Goal: Task Accomplishment & Management: Complete application form

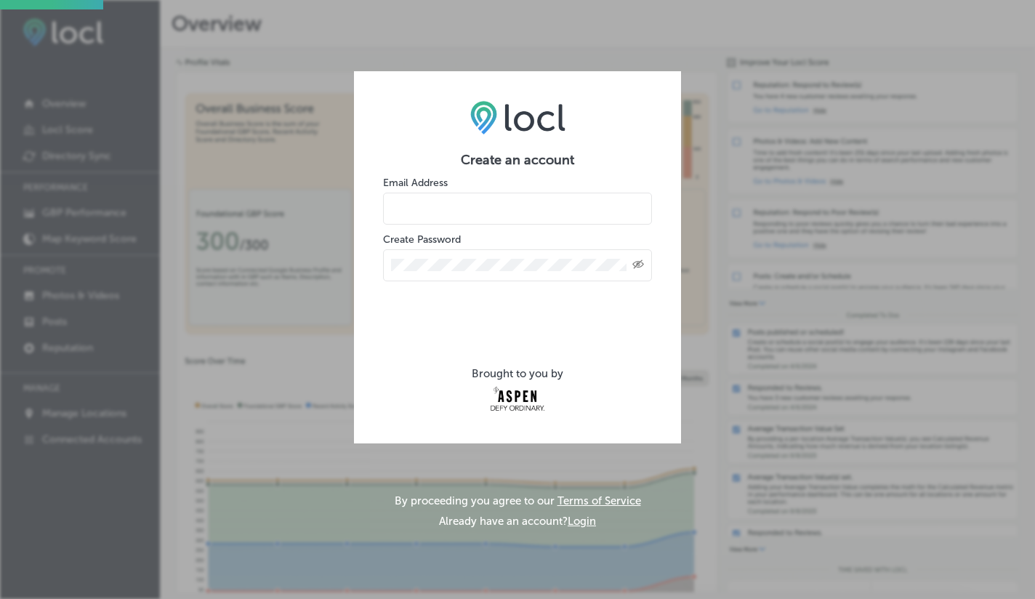
click at [439, 216] on input "email" at bounding box center [517, 209] width 269 height 32
click at [456, 272] on div "Created with Sketch." at bounding box center [517, 265] width 269 height 32
click at [418, 211] on input "email" at bounding box center [517, 209] width 269 height 32
click at [425, 209] on input "email" at bounding box center [517, 209] width 269 height 32
type input "[EMAIL_ADDRESS][DOMAIN_NAME]"
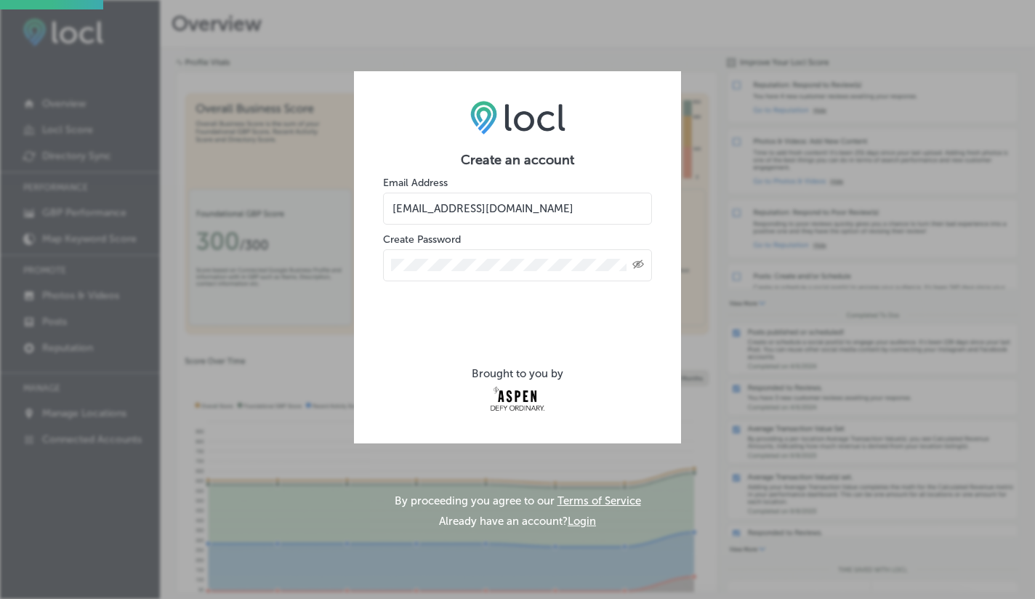
click at [390, 272] on div "Created with Sketch." at bounding box center [517, 265] width 269 height 32
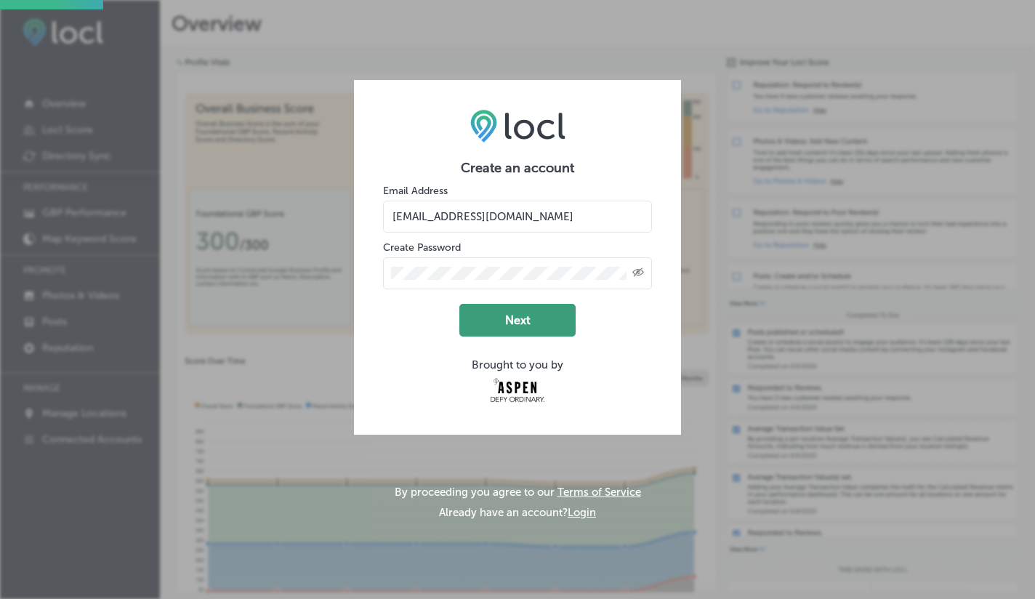
click at [519, 325] on button "Next" at bounding box center [517, 320] width 116 height 33
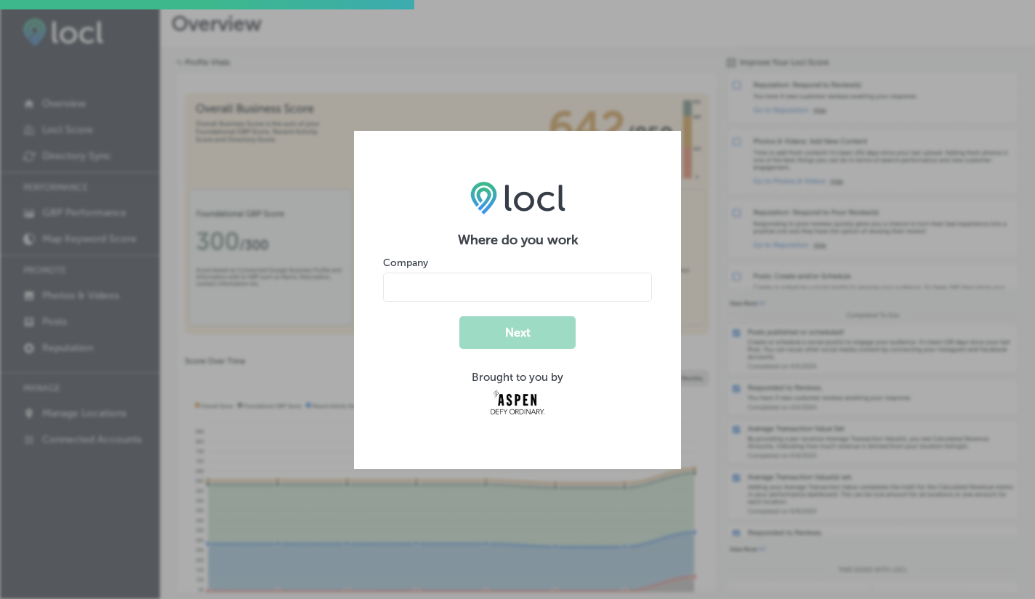
click at [438, 286] on input "name" at bounding box center [517, 287] width 269 height 29
type input "Ute Mountaineer"
click at [501, 328] on button "Next" at bounding box center [517, 332] width 116 height 33
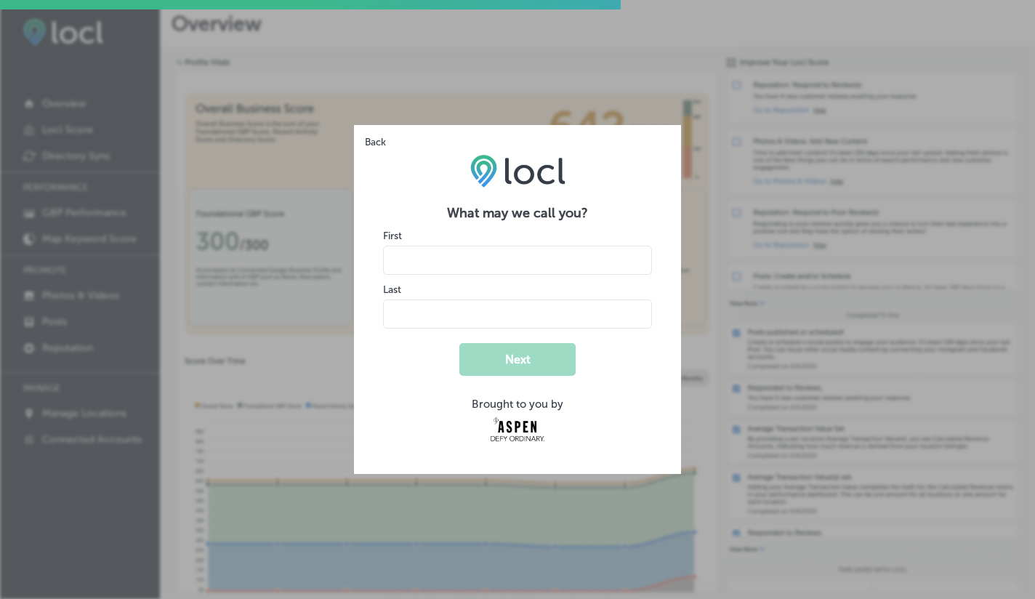
click at [420, 256] on input "name" at bounding box center [517, 260] width 269 height 29
type input "Lexi"
click at [451, 312] on input "name" at bounding box center [517, 313] width 269 height 29
type input "Dietz"
click at [530, 295] on div "Last" at bounding box center [517, 305] width 269 height 47
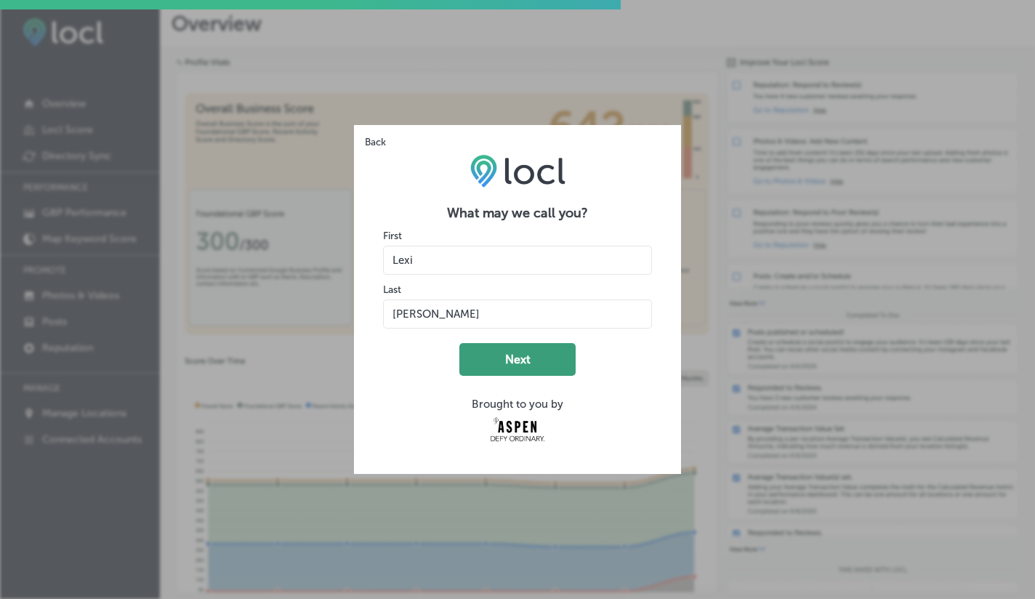
click at [531, 364] on button "Next" at bounding box center [517, 359] width 116 height 33
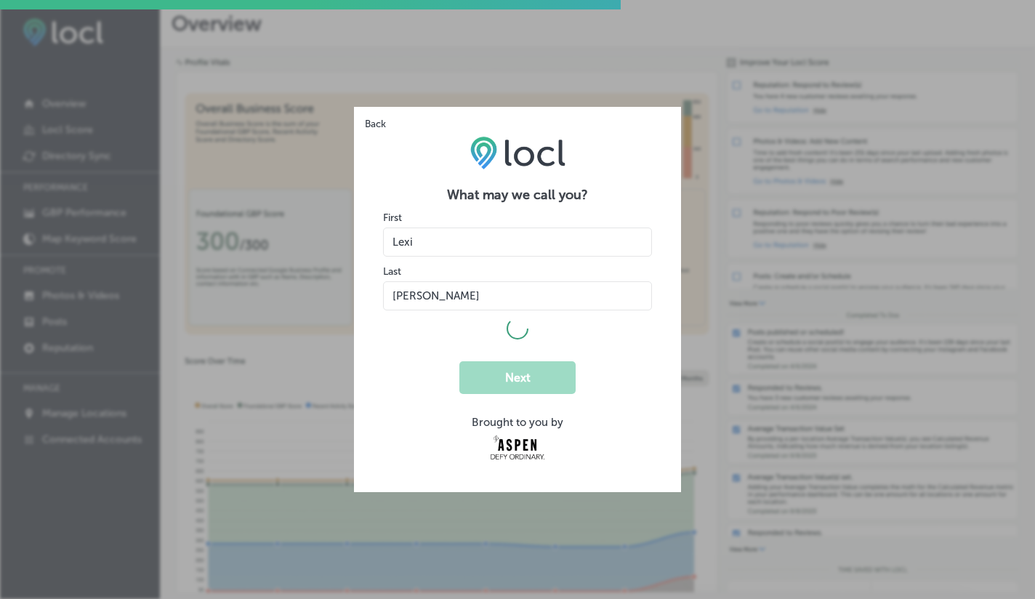
select select "US"
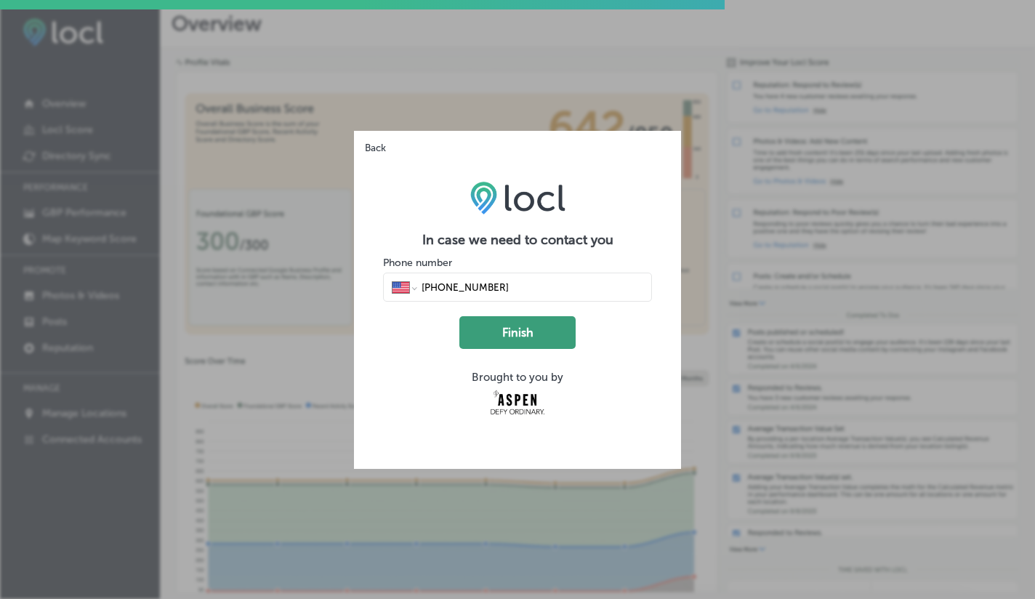
type input "(248) 860-5691"
click at [488, 334] on button "Finish" at bounding box center [517, 332] width 116 height 33
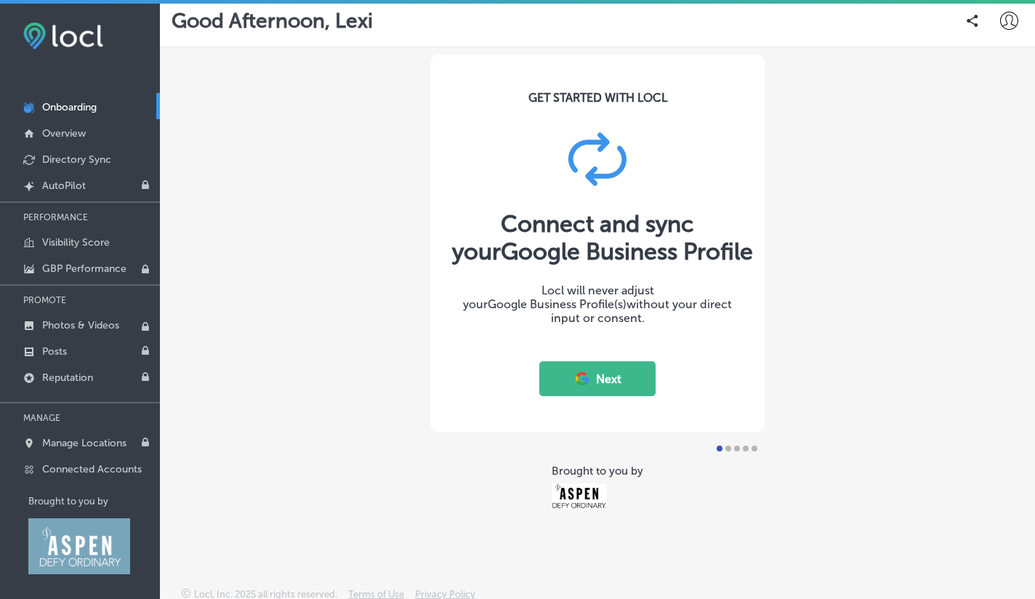
scroll to position [9, 0]
click at [74, 137] on p "Overview" at bounding box center [64, 133] width 44 height 12
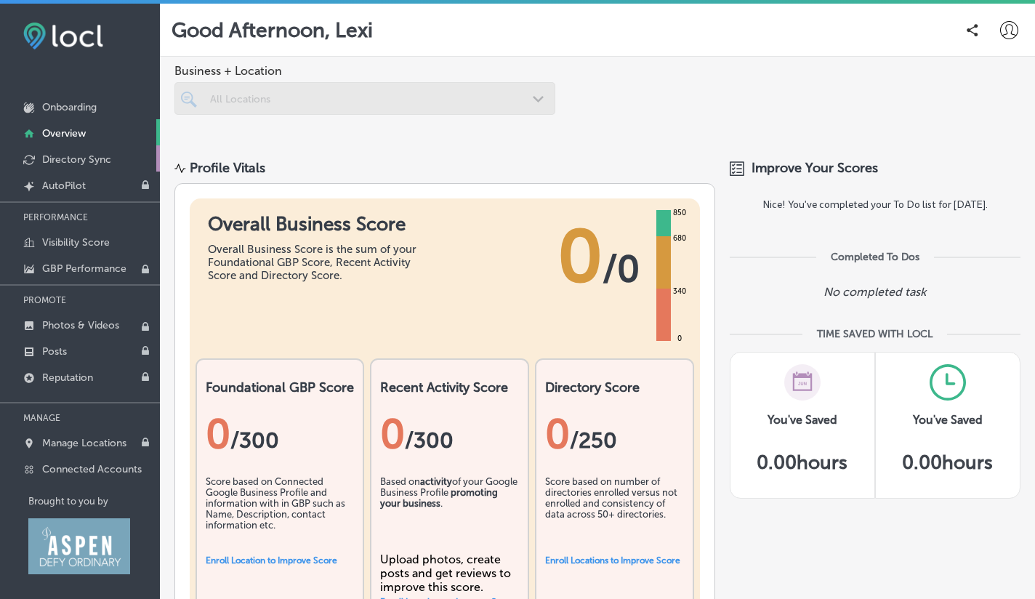
click at [72, 158] on p "Directory Sync" at bounding box center [76, 159] width 69 height 12
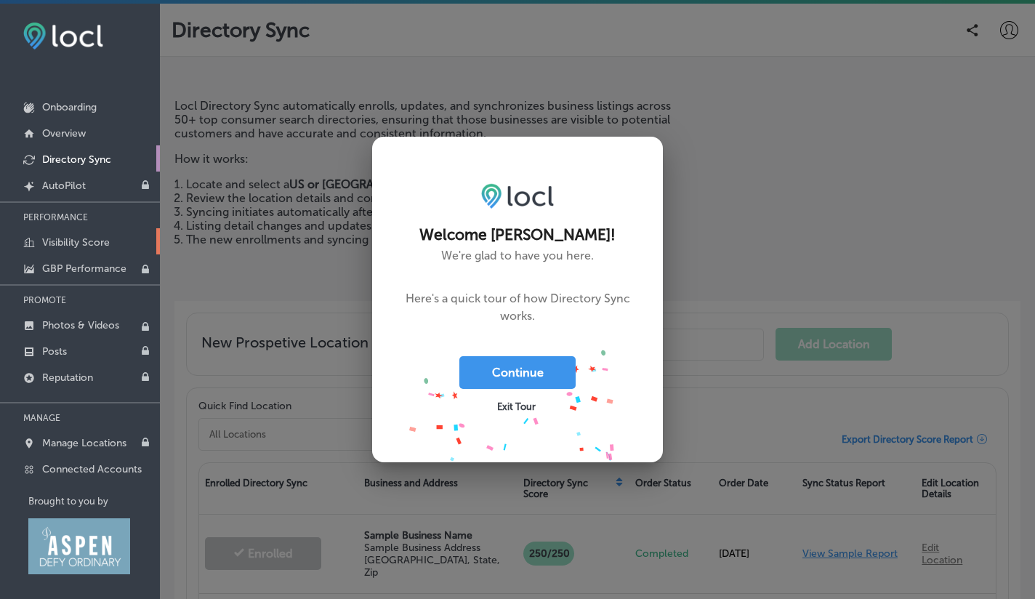
click at [83, 247] on p "Visibility Score" at bounding box center [76, 242] width 68 height 12
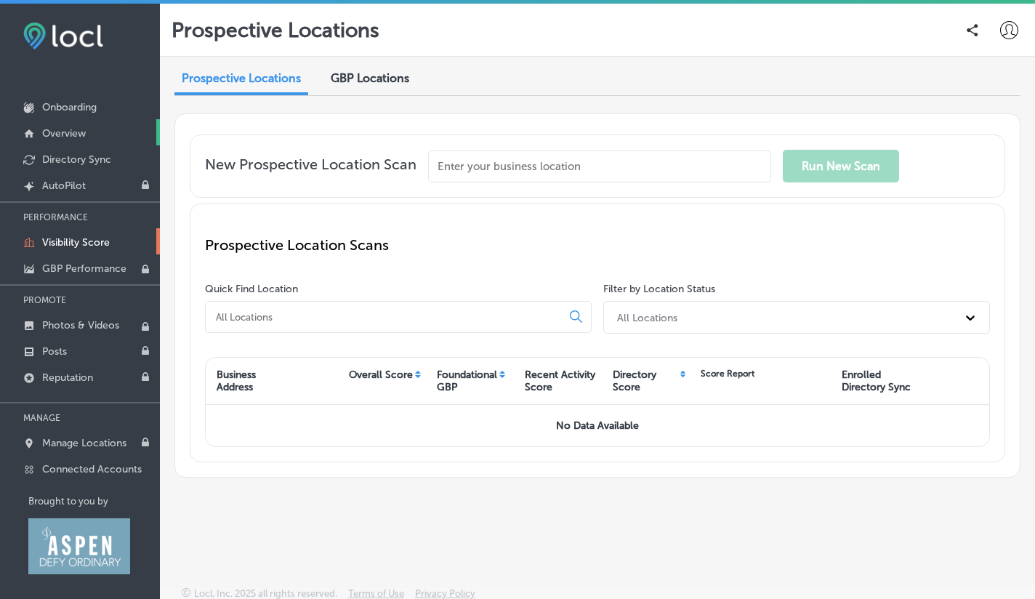
click at [73, 129] on p "Overview" at bounding box center [64, 133] width 44 height 12
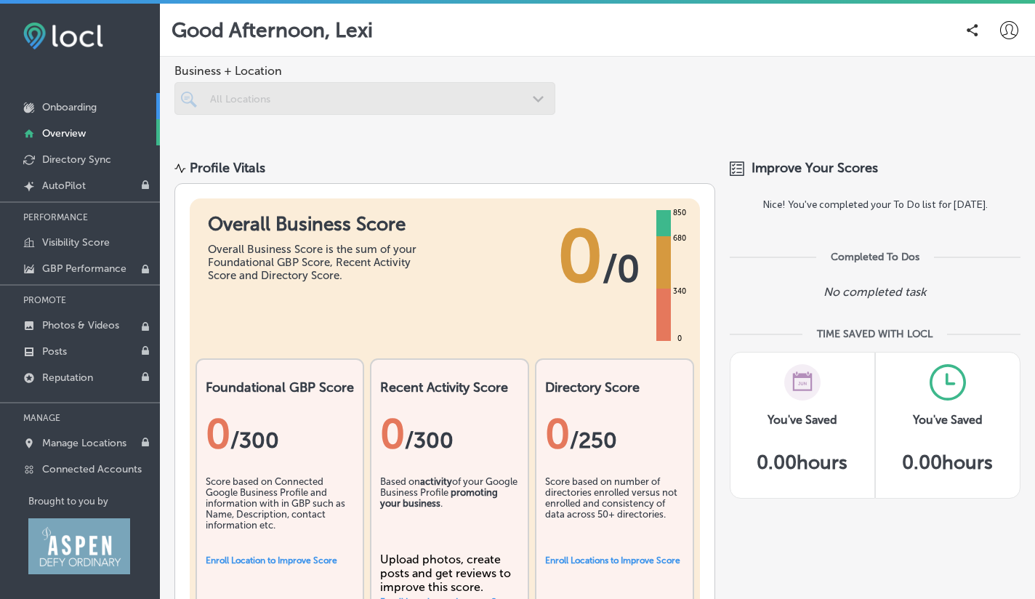
click at [78, 109] on p "Onboarding" at bounding box center [69, 107] width 55 height 12
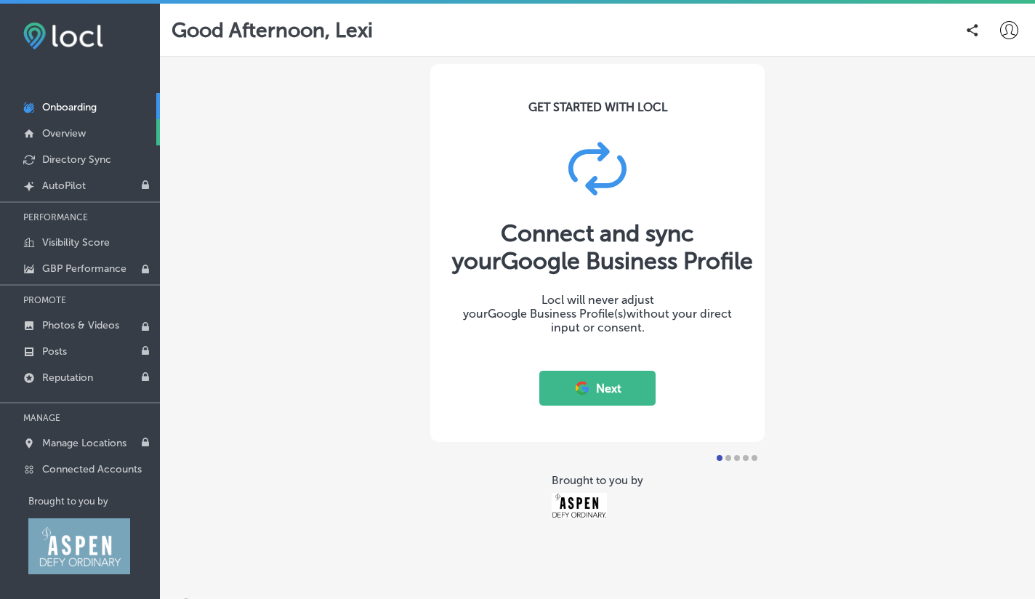
click at [71, 137] on p "Overview" at bounding box center [64, 133] width 44 height 12
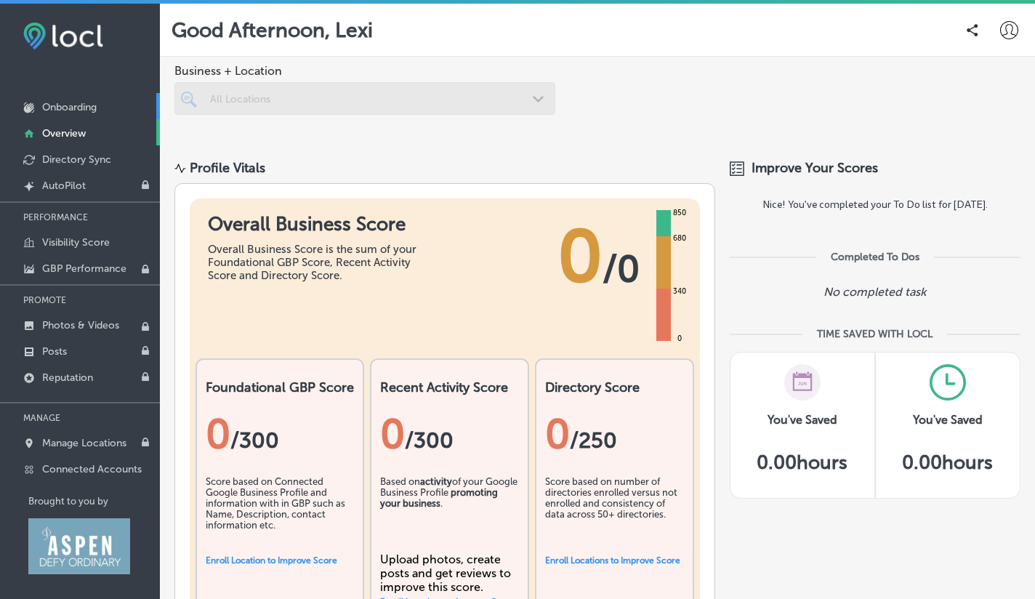
click at [68, 105] on p "Onboarding" at bounding box center [69, 107] width 55 height 12
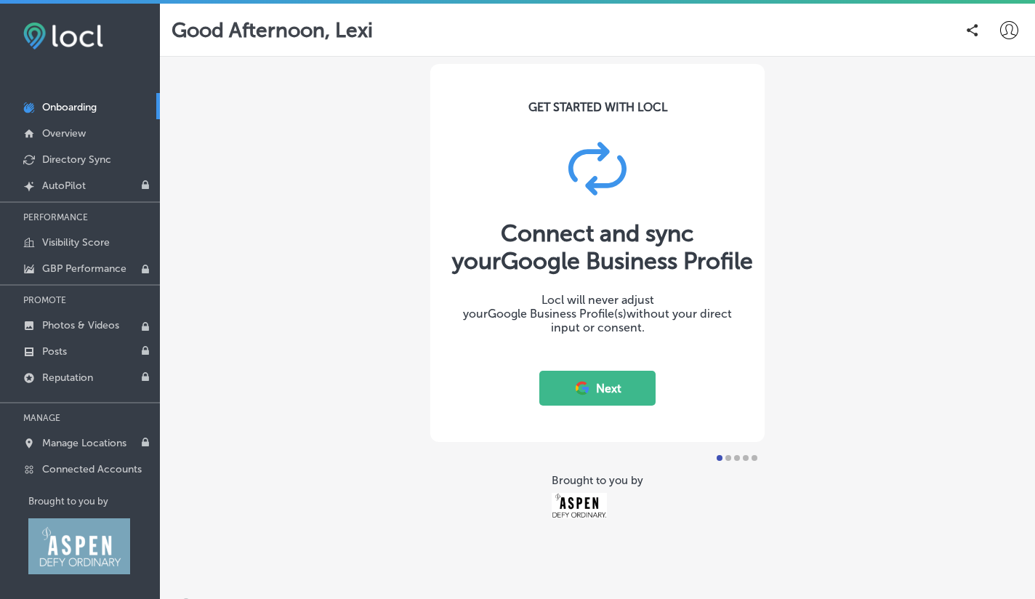
click at [726, 460] on div at bounding box center [737, 458] width 44 height 6
click at [729, 460] on div at bounding box center [728, 458] width 6 height 6
click at [755, 460] on div at bounding box center [754, 458] width 6 height 6
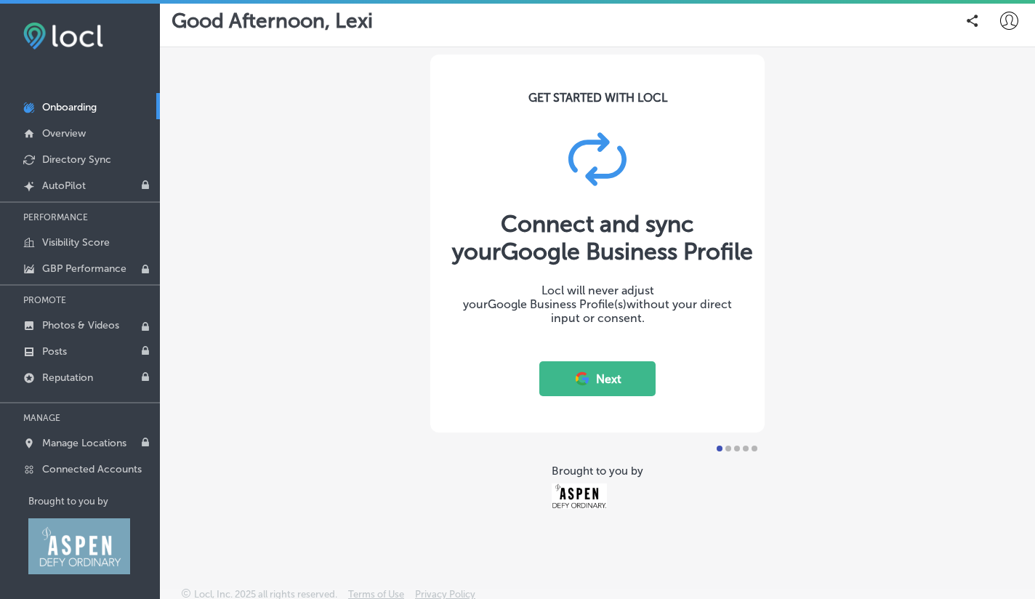
scroll to position [9, 0]
click at [76, 159] on p "Directory Sync" at bounding box center [76, 159] width 69 height 12
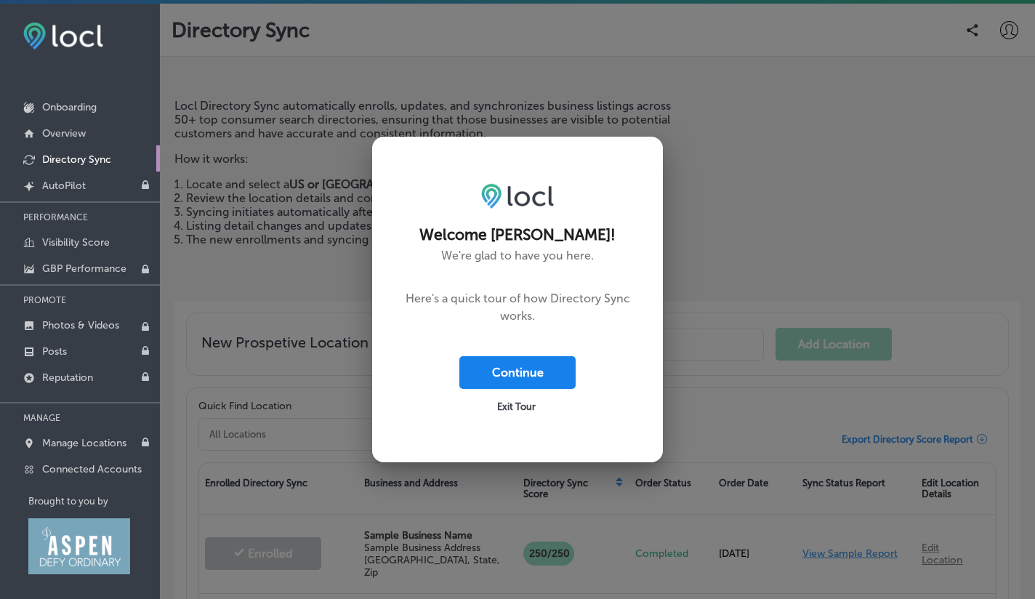
click at [488, 378] on button "Continue" at bounding box center [517, 372] width 116 height 33
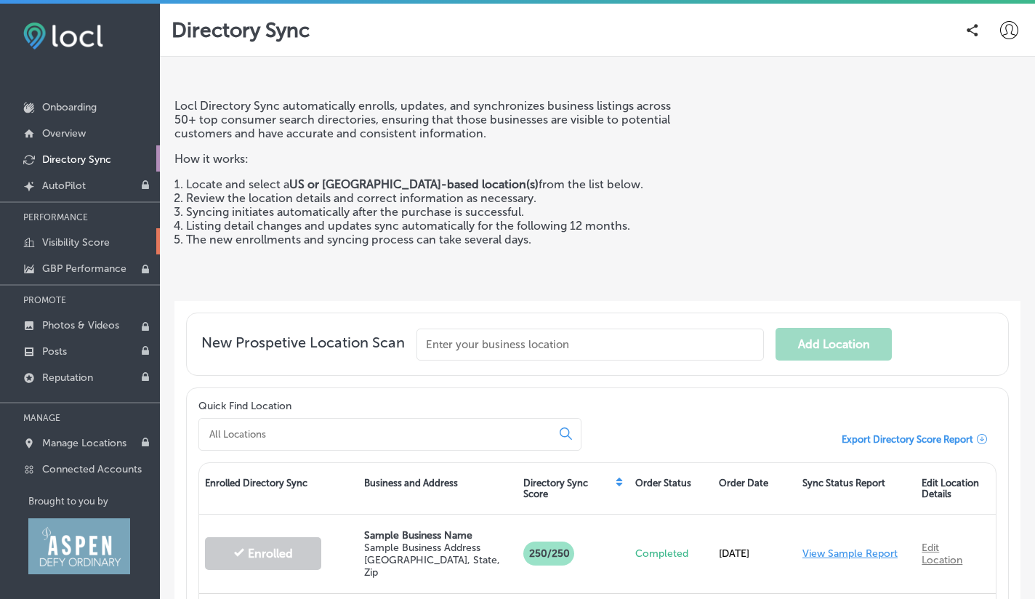
click at [84, 245] on p "Visibility Score" at bounding box center [76, 242] width 68 height 12
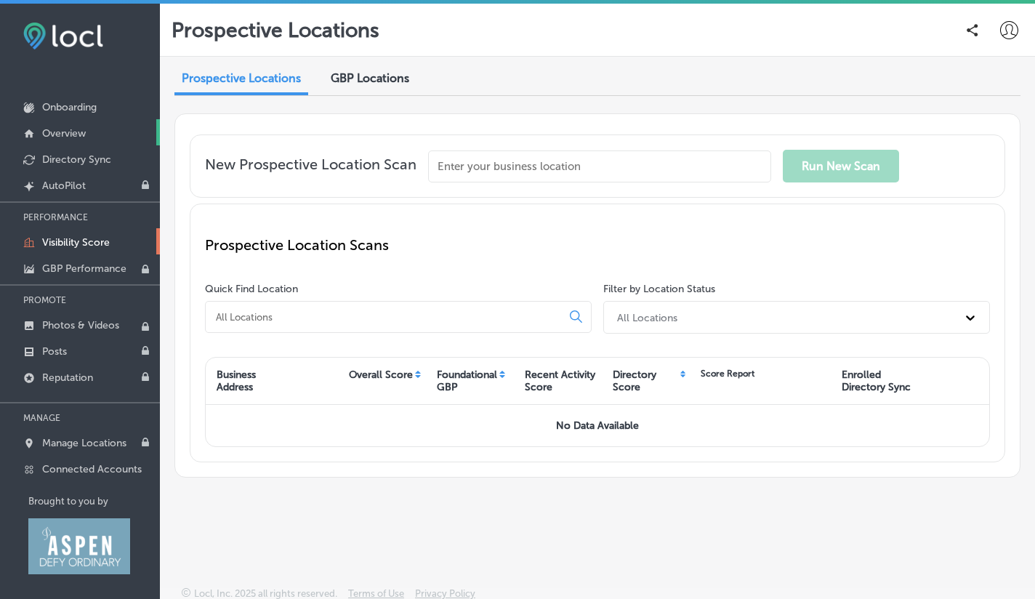
click at [90, 137] on link "Overview" at bounding box center [80, 132] width 160 height 26
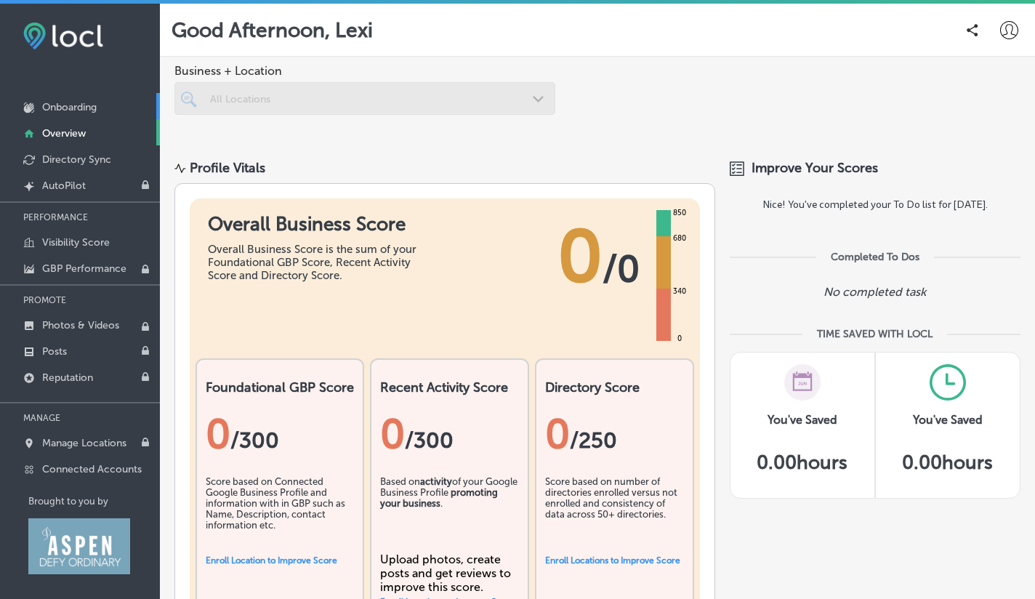
click at [97, 107] on p "Onboarding" at bounding box center [69, 107] width 55 height 12
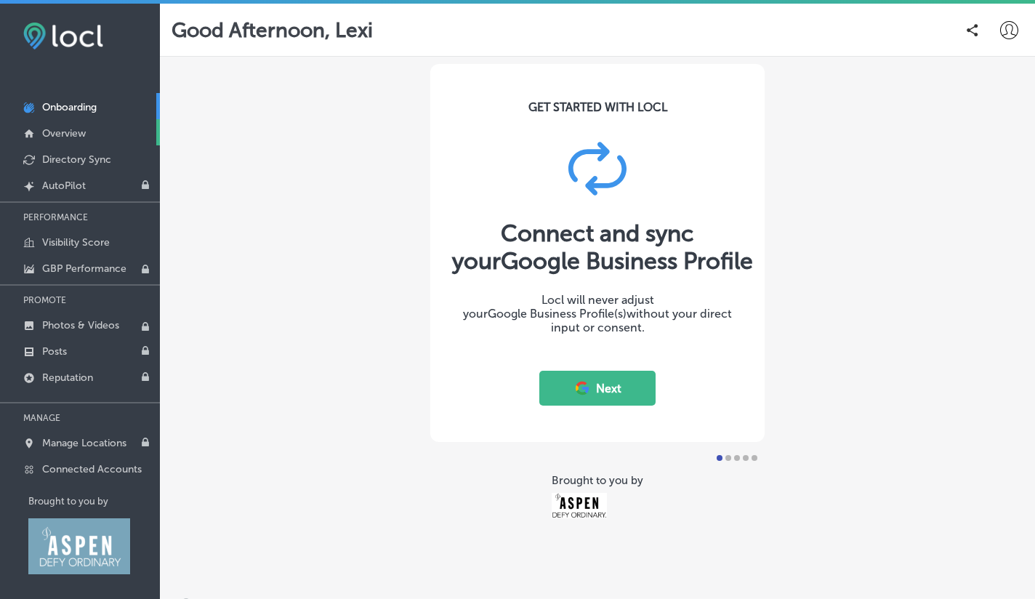
click at [97, 131] on link "Overview" at bounding box center [80, 132] width 160 height 26
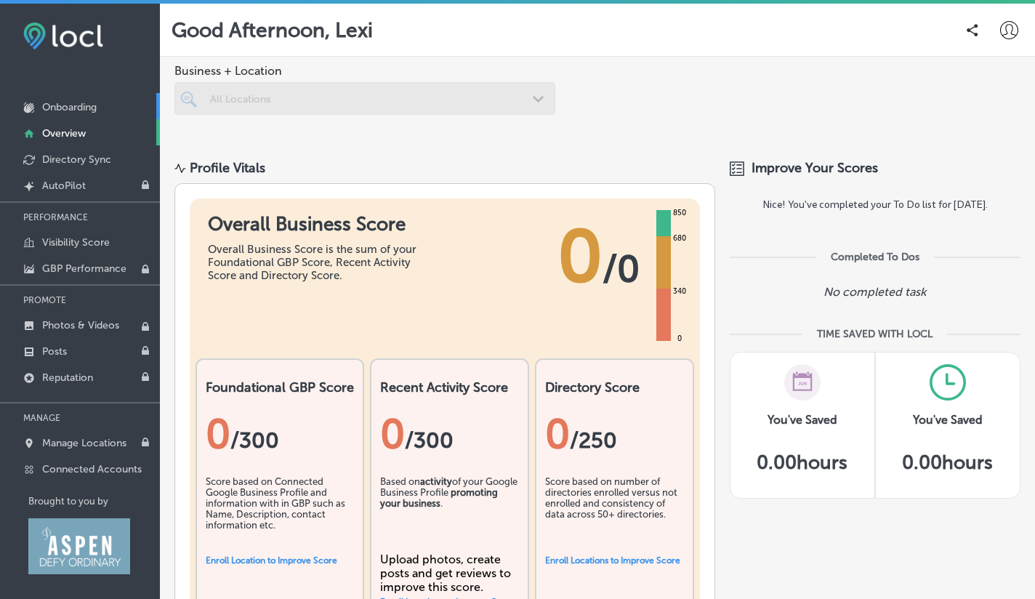
click at [89, 108] on p "Onboarding" at bounding box center [69, 107] width 55 height 12
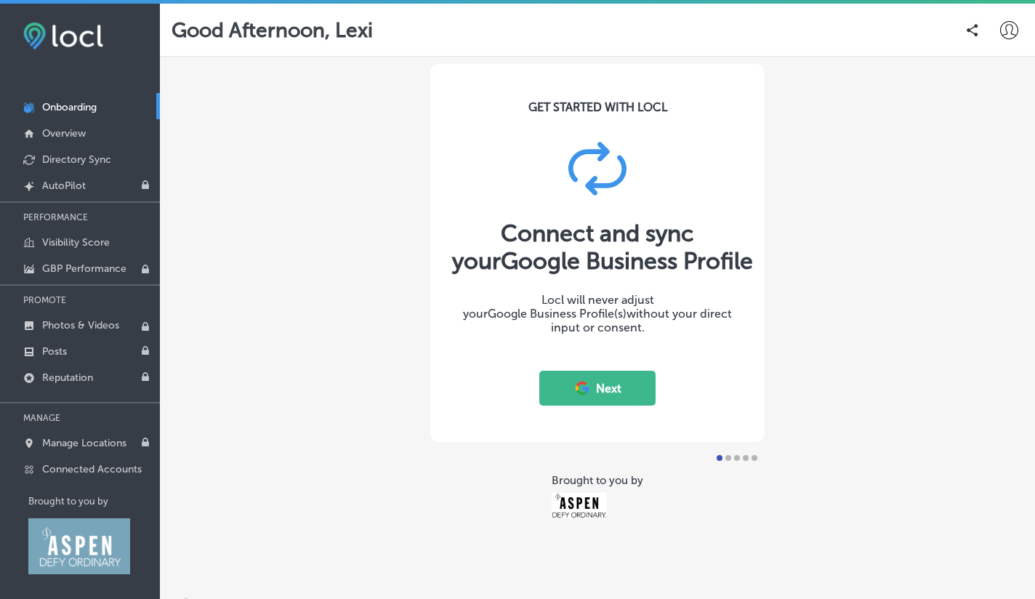
click at [730, 457] on div at bounding box center [728, 458] width 6 height 6
click at [73, 121] on link "Overview" at bounding box center [80, 132] width 160 height 26
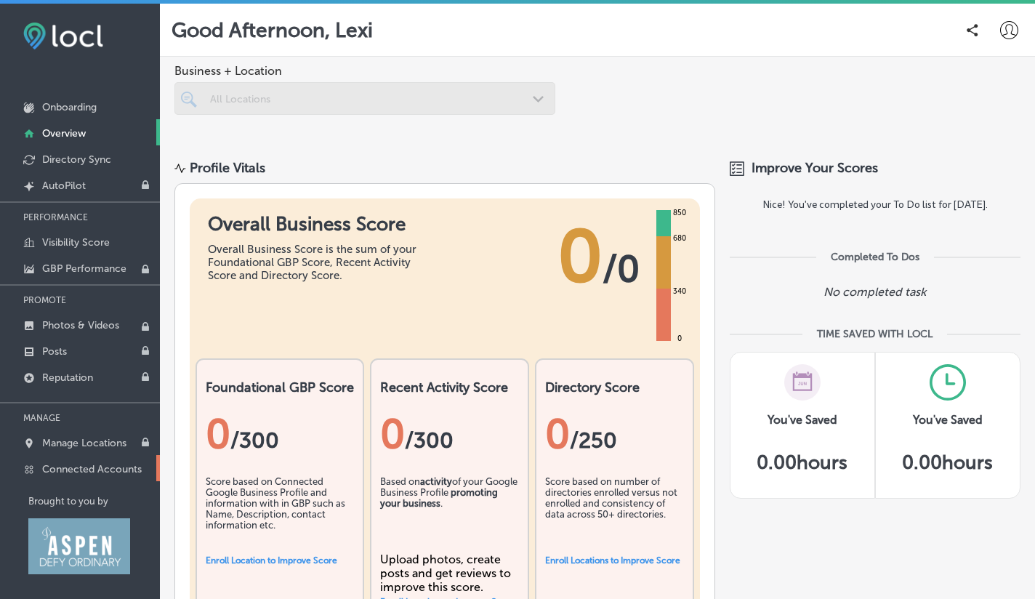
click at [102, 473] on p "Connected Accounts" at bounding box center [92, 469] width 100 height 12
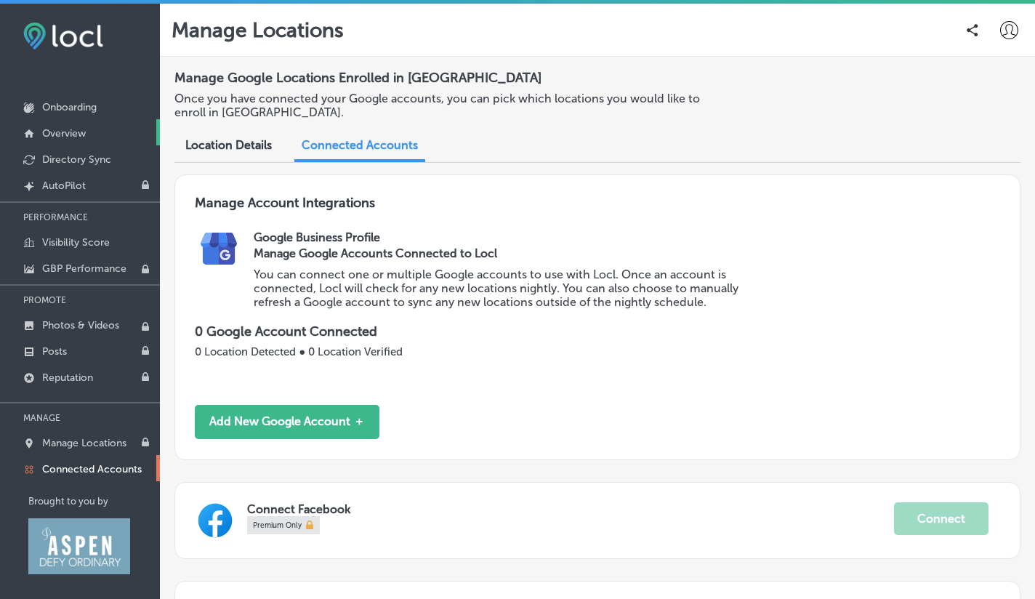
click at [68, 134] on p "Overview" at bounding box center [64, 133] width 44 height 12
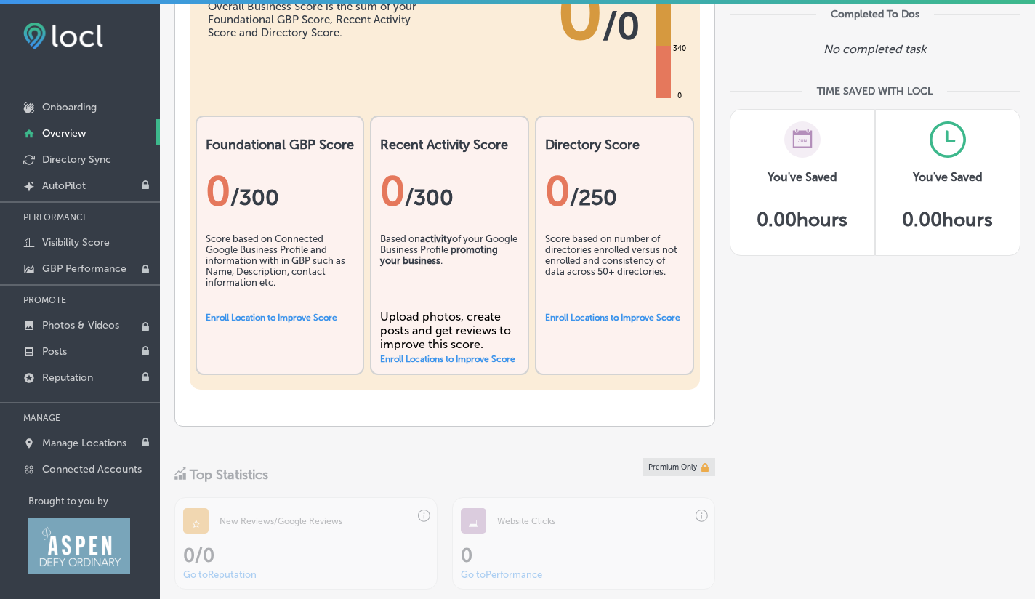
scroll to position [193, 0]
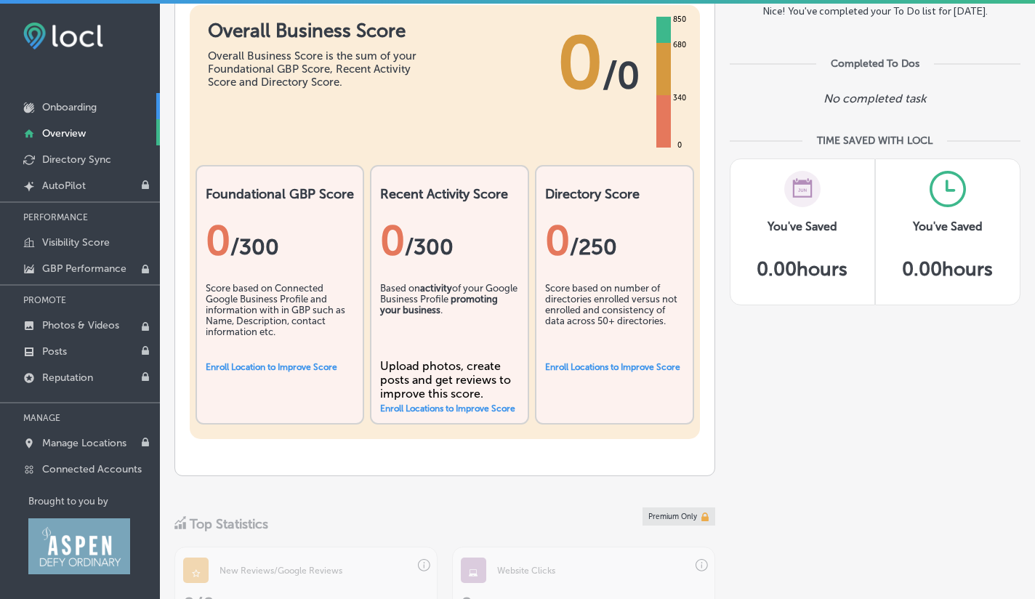
click at [105, 114] on link "Onboarding" at bounding box center [80, 106] width 160 height 26
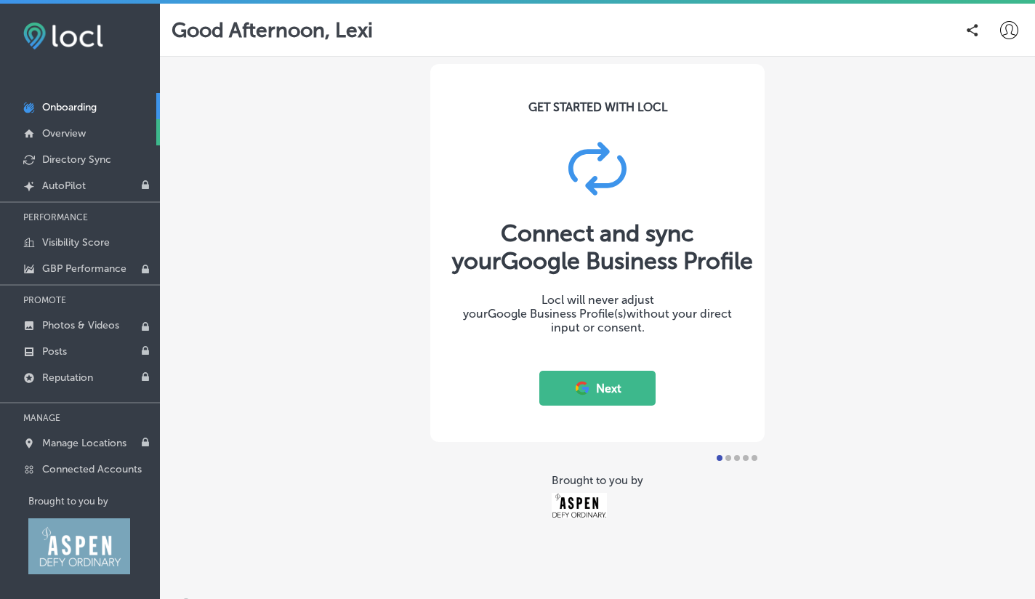
click at [94, 139] on link "Overview" at bounding box center [80, 132] width 160 height 26
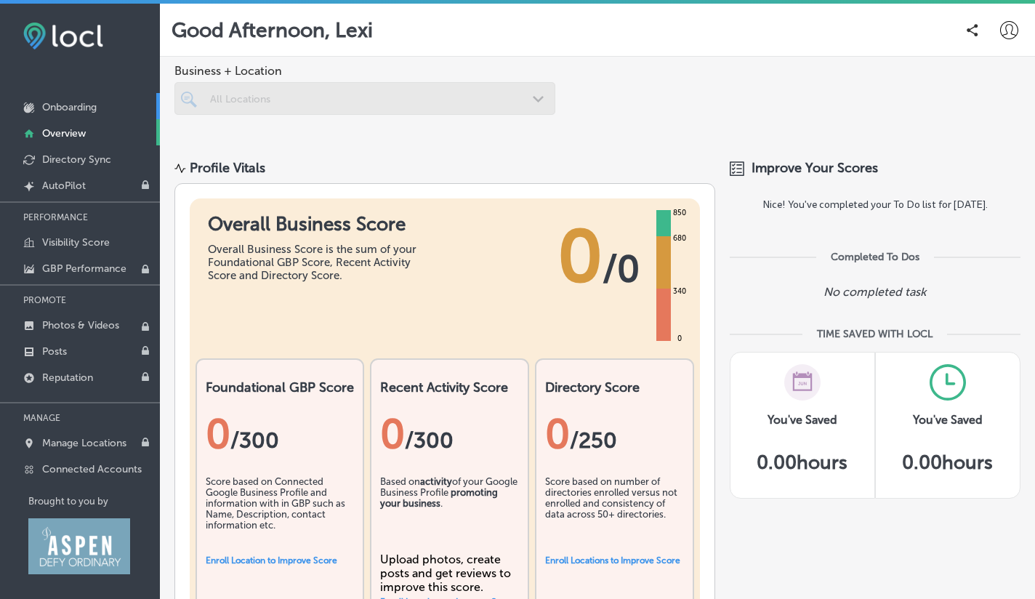
click at [94, 112] on p "Onboarding" at bounding box center [69, 107] width 55 height 12
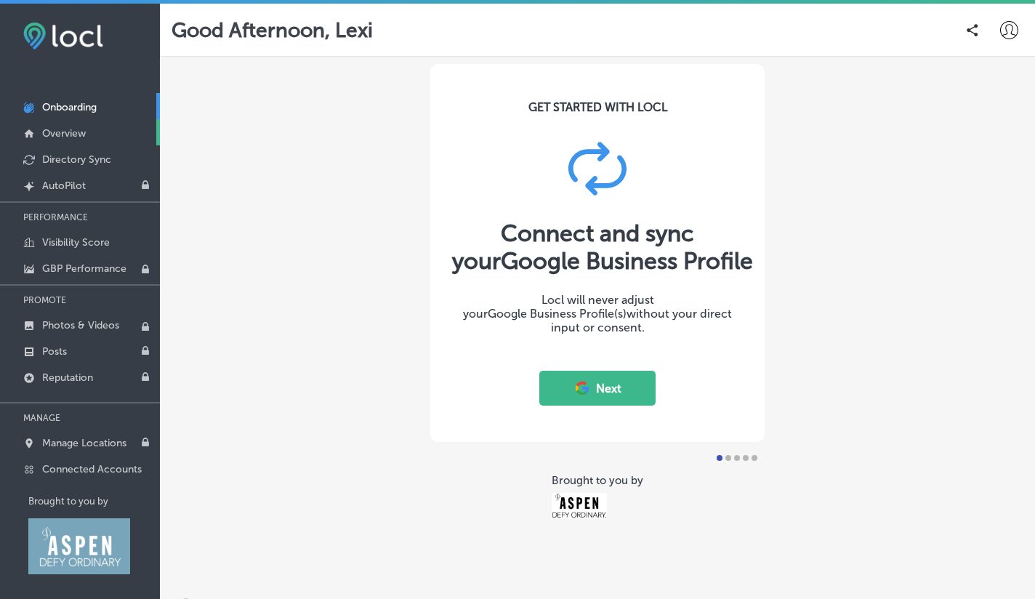
click at [100, 132] on link "Overview" at bounding box center [80, 132] width 160 height 26
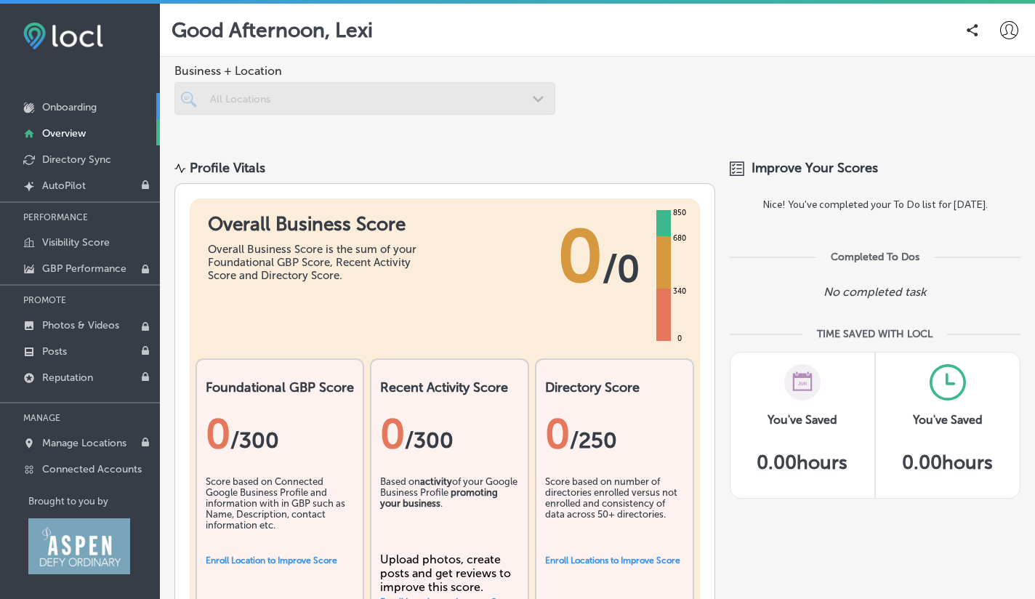
click at [86, 116] on link "Onboarding" at bounding box center [80, 106] width 160 height 26
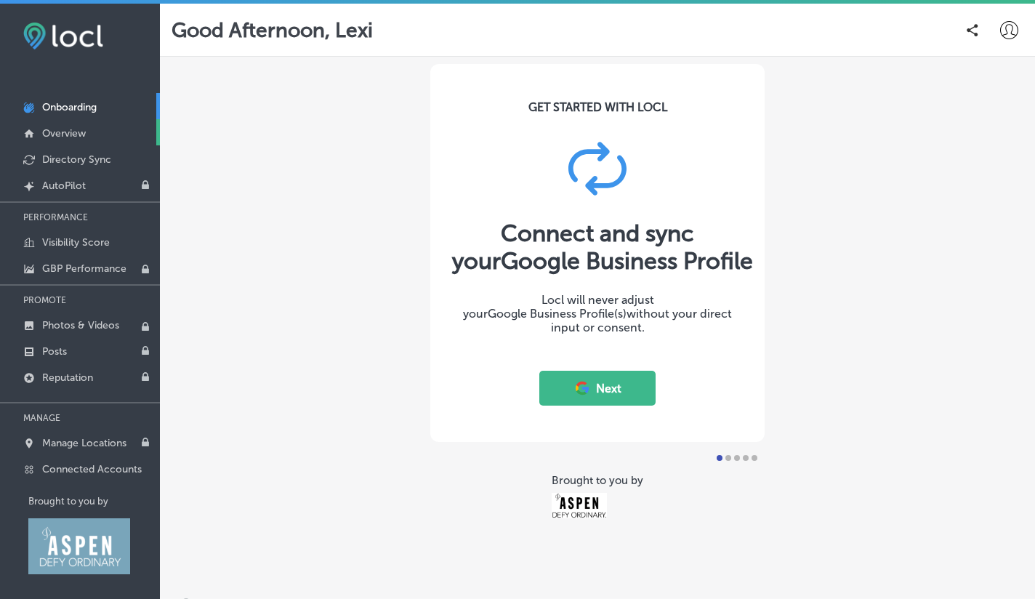
click at [76, 136] on p "Overview" at bounding box center [64, 133] width 44 height 12
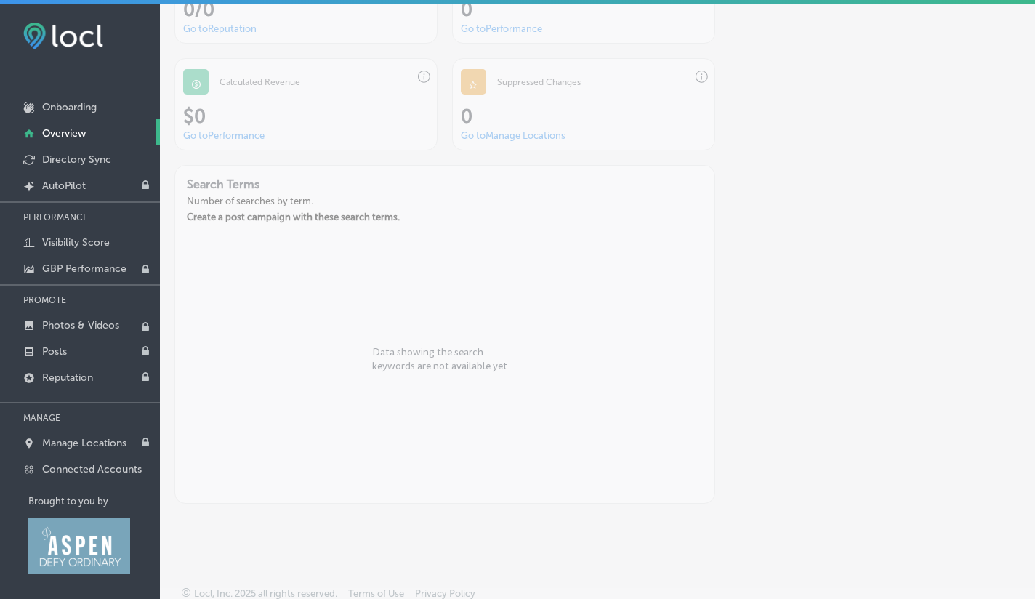
scroll to position [995, 0]
click at [73, 164] on p "Directory Sync" at bounding box center [76, 159] width 69 height 12
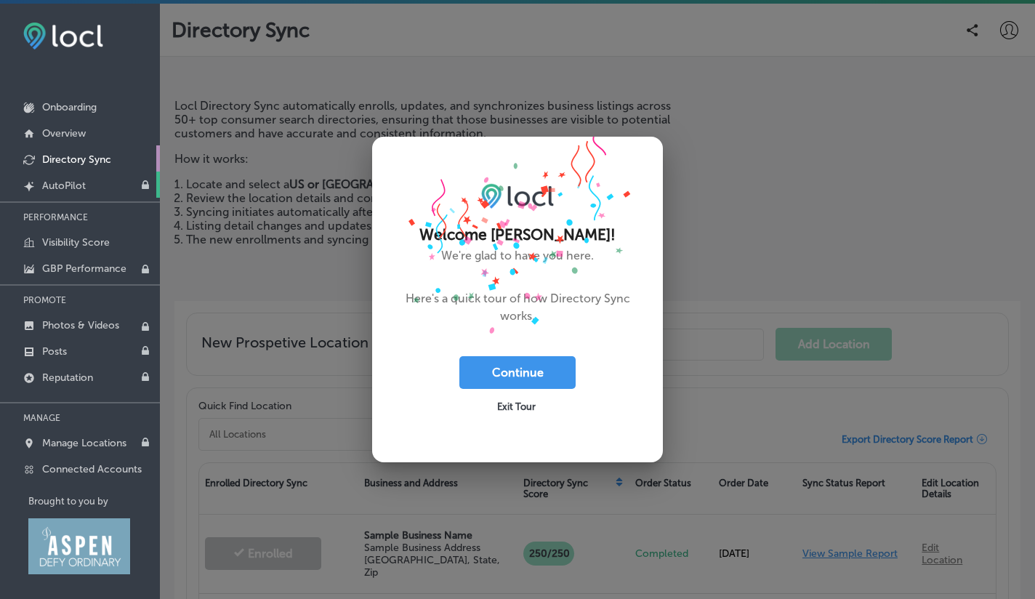
click at [76, 184] on p "AutoPilot" at bounding box center [64, 185] width 44 height 12
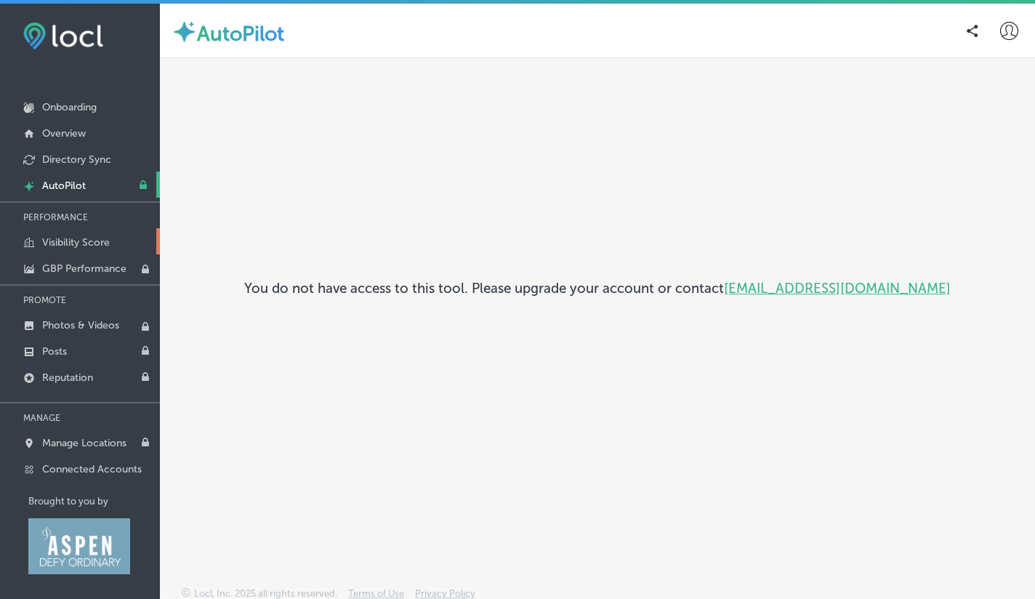
click at [92, 244] on p "Visibility Score" at bounding box center [76, 242] width 68 height 12
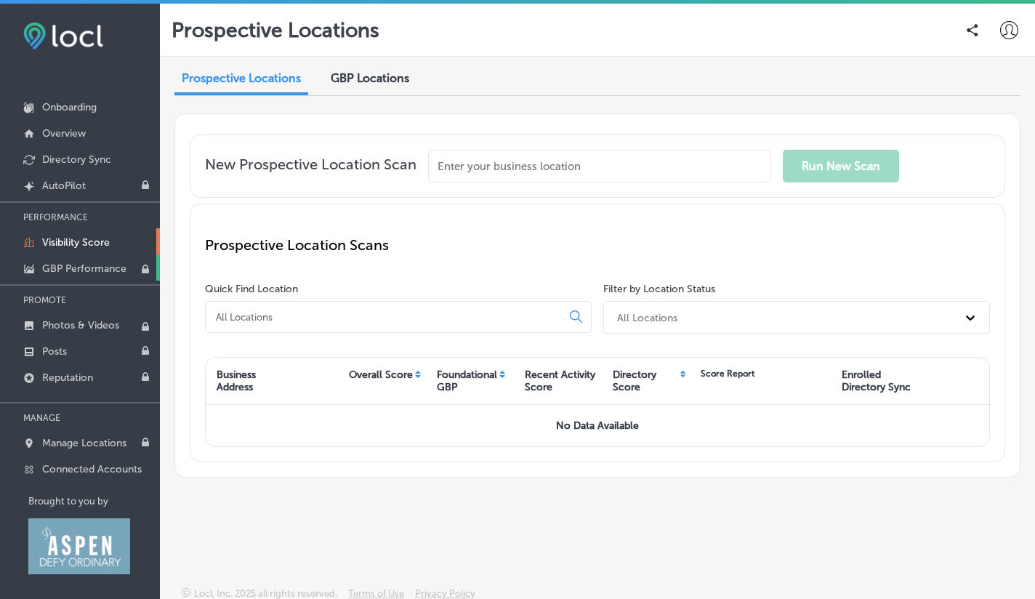
click at [99, 267] on p "GBP Performance" at bounding box center [84, 268] width 84 height 12
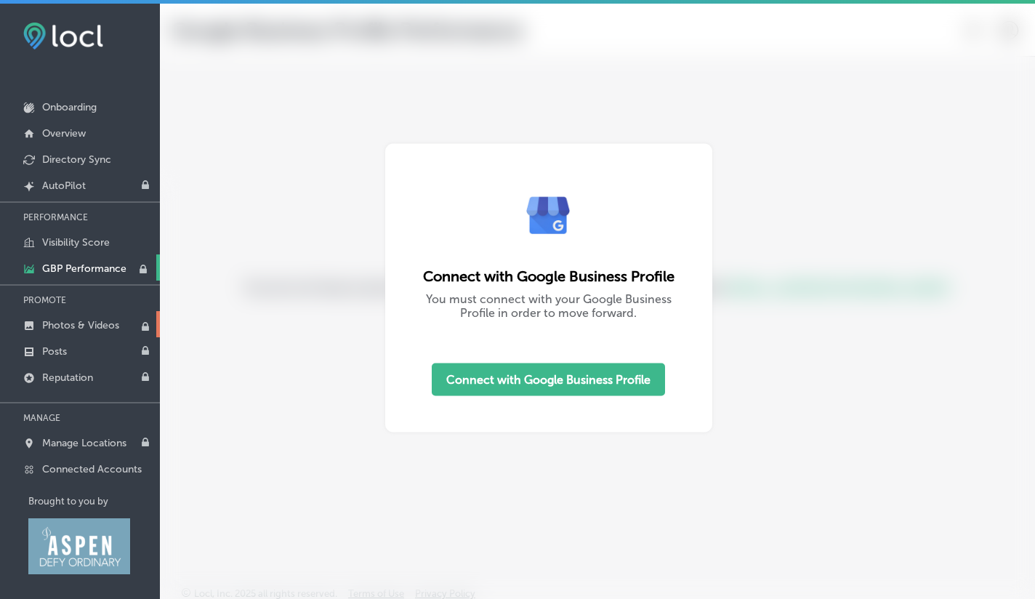
click at [100, 331] on p "Photos & Videos" at bounding box center [80, 325] width 77 height 12
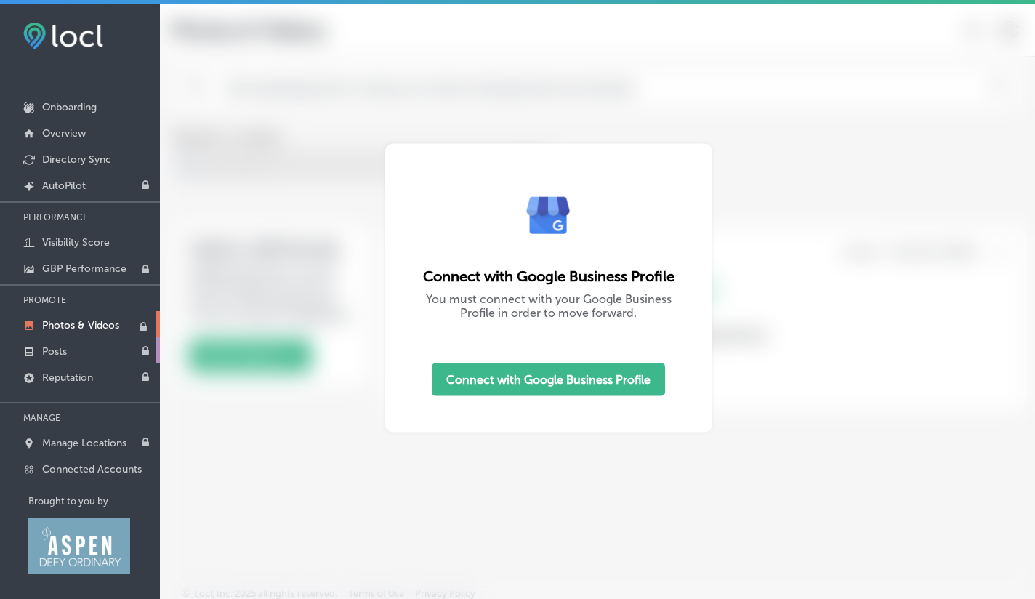
click at [100, 354] on link "Posts" at bounding box center [80, 350] width 160 height 26
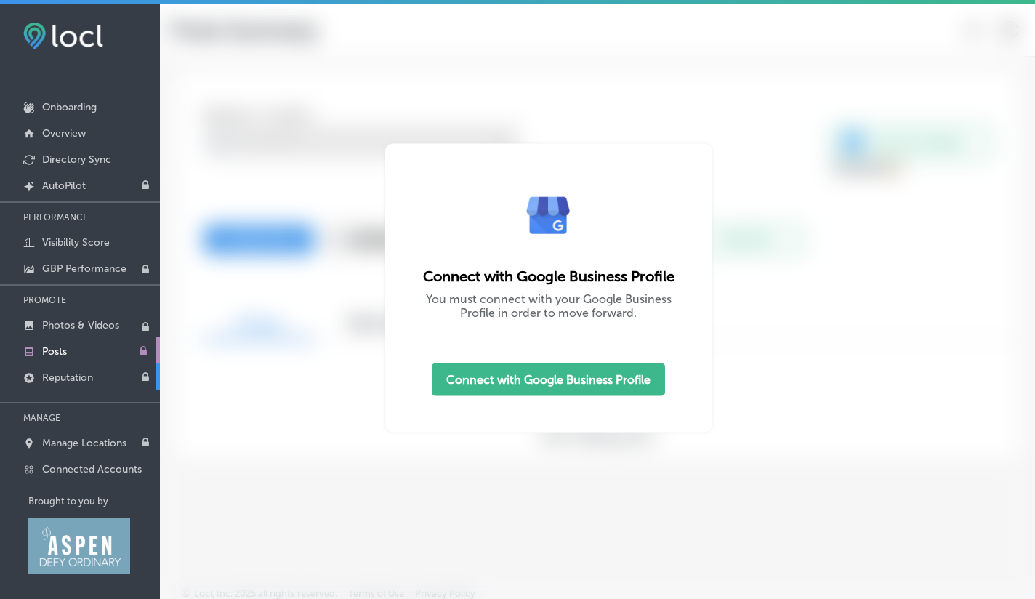
click at [97, 371] on link "Reputation" at bounding box center [80, 376] width 160 height 26
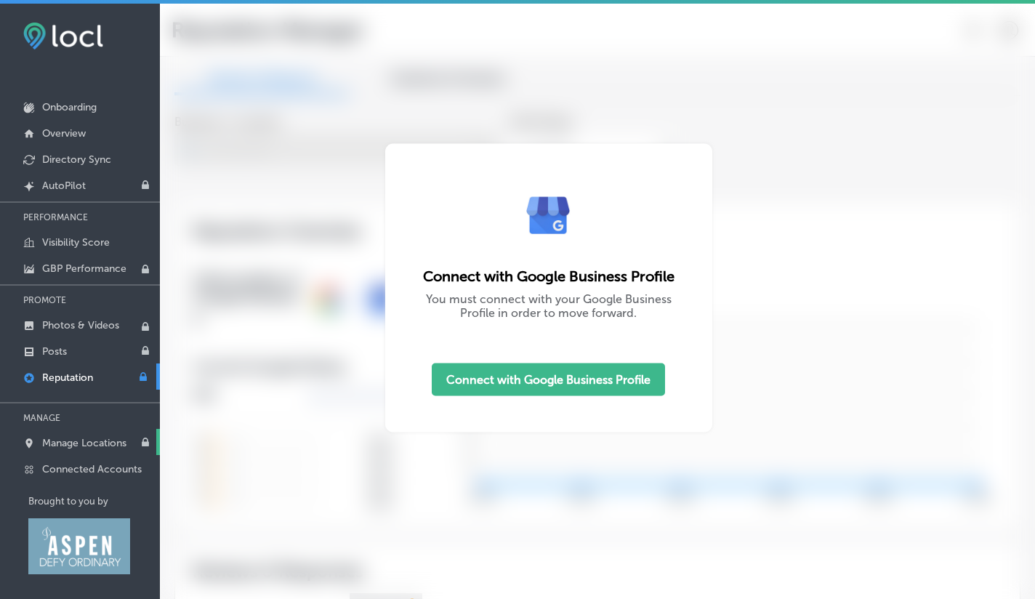
click at [108, 446] on p "Manage Locations" at bounding box center [84, 443] width 84 height 12
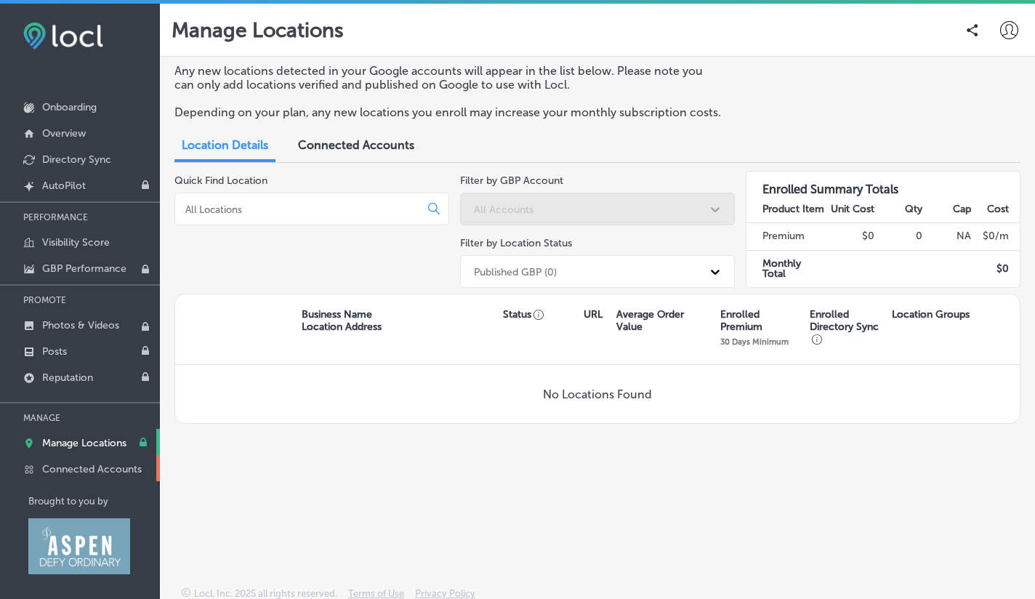
click at [106, 471] on p "Connected Accounts" at bounding box center [92, 469] width 100 height 12
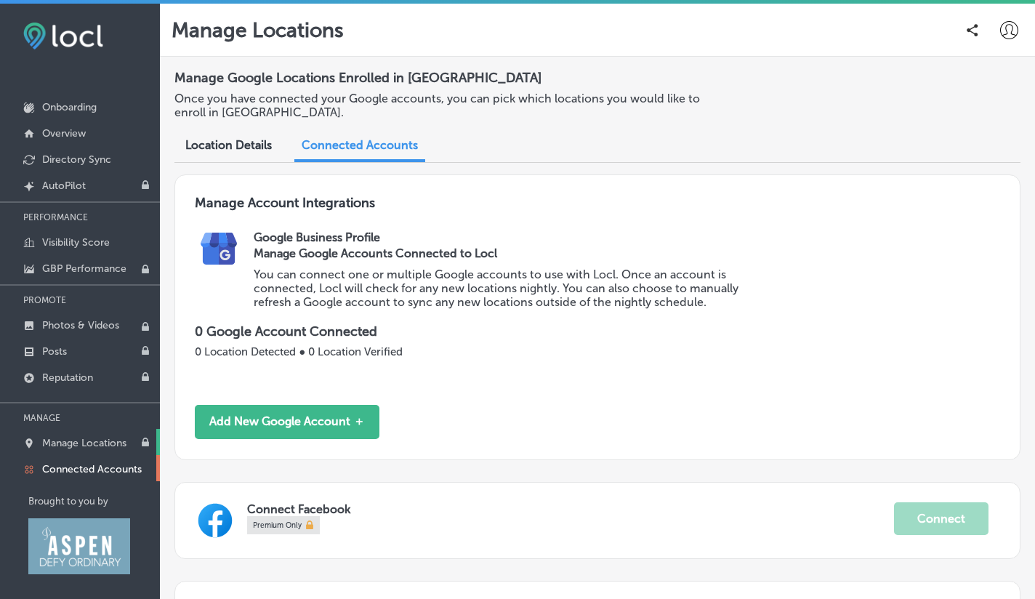
click at [105, 453] on link "Manage Locations" at bounding box center [80, 442] width 160 height 26
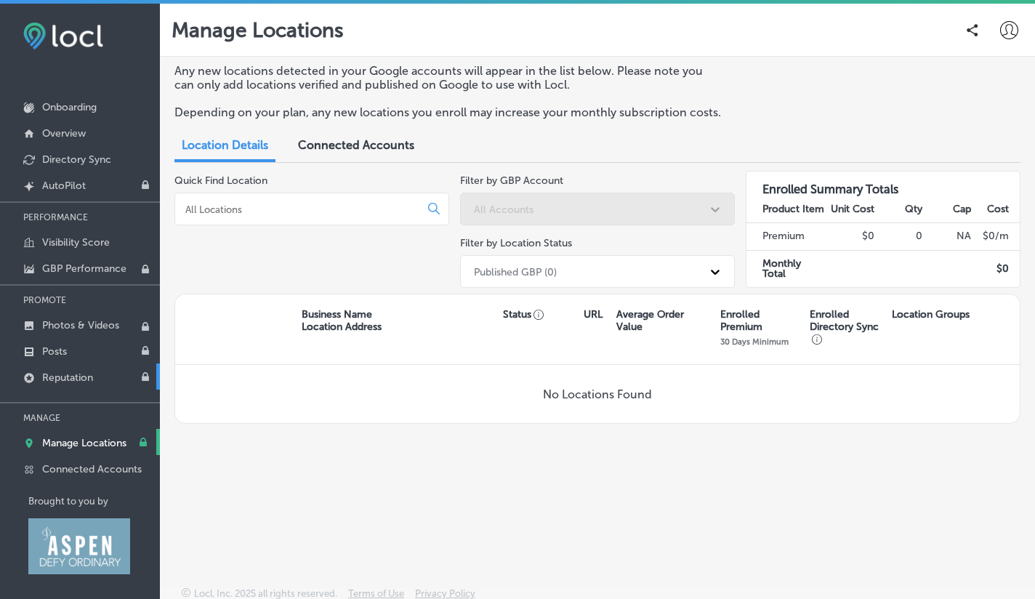
click at [106, 374] on link "Reputation" at bounding box center [80, 376] width 160 height 26
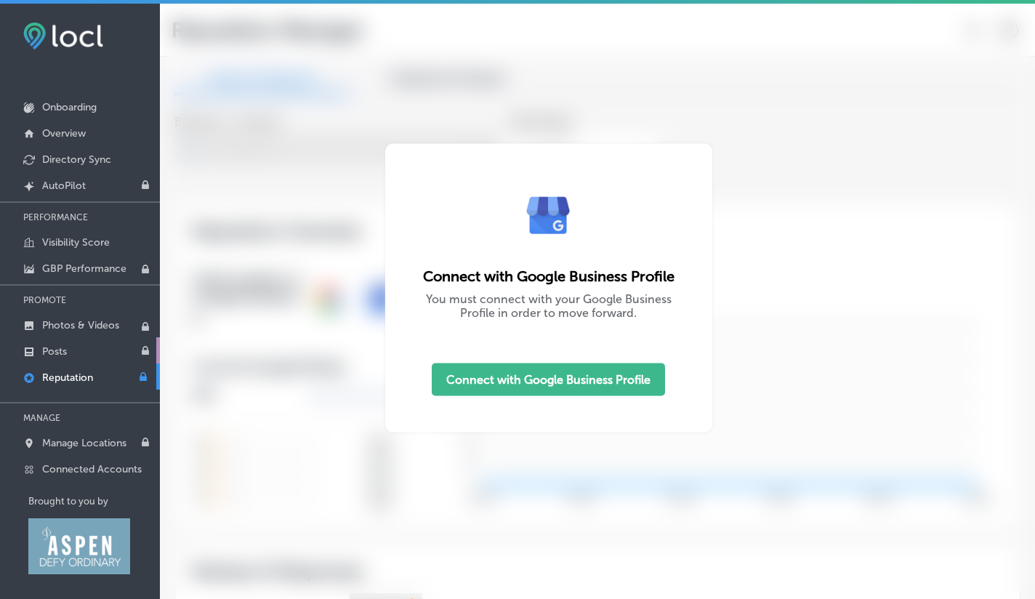
click at [105, 347] on link "Posts" at bounding box center [80, 350] width 160 height 26
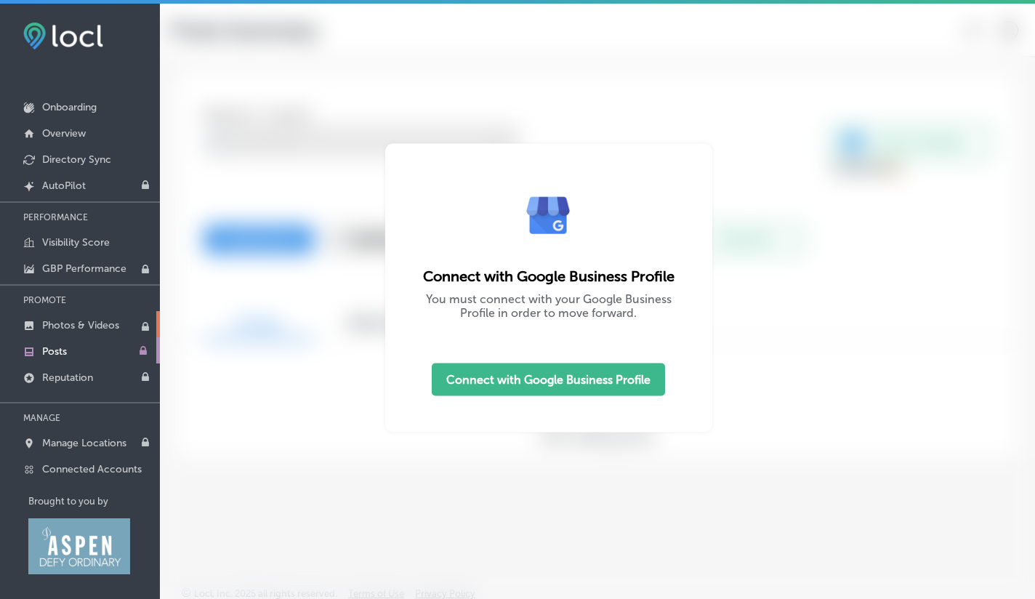
click at [105, 326] on p "Photos & Videos" at bounding box center [80, 325] width 77 height 12
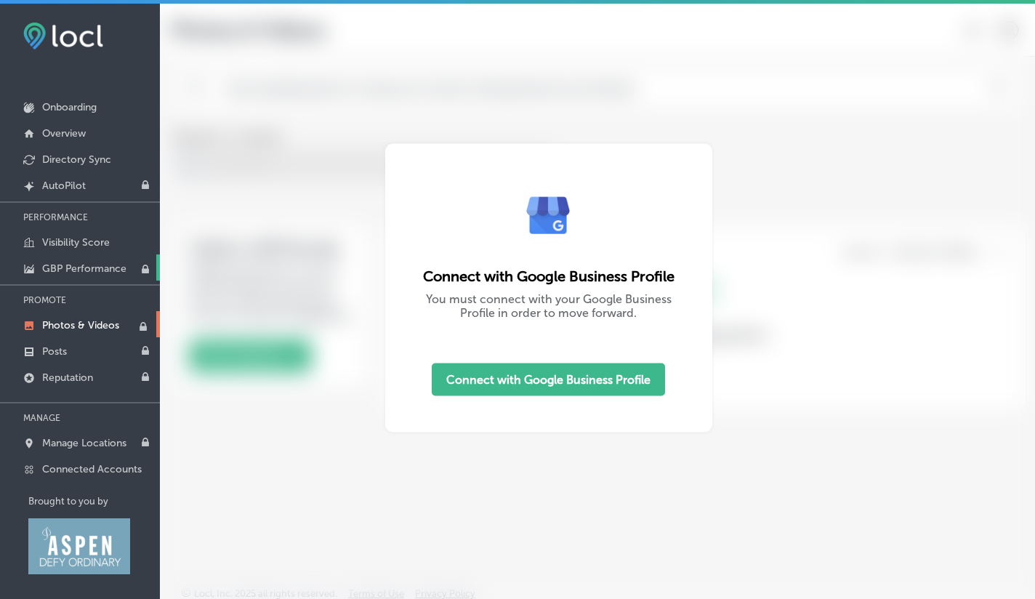
click at [102, 265] on p "GBP Performance" at bounding box center [84, 268] width 84 height 12
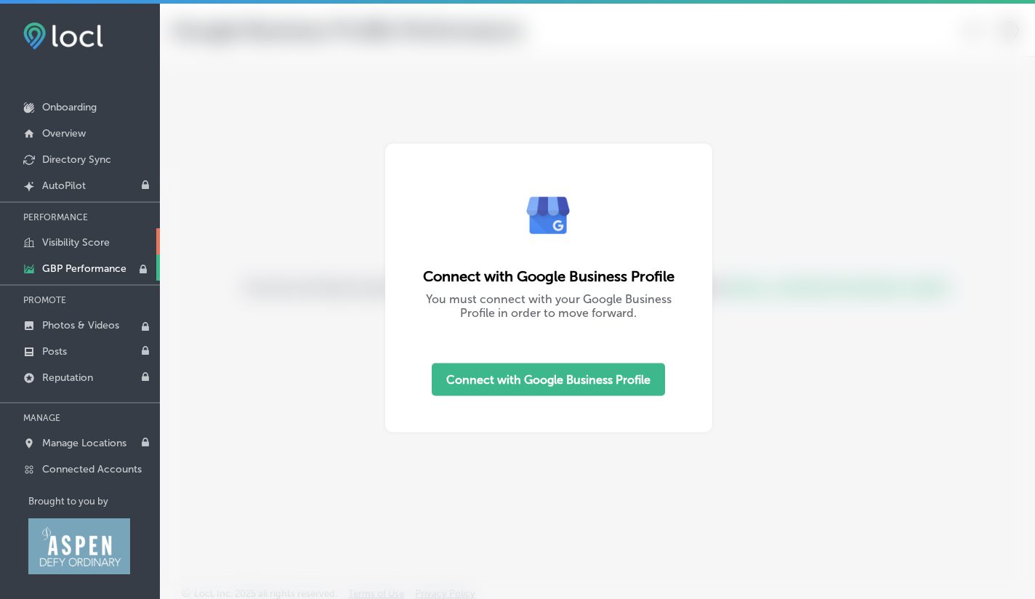
click at [97, 239] on p "Visibility Score" at bounding box center [76, 242] width 68 height 12
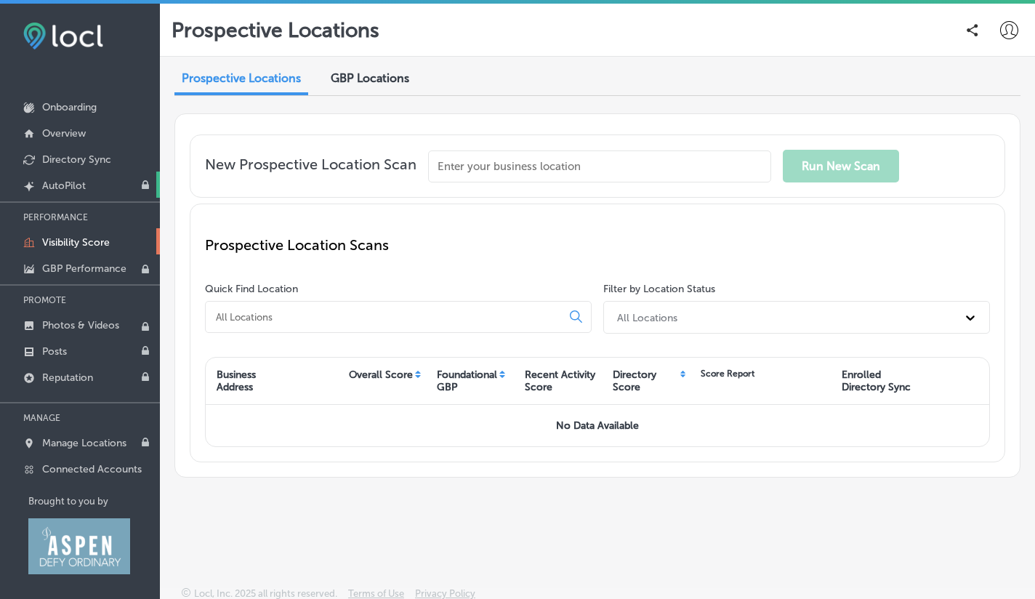
click at [94, 188] on link "Created by potrace 1.10, written by Peter Selinger 2001-2011 AutoPilot" at bounding box center [80, 184] width 160 height 26
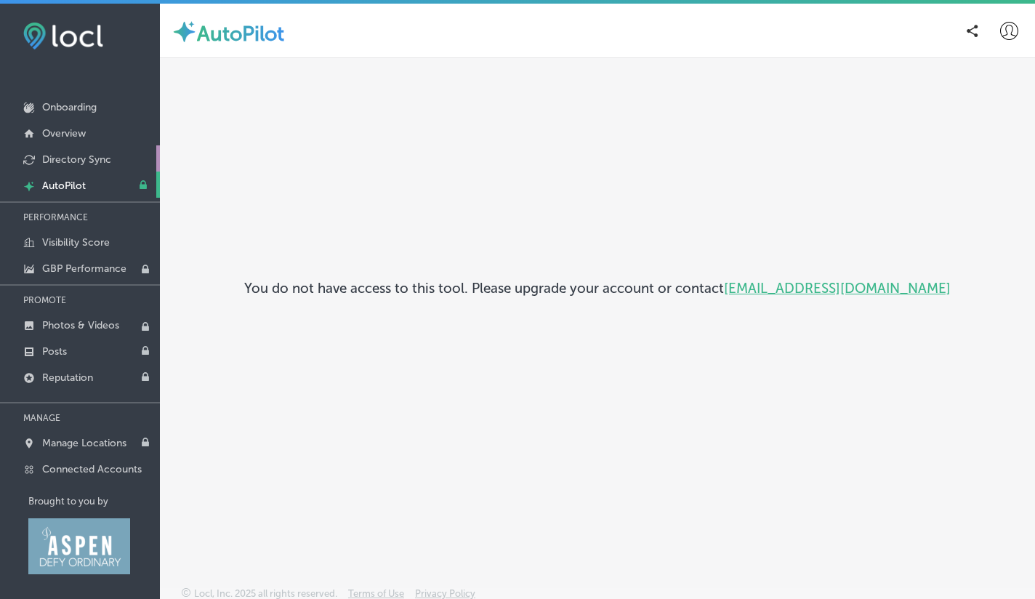
click at [87, 158] on p "Directory Sync" at bounding box center [76, 159] width 69 height 12
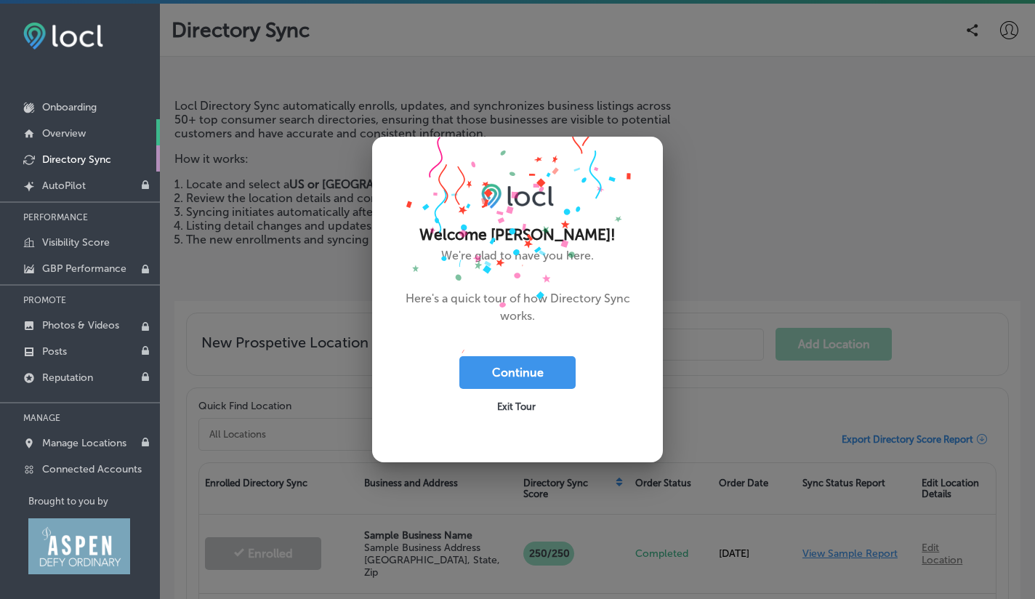
click at [87, 140] on link "Overview" at bounding box center [80, 132] width 160 height 26
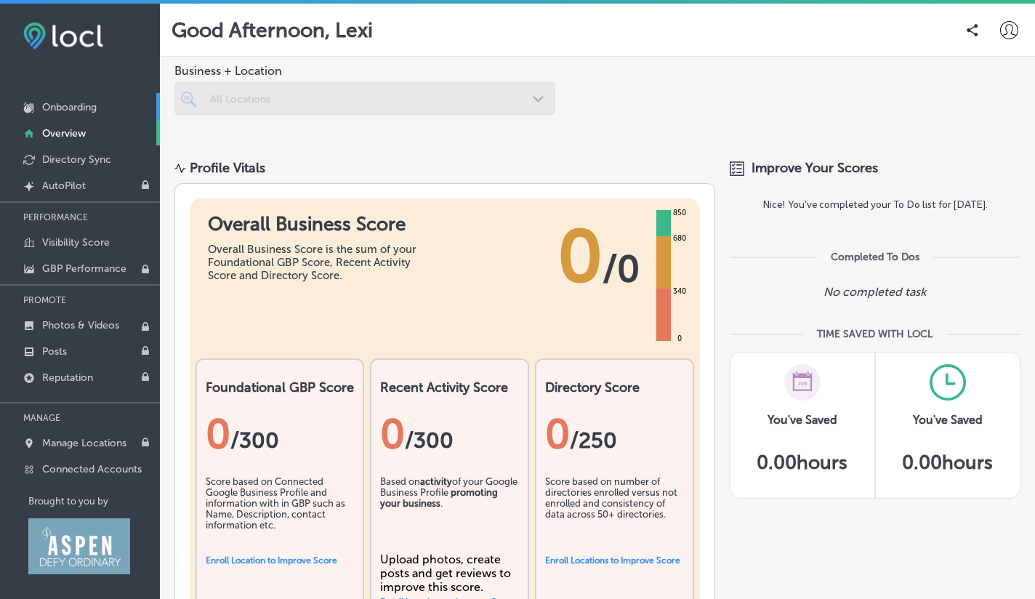
click at [86, 118] on link "Onboarding" at bounding box center [80, 106] width 160 height 26
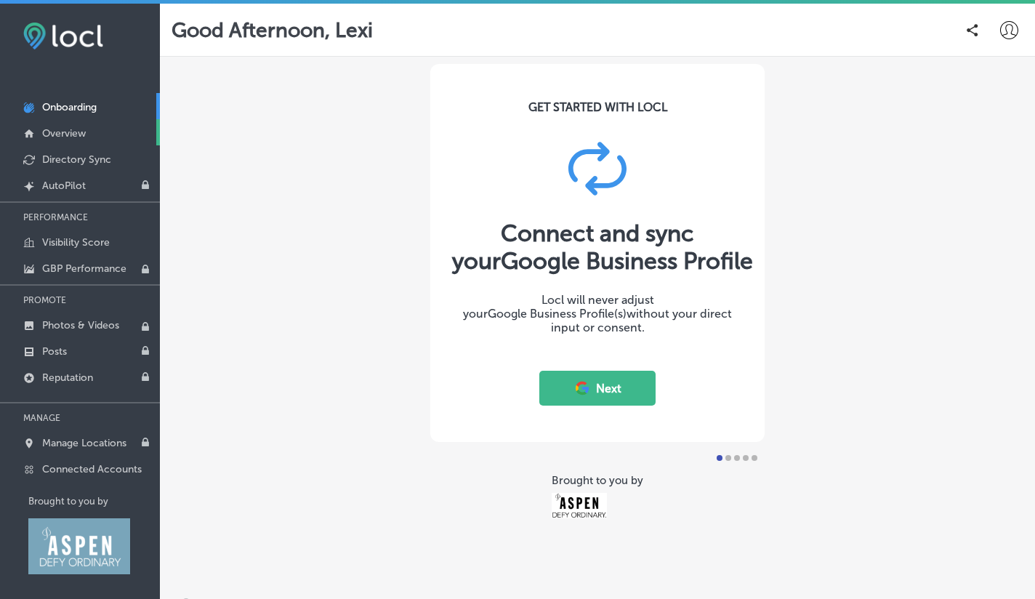
click at [89, 133] on link "Overview" at bounding box center [80, 132] width 160 height 26
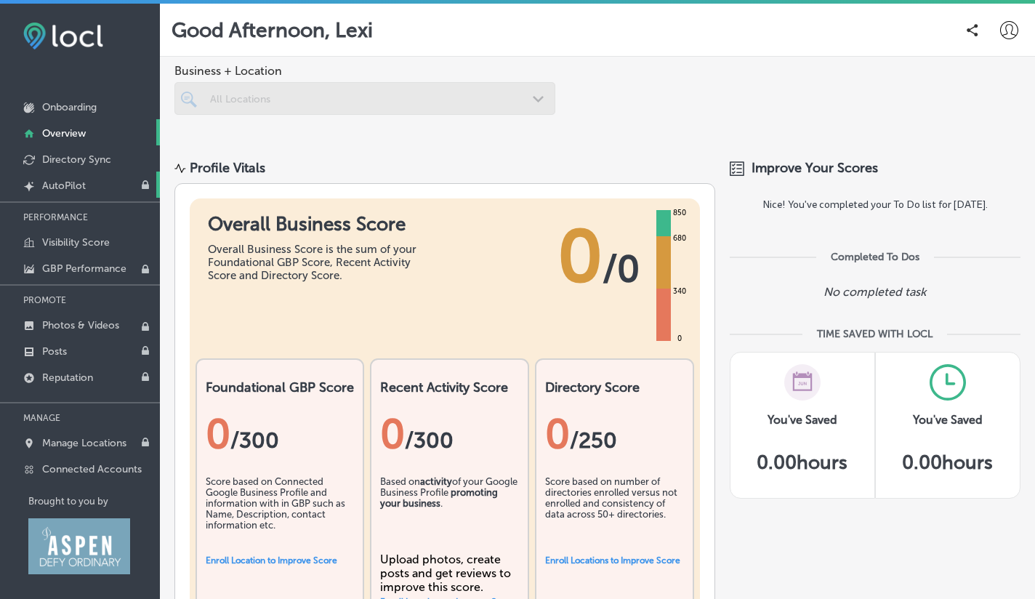
click at [102, 185] on link "Created by potrace 1.10, written by Peter Selinger 2001-2011 AutoPilot" at bounding box center [80, 184] width 160 height 26
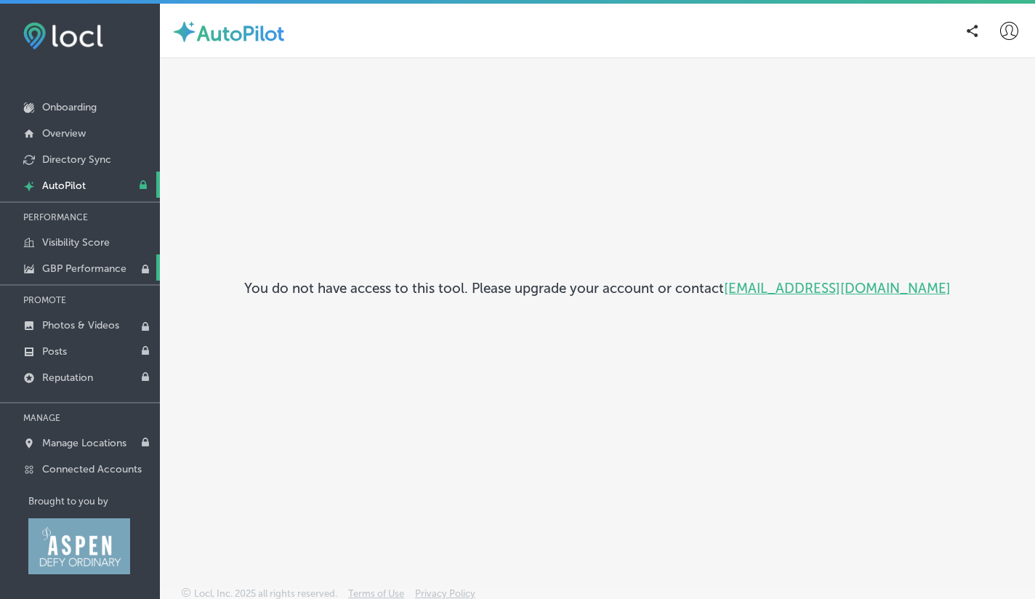
click at [101, 270] on p "GBP Performance" at bounding box center [84, 268] width 84 height 12
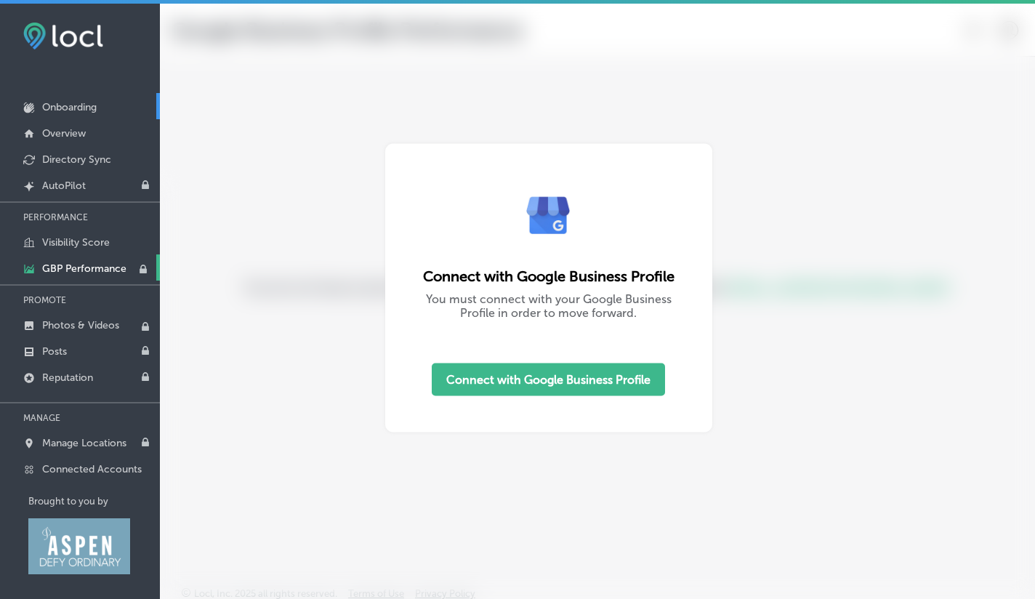
click at [81, 106] on p "Onboarding" at bounding box center [69, 107] width 55 height 12
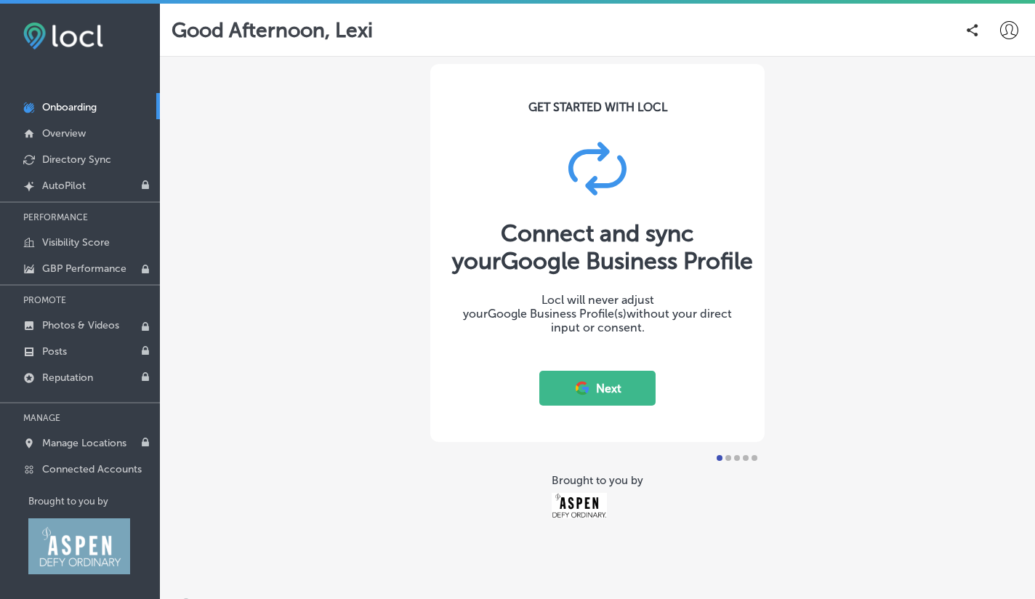
click at [612, 392] on button "Next" at bounding box center [597, 388] width 116 height 35
click at [92, 136] on link "Overview" at bounding box center [80, 132] width 160 height 26
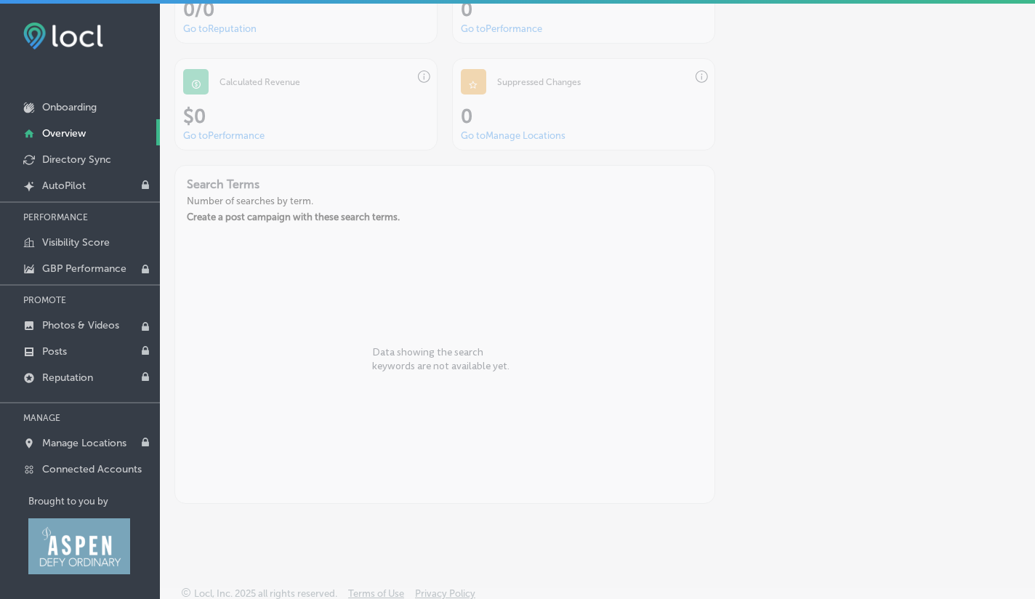
scroll to position [995, 0]
click at [84, 235] on link "Visibility Score" at bounding box center [80, 241] width 160 height 26
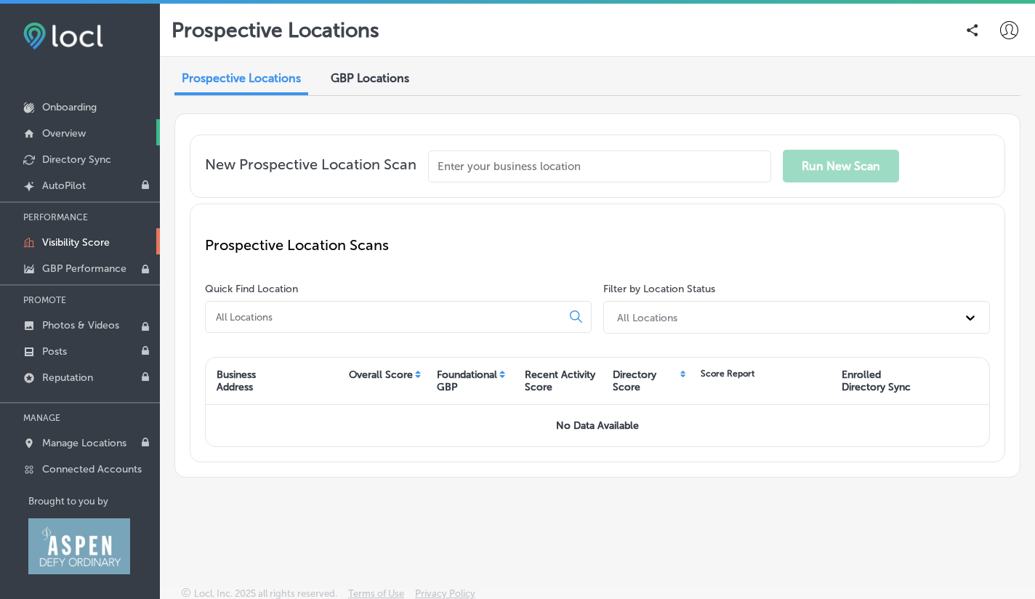
click at [103, 139] on link "Overview" at bounding box center [80, 132] width 160 height 26
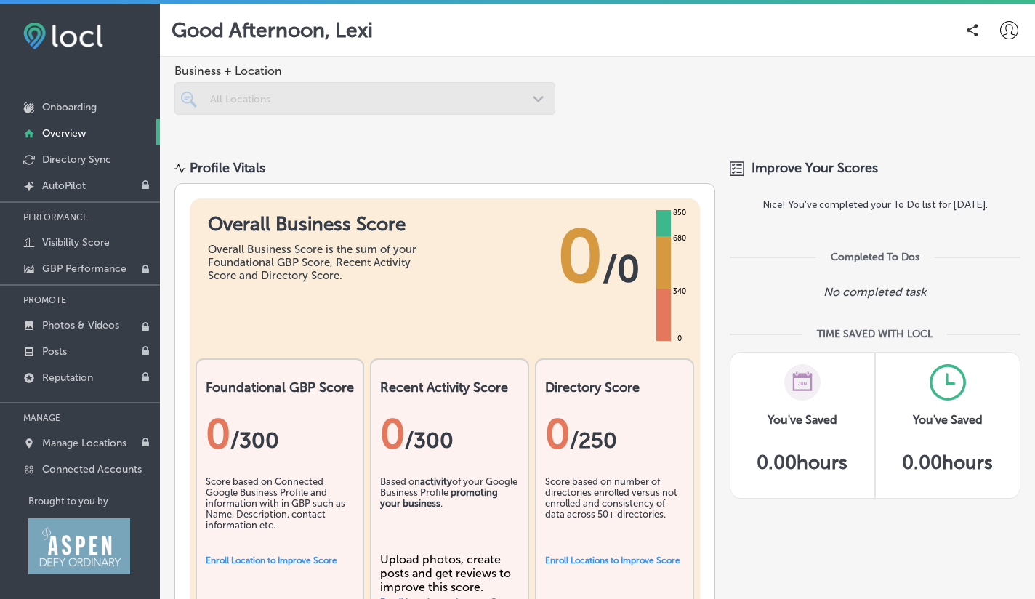
click at [332, 94] on div at bounding box center [364, 98] width 381 height 33
click at [67, 112] on p "Onboarding" at bounding box center [69, 107] width 55 height 12
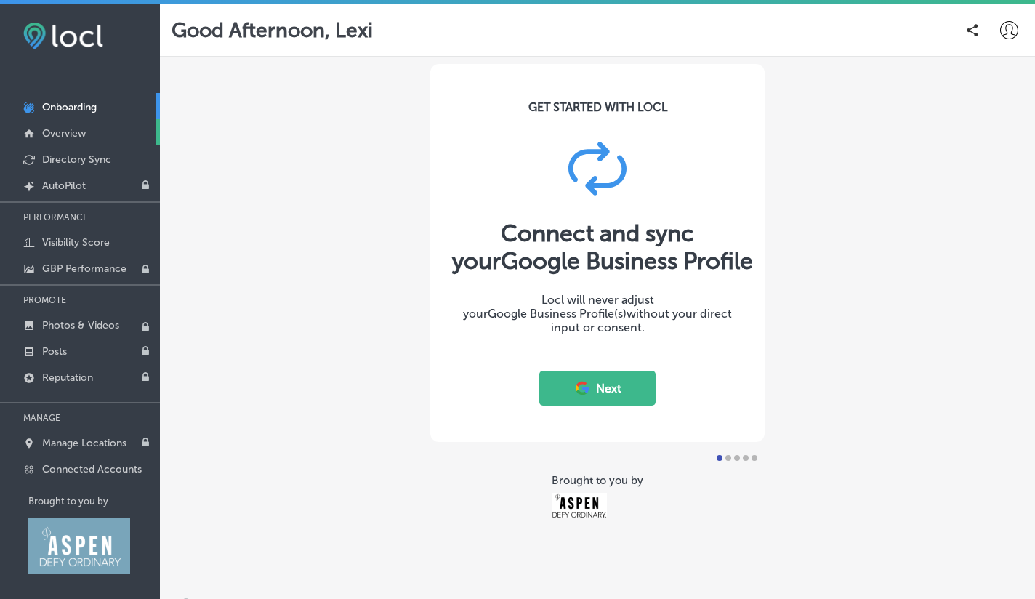
click at [85, 140] on link "Overview" at bounding box center [80, 132] width 160 height 26
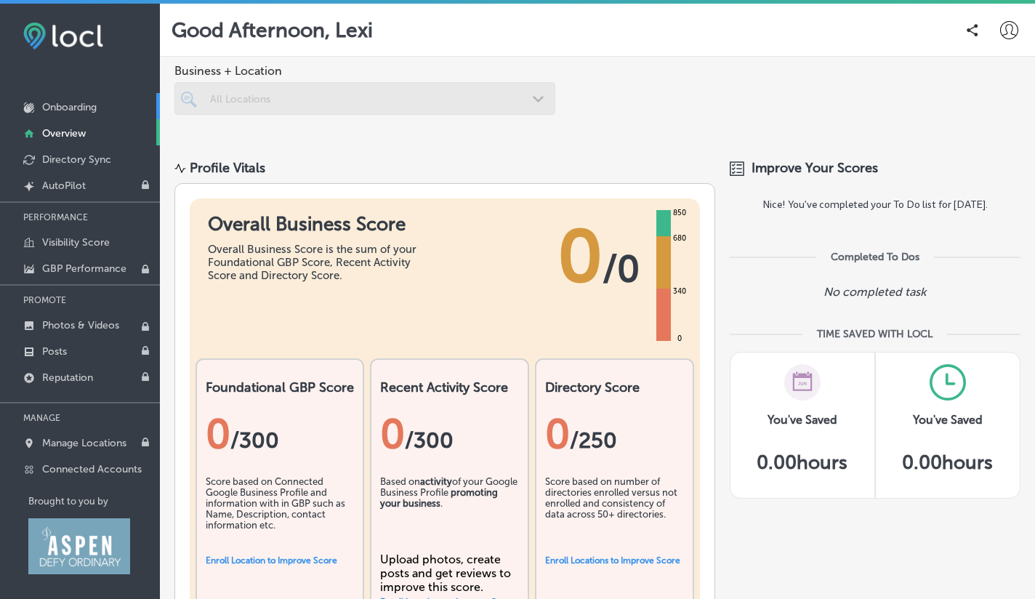
click at [79, 110] on p "Onboarding" at bounding box center [69, 107] width 55 height 12
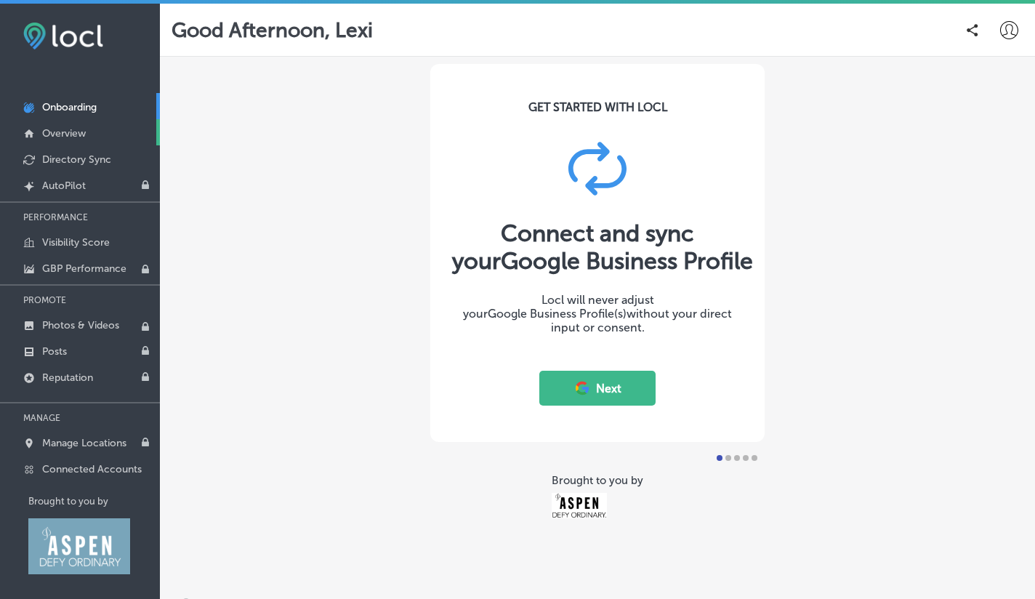
click at [94, 134] on link "Overview" at bounding box center [80, 132] width 160 height 26
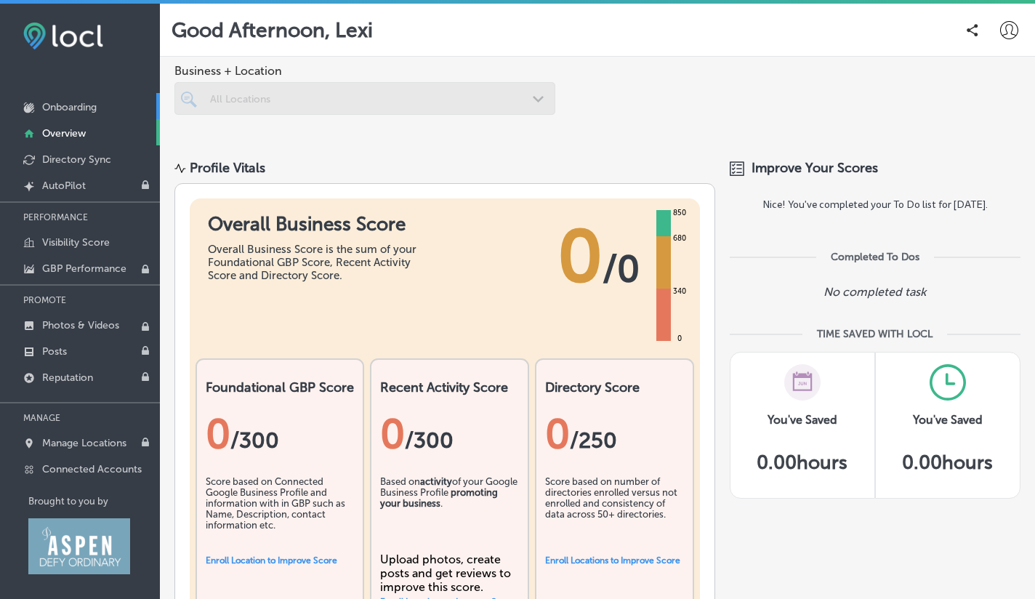
click at [84, 106] on p "Onboarding" at bounding box center [69, 107] width 55 height 12
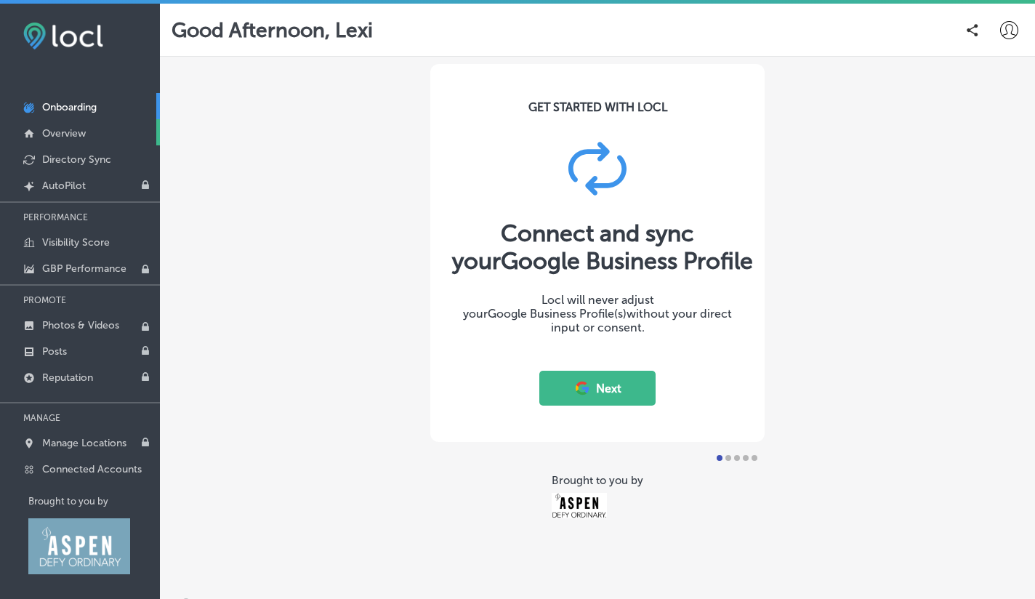
click at [84, 127] on p "Overview" at bounding box center [64, 133] width 44 height 12
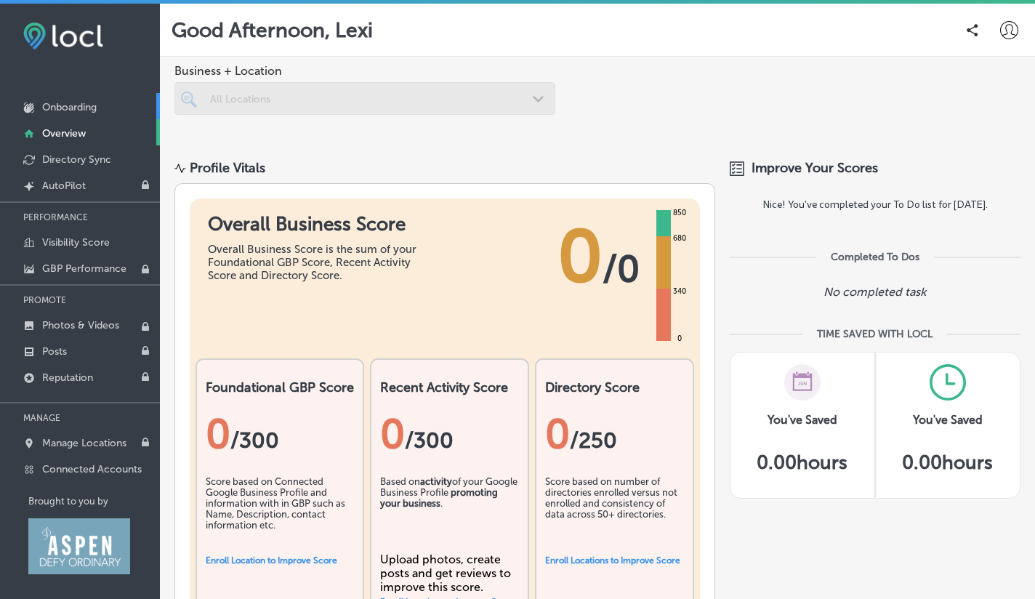
click at [65, 110] on p "Onboarding" at bounding box center [69, 107] width 55 height 12
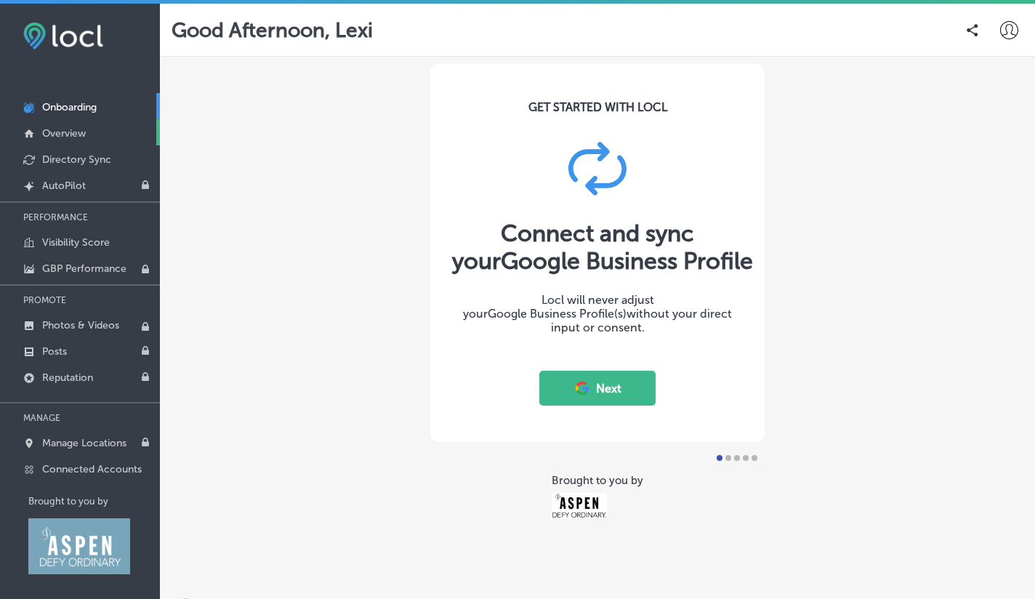
click at [70, 134] on p "Overview" at bounding box center [64, 133] width 44 height 12
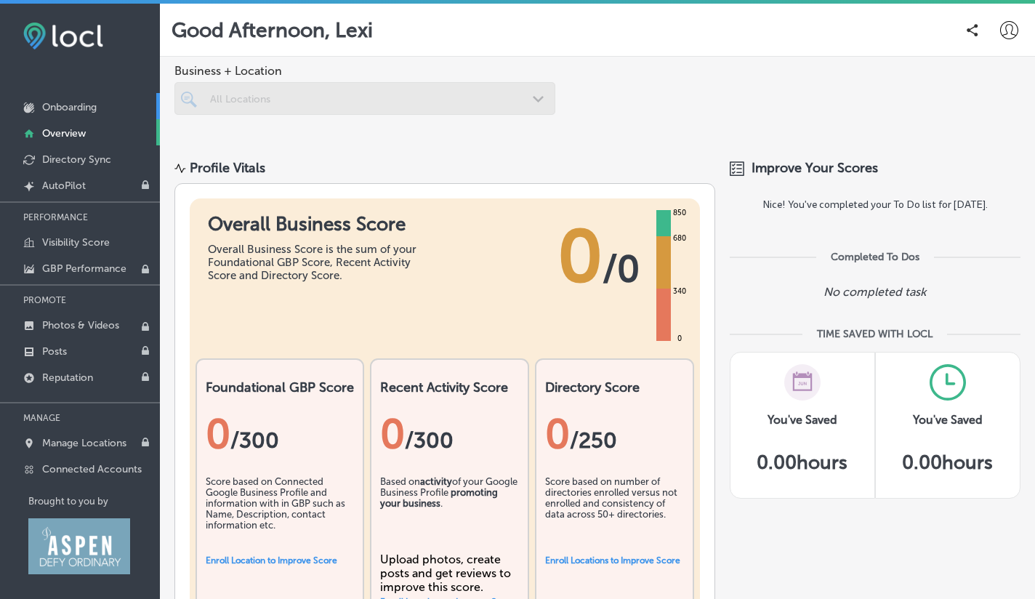
click at [81, 106] on p "Onboarding" at bounding box center [69, 107] width 55 height 12
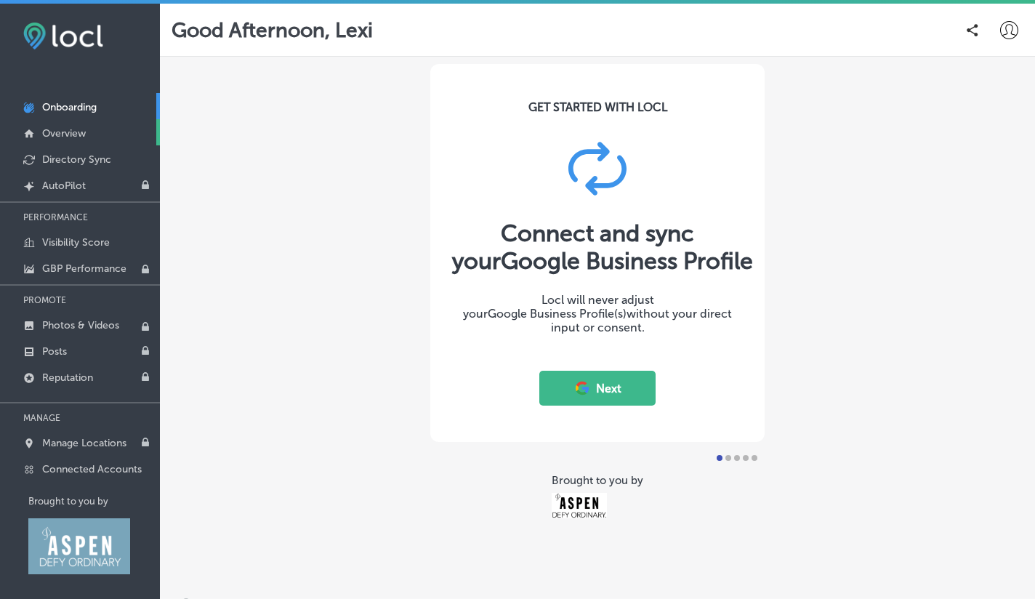
click at [74, 135] on p "Overview" at bounding box center [64, 133] width 44 height 12
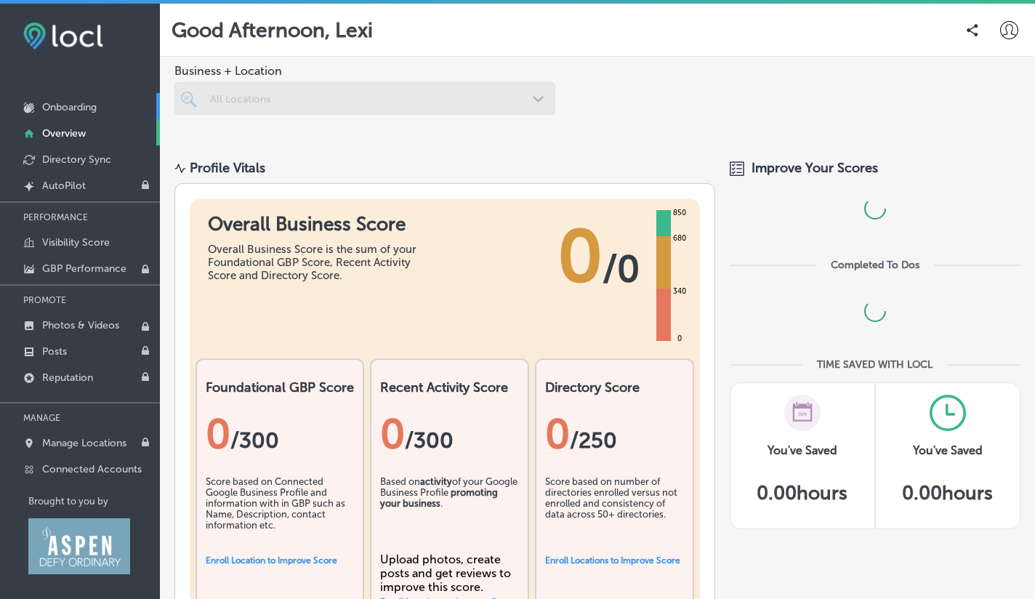
click at [71, 110] on p "Onboarding" at bounding box center [69, 107] width 55 height 12
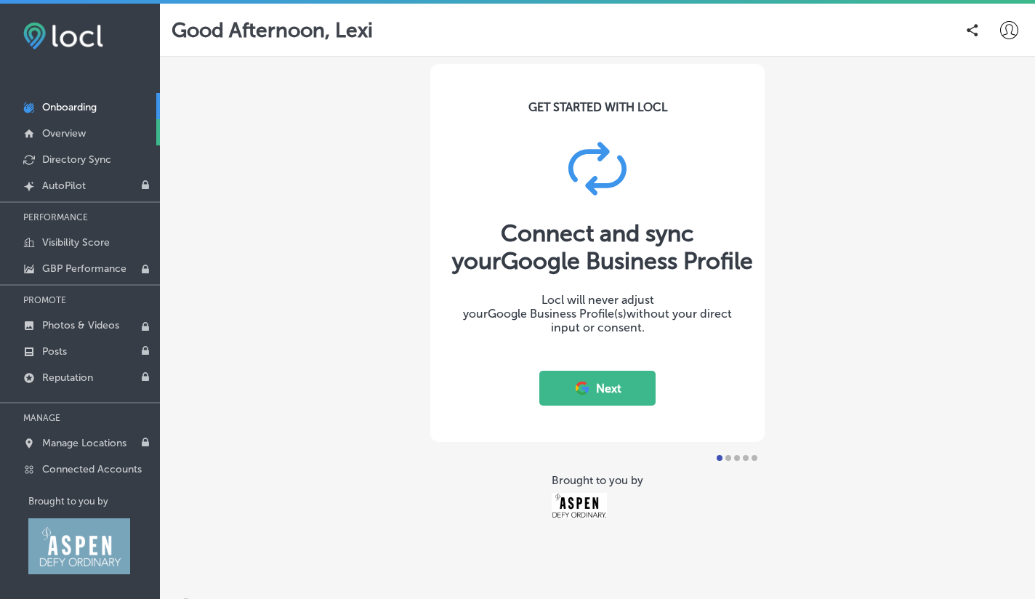
click at [62, 129] on p "Overview" at bounding box center [64, 133] width 44 height 12
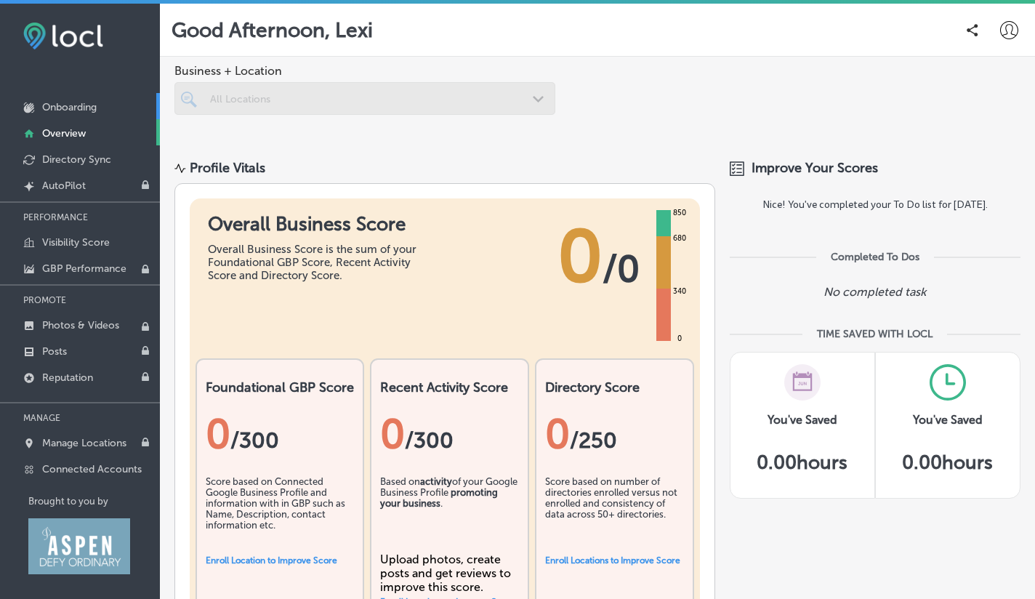
click at [66, 114] on link "Onboarding" at bounding box center [80, 106] width 160 height 26
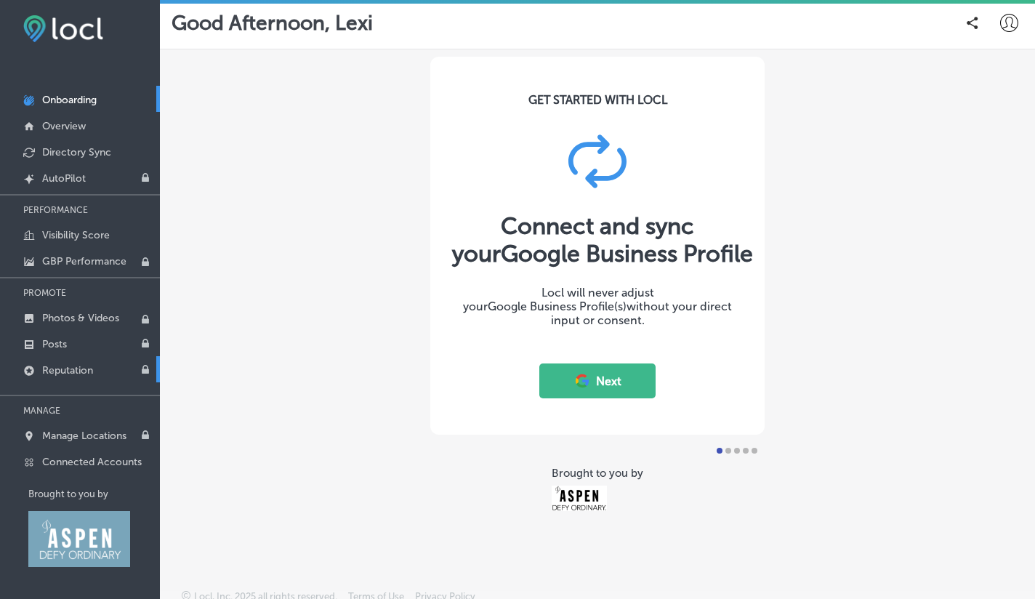
scroll to position [9, 0]
click at [76, 374] on p "Reputation" at bounding box center [67, 370] width 51 height 12
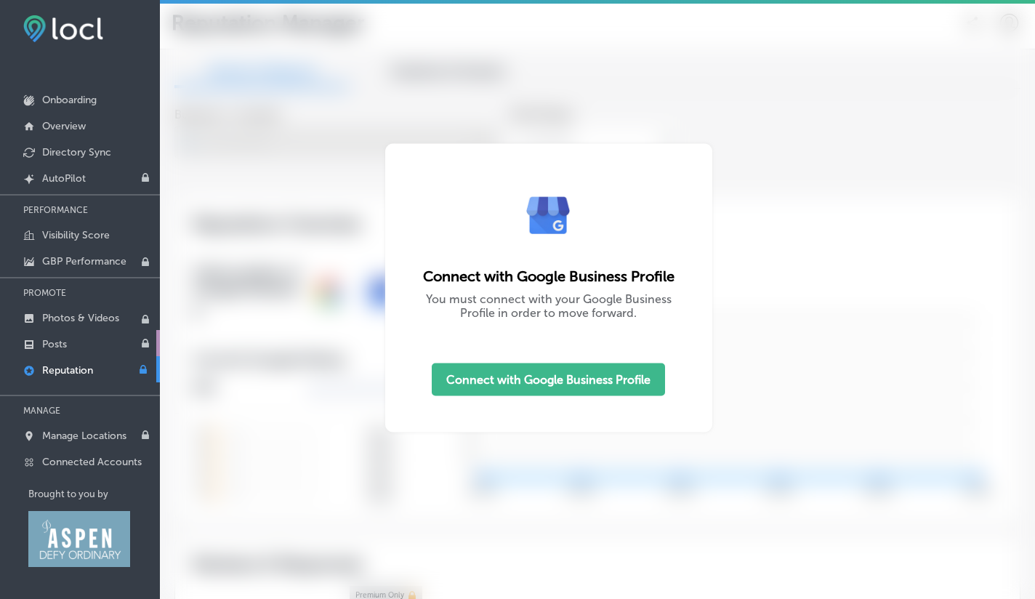
click at [80, 345] on link "Posts" at bounding box center [80, 343] width 160 height 26
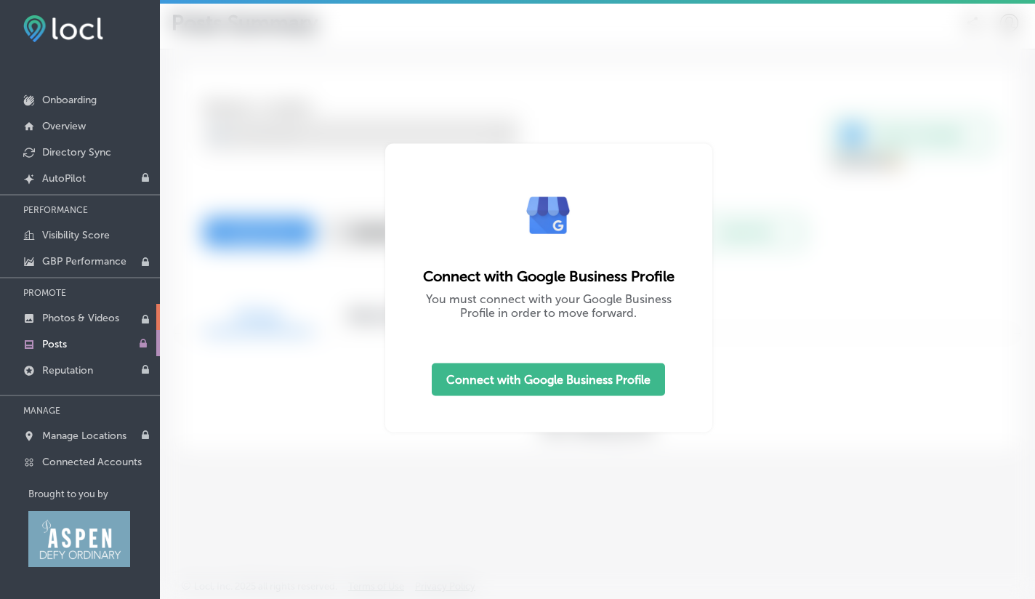
click at [81, 318] on p "Photos & Videos" at bounding box center [80, 318] width 77 height 12
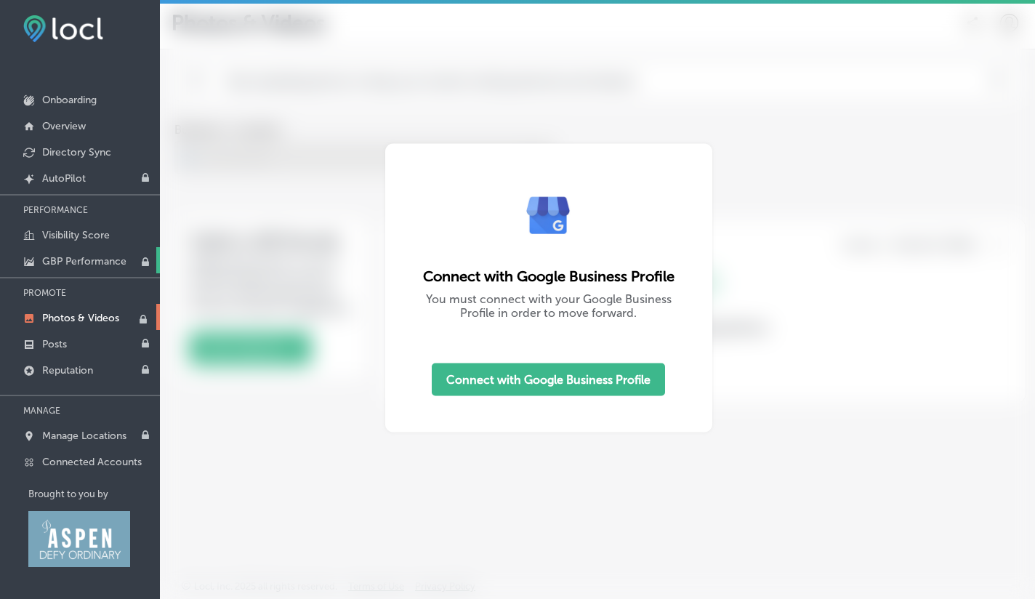
click at [73, 265] on p "GBP Performance" at bounding box center [84, 261] width 84 height 12
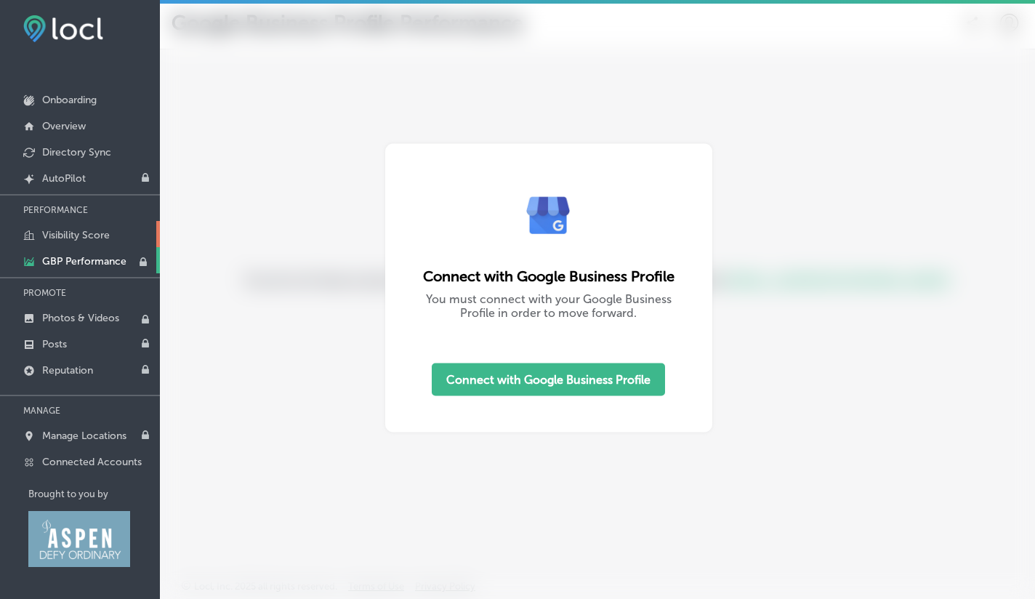
click at [78, 235] on p "Visibility Score" at bounding box center [76, 235] width 68 height 12
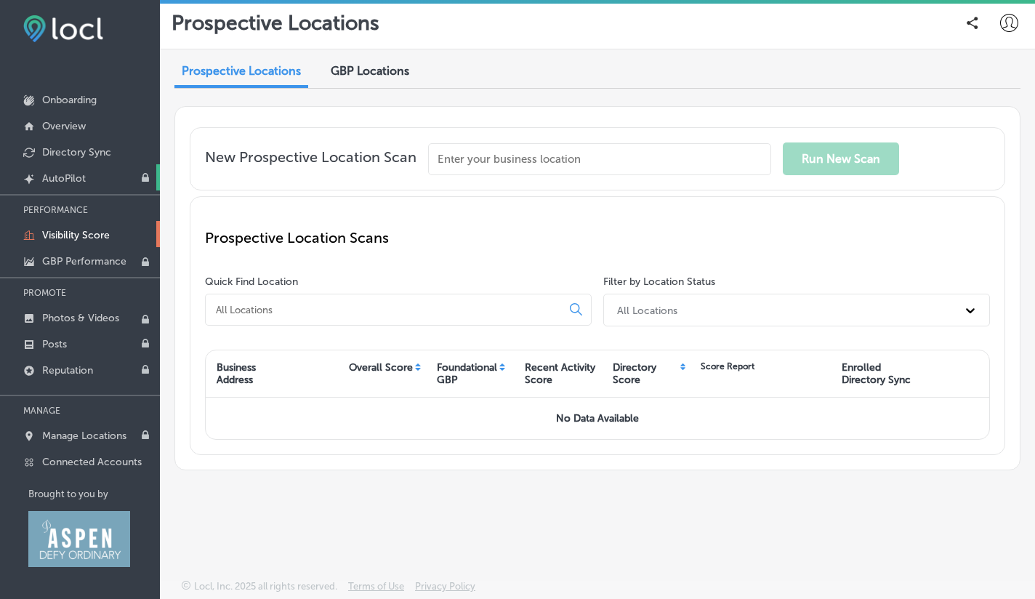
click at [78, 177] on p "AutoPilot" at bounding box center [64, 178] width 44 height 12
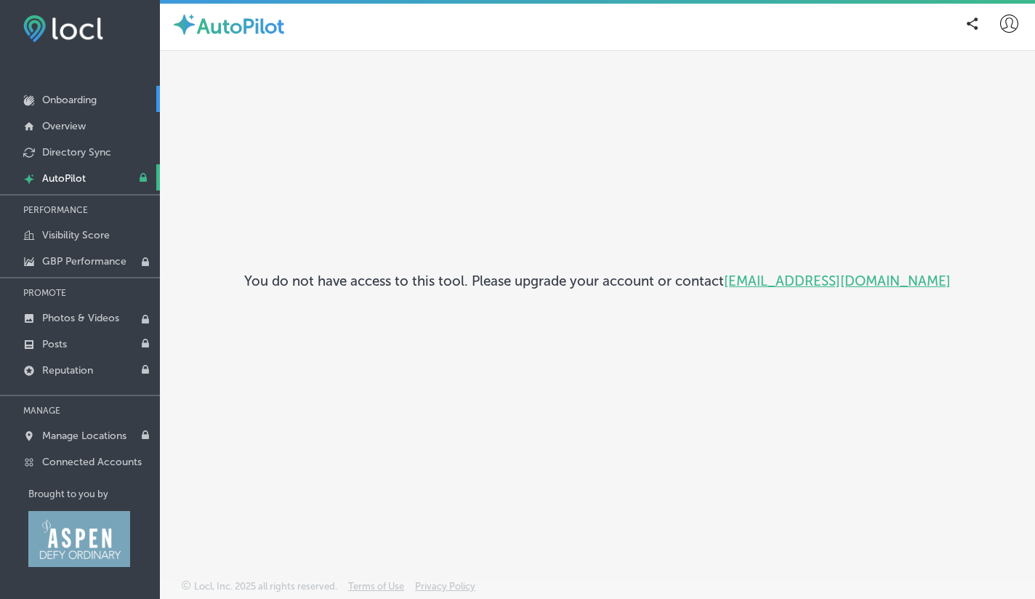
click at [78, 100] on p "Onboarding" at bounding box center [69, 100] width 55 height 12
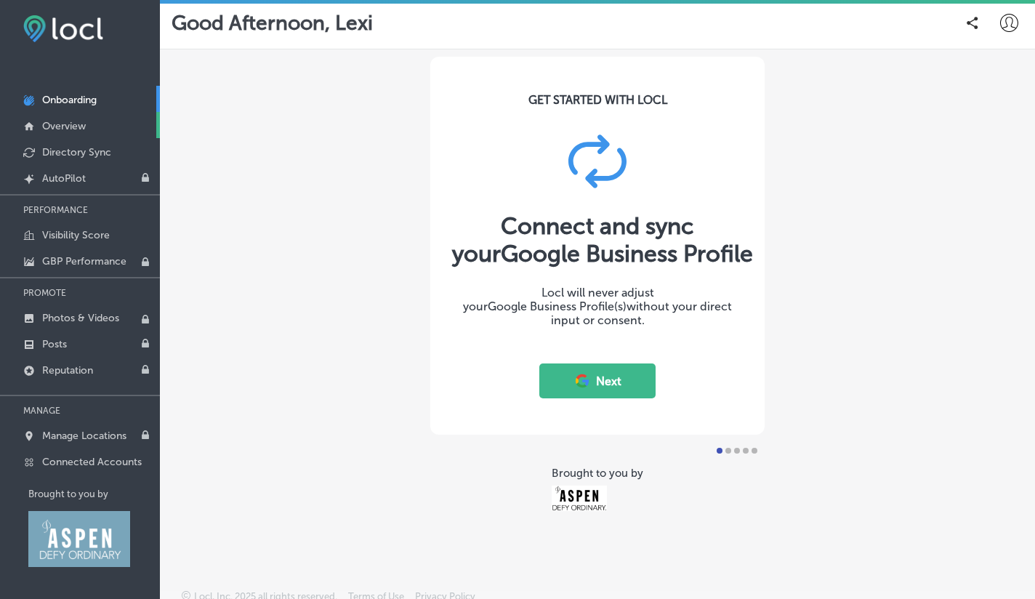
click at [76, 126] on p "Overview" at bounding box center [64, 126] width 44 height 12
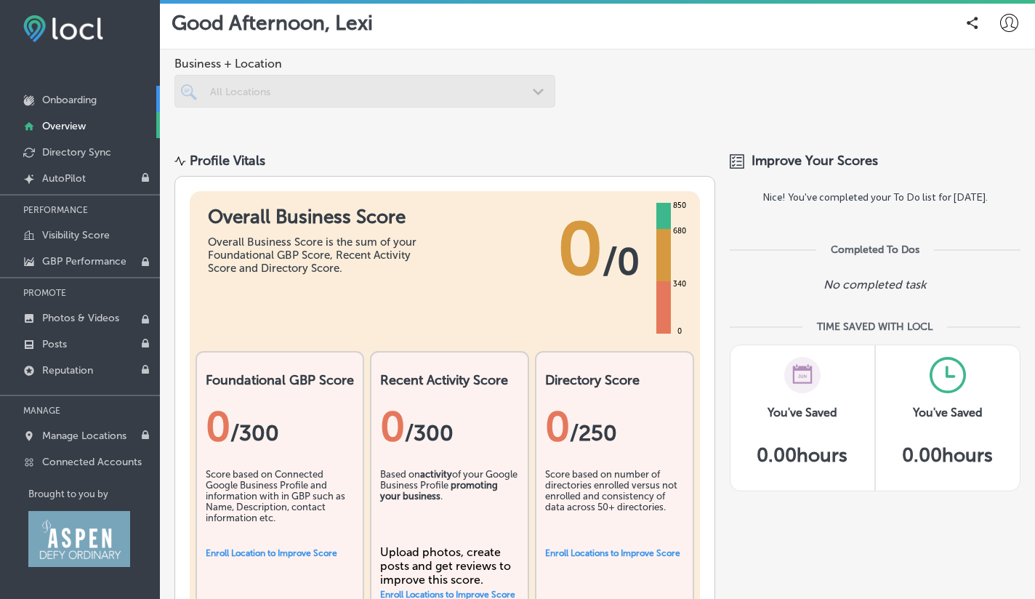
click at [86, 97] on p "Onboarding" at bounding box center [69, 100] width 55 height 12
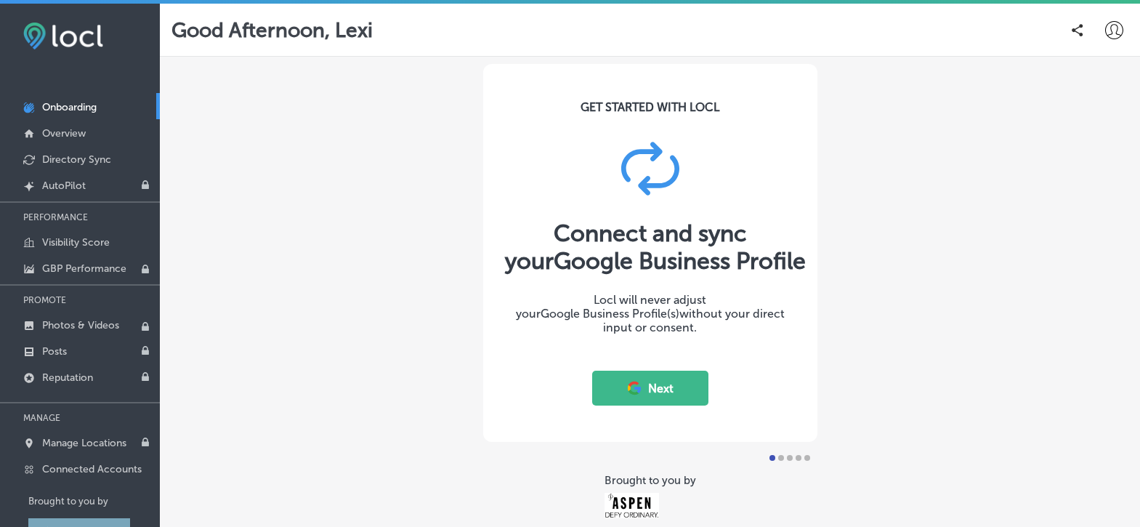
click at [777, 461] on div at bounding box center [789, 457] width 55 height 17
click at [60, 129] on p "Overview" at bounding box center [64, 133] width 44 height 12
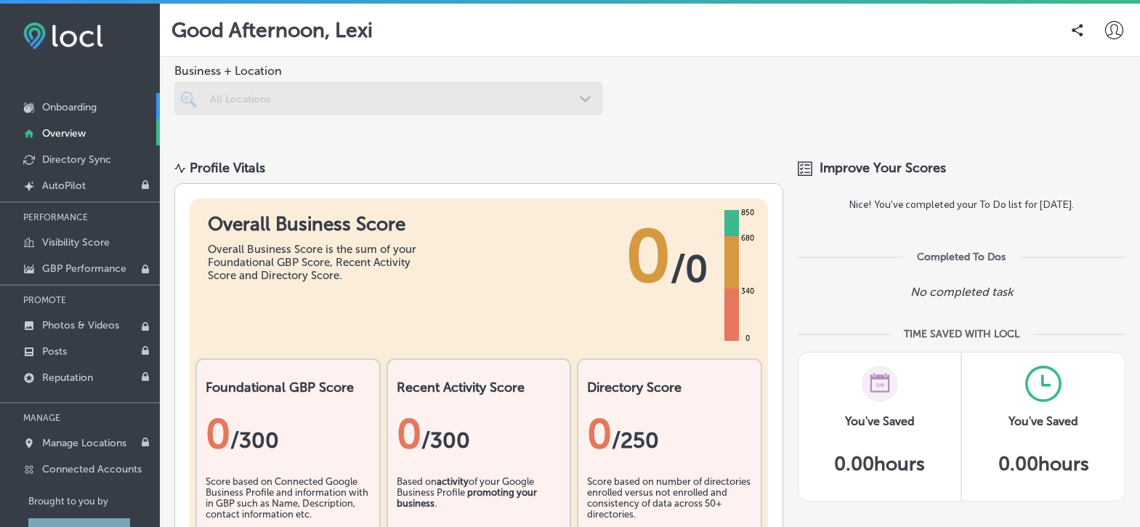
click at [62, 107] on p "Onboarding" at bounding box center [69, 107] width 55 height 12
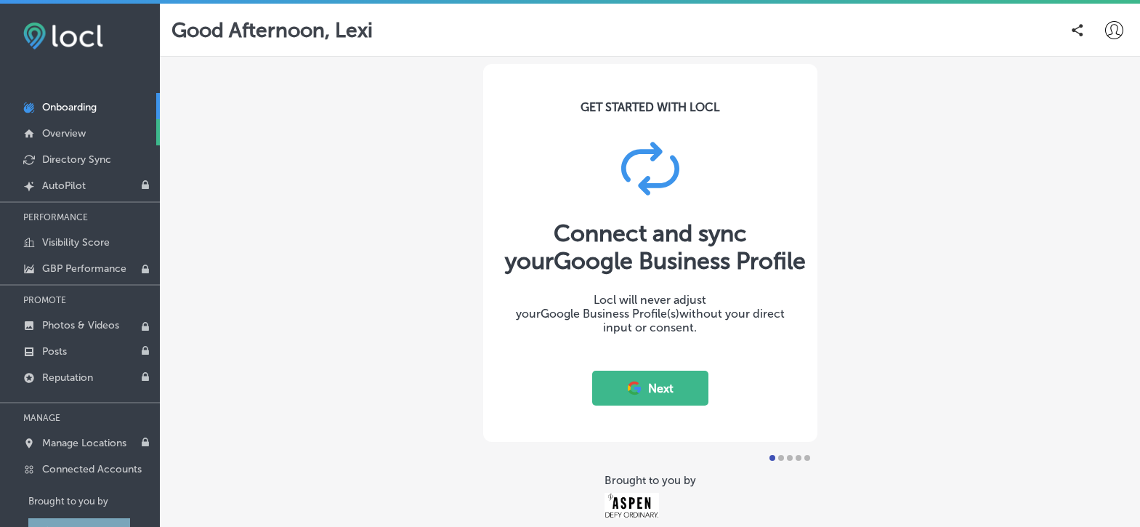
click at [94, 137] on link "Overview" at bounding box center [80, 132] width 160 height 26
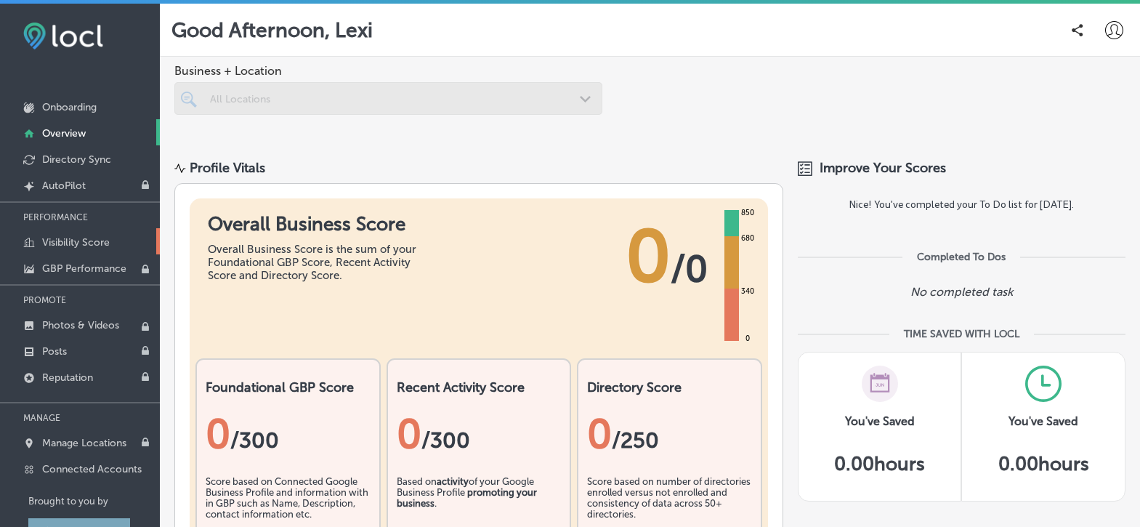
click at [90, 251] on link "Visibility Score" at bounding box center [80, 241] width 160 height 26
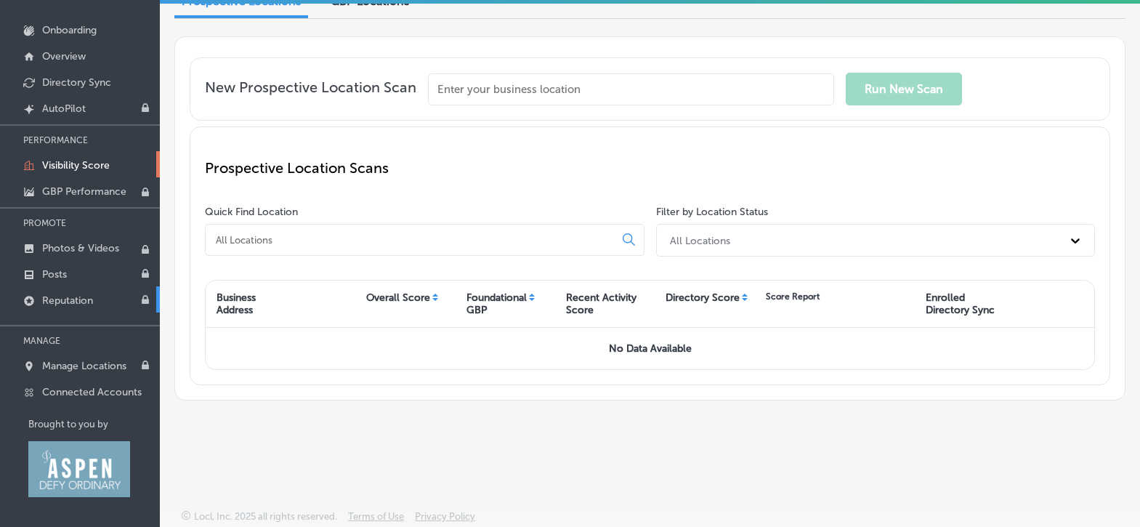
scroll to position [78, 0]
click at [92, 403] on link "Connected Accounts" at bounding box center [80, 389] width 160 height 26
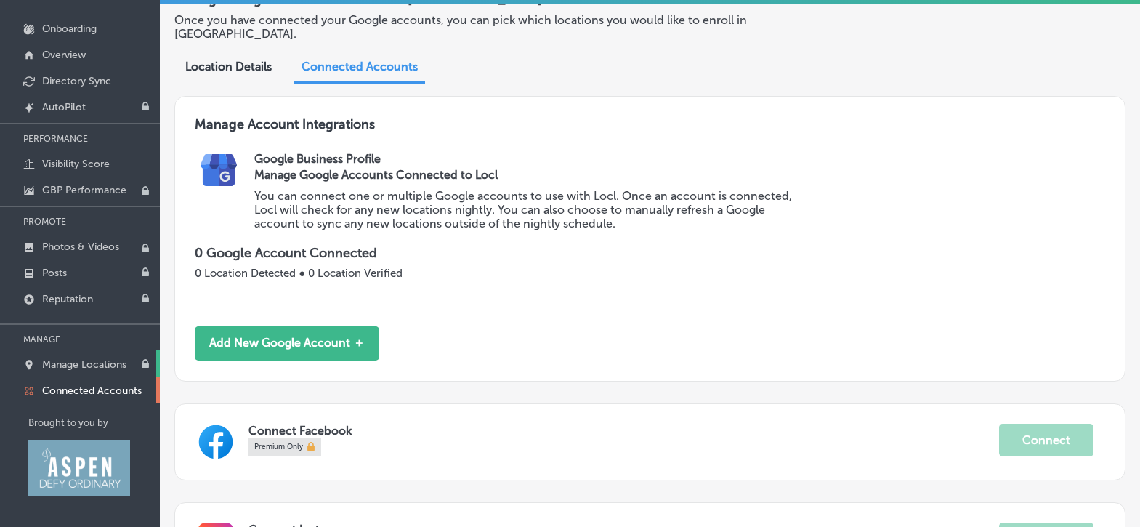
click at [94, 364] on p "Manage Locations" at bounding box center [84, 364] width 84 height 12
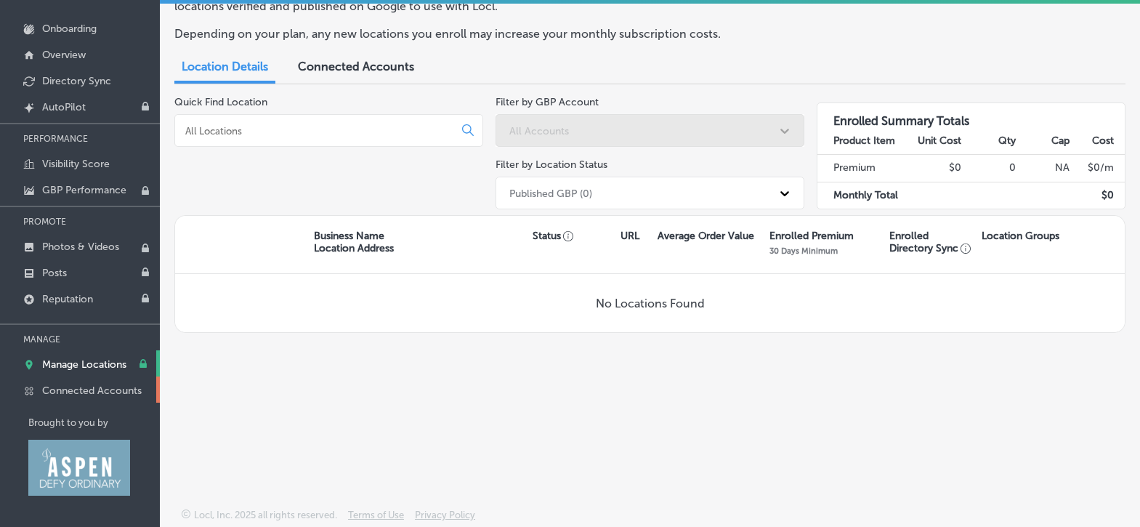
click at [98, 390] on p "Connected Accounts" at bounding box center [92, 390] width 100 height 12
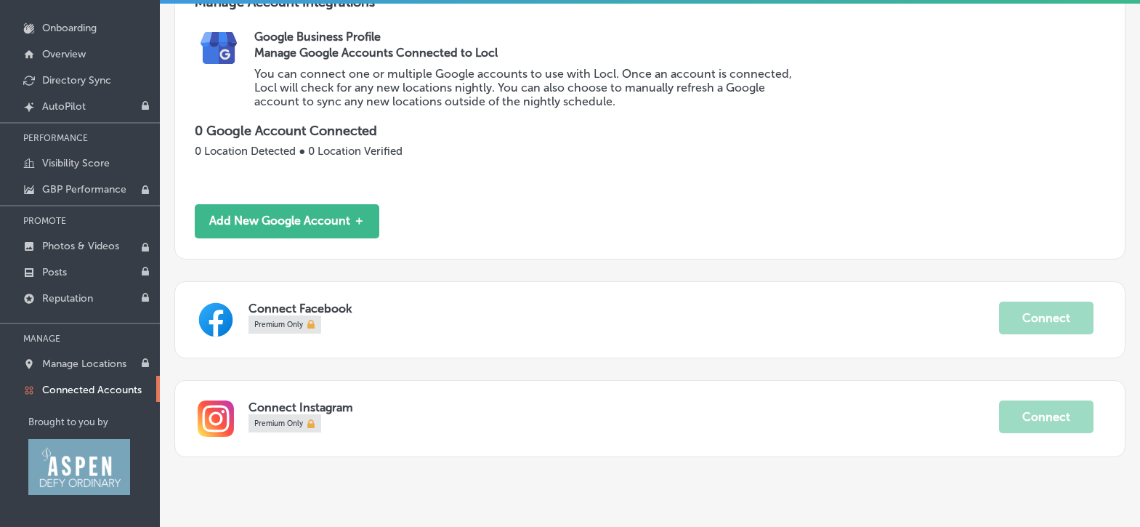
scroll to position [81, 0]
click at [76, 363] on p "Manage Locations" at bounding box center [84, 364] width 84 height 12
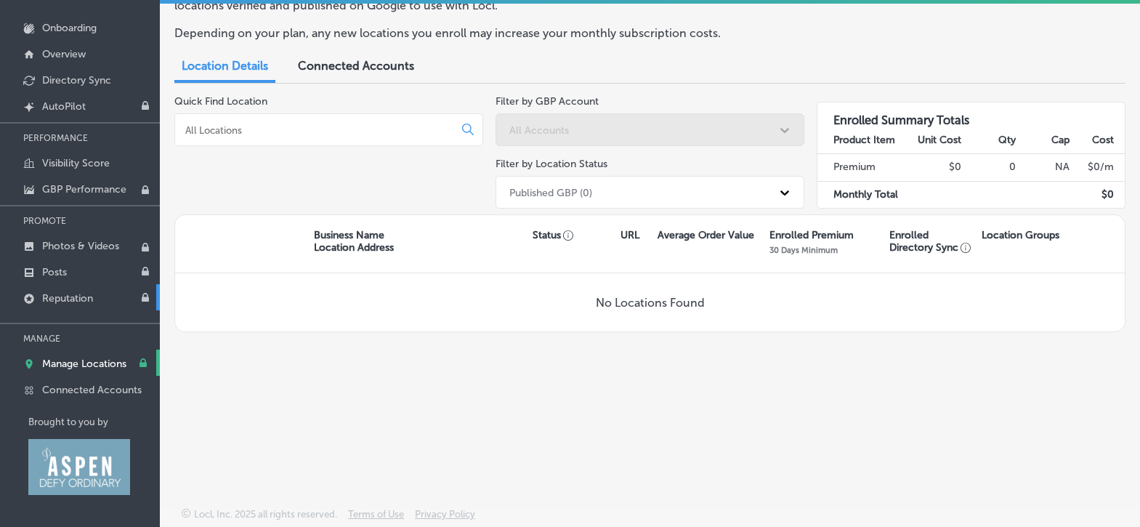
click at [75, 295] on p "Reputation" at bounding box center [67, 298] width 51 height 12
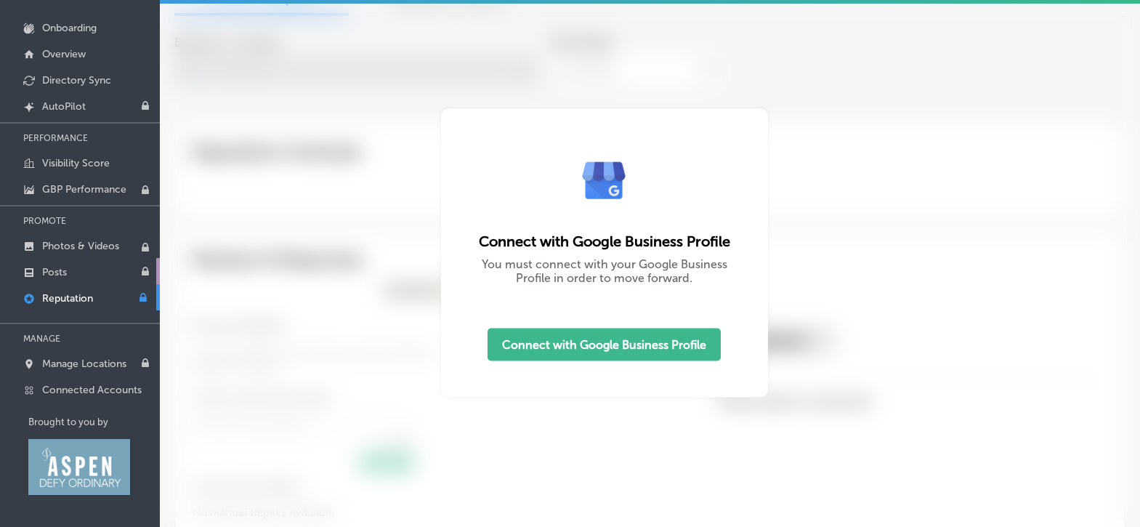
type textarea "x"
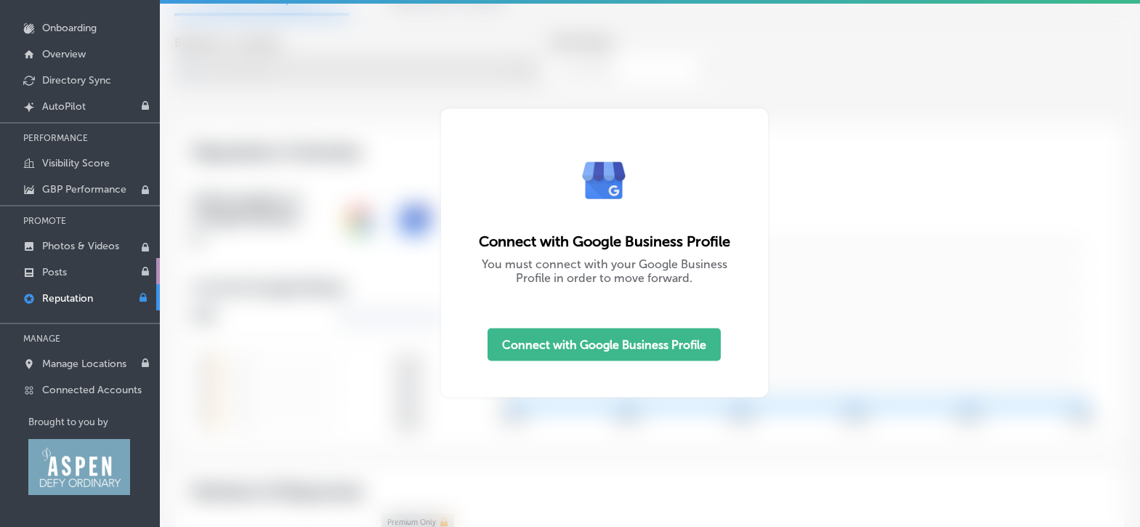
click at [79, 269] on link "Posts" at bounding box center [80, 271] width 160 height 26
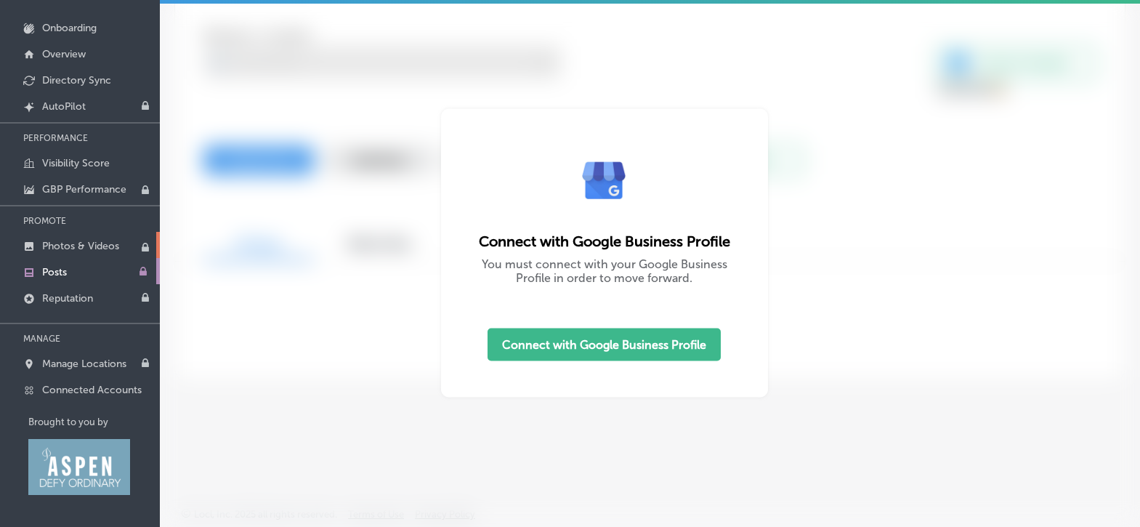
click at [78, 248] on p "Photos & Videos" at bounding box center [80, 246] width 77 height 12
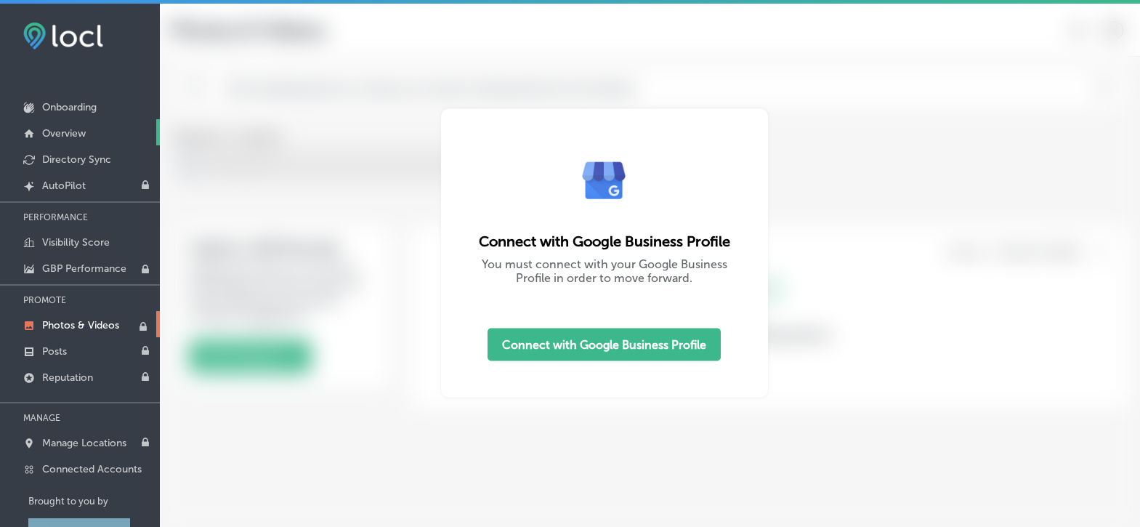
click at [80, 132] on p "Overview" at bounding box center [64, 133] width 44 height 12
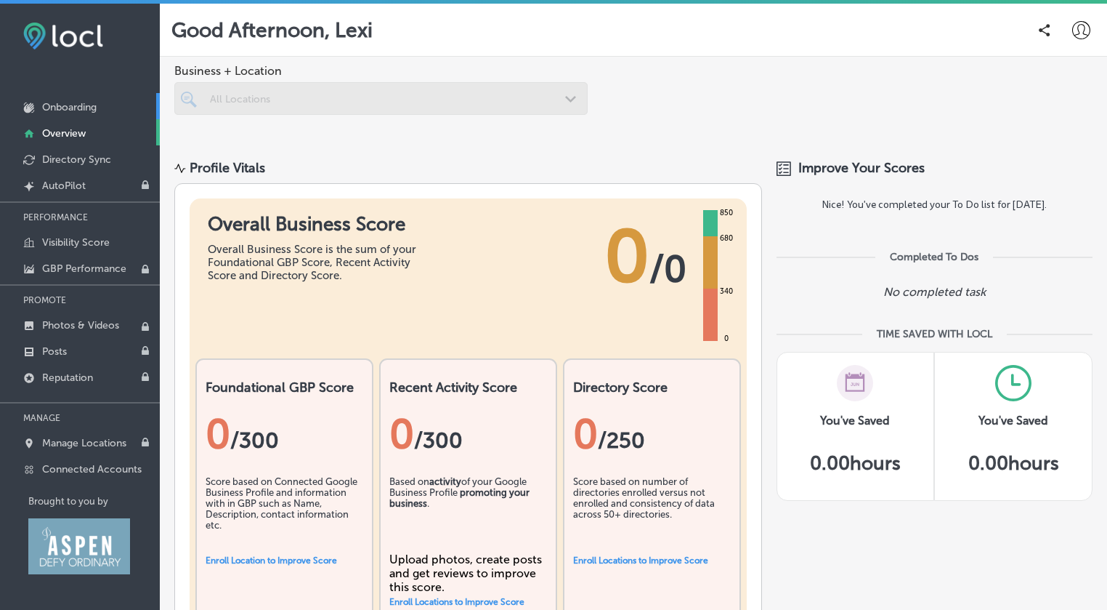
click at [62, 104] on p "Onboarding" at bounding box center [69, 107] width 55 height 12
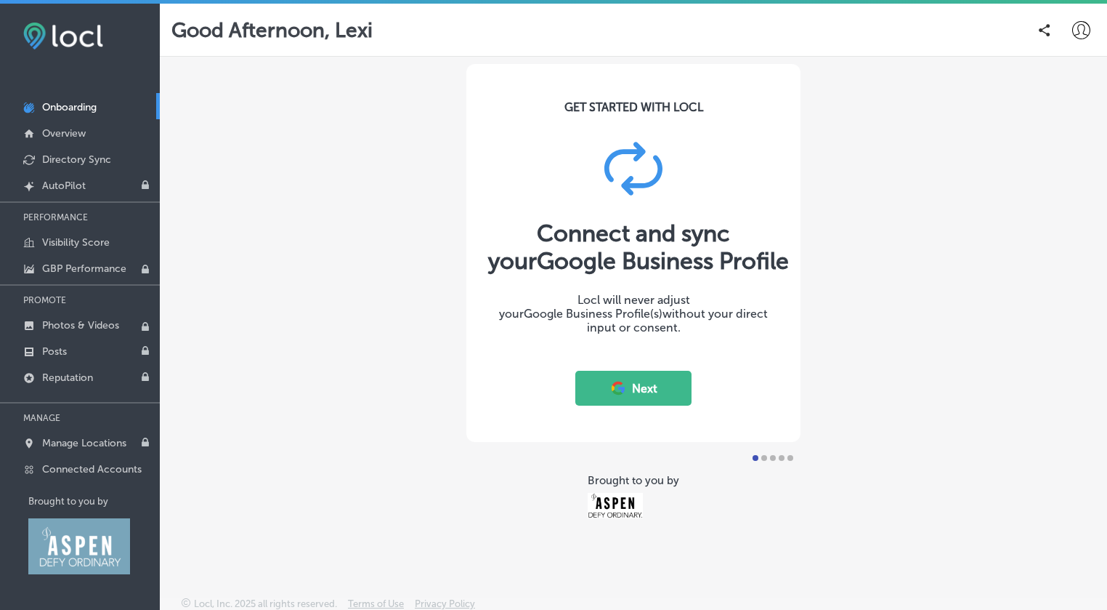
click at [619, 383] on icon at bounding box center [617, 384] width 10 height 5
click at [646, 389] on button "Next" at bounding box center [634, 388] width 116 height 35
click at [650, 389] on button "Next" at bounding box center [634, 388] width 116 height 35
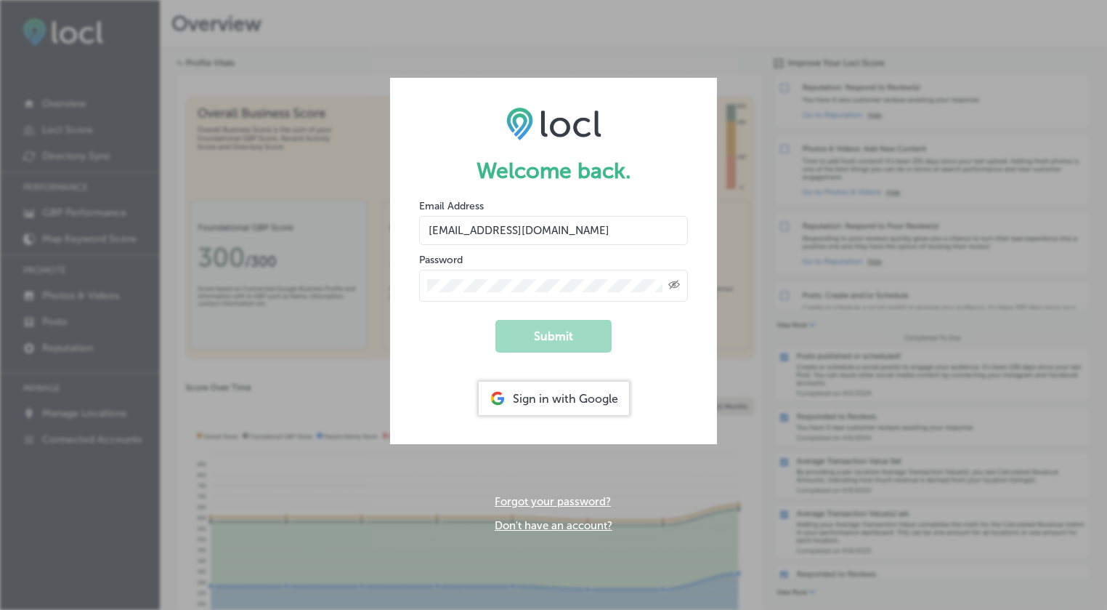
type input "[EMAIL_ADDRESS][DOMAIN_NAME]"
click at [496, 274] on div "Created with Sketch." at bounding box center [553, 286] width 269 height 32
click at [554, 334] on button "Submit" at bounding box center [554, 336] width 116 height 33
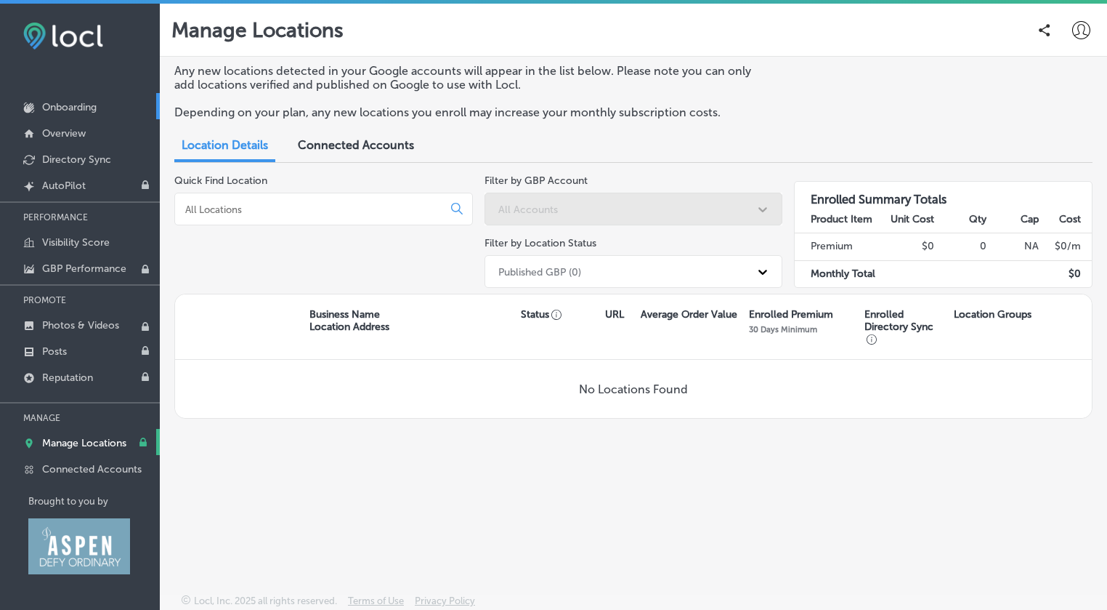
click at [73, 102] on p "Onboarding" at bounding box center [69, 107] width 55 height 12
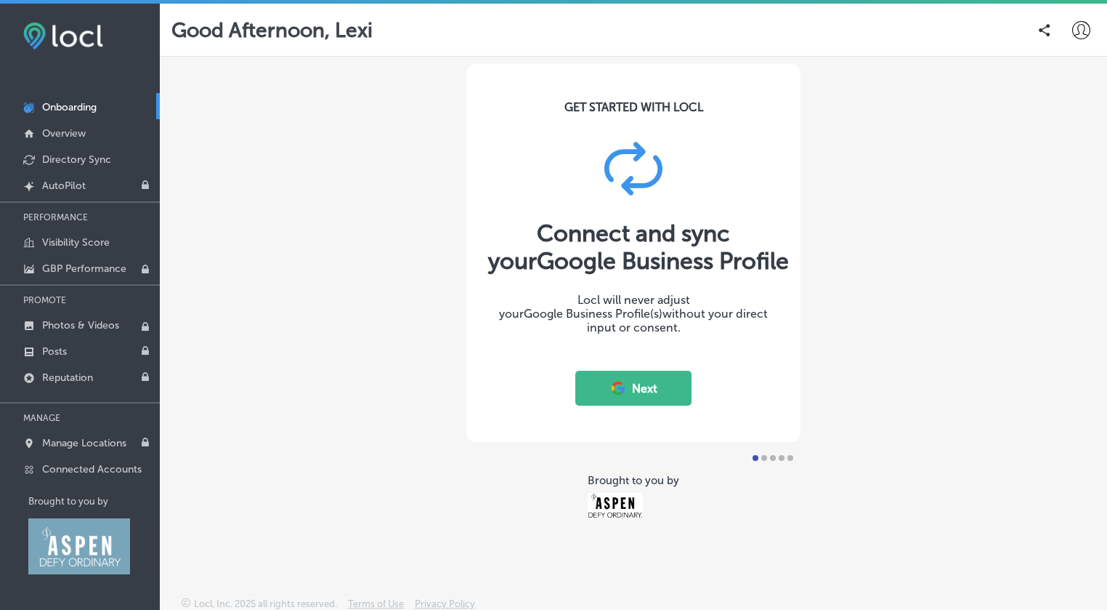
click at [636, 379] on button "Next" at bounding box center [634, 388] width 116 height 35
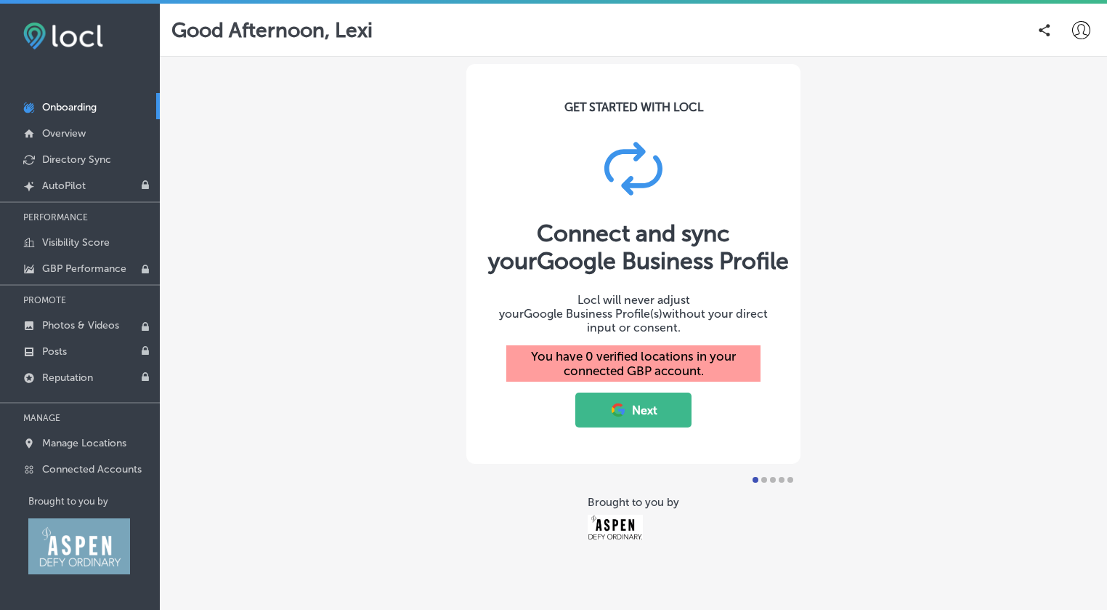
click at [664, 397] on button "Next" at bounding box center [634, 409] width 116 height 35
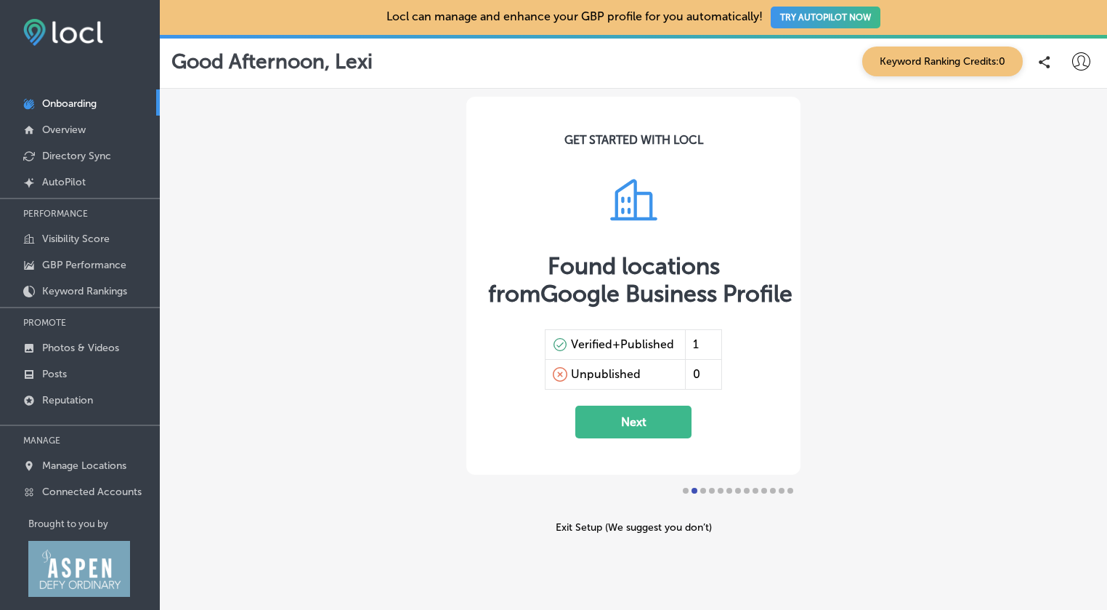
click at [641, 429] on button "Next" at bounding box center [634, 421] width 116 height 33
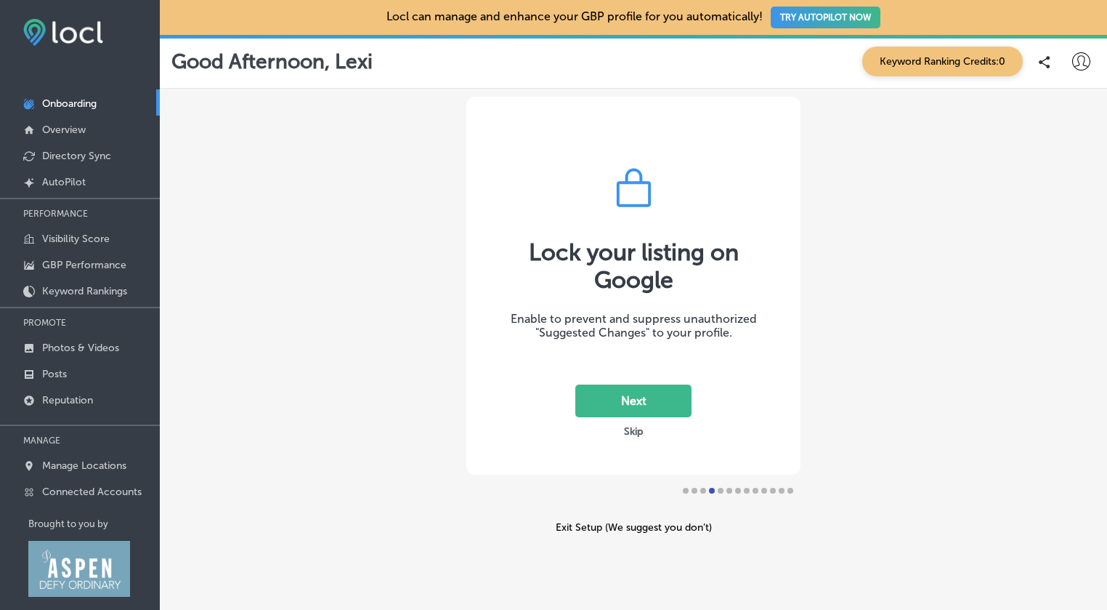
click at [631, 432] on button "Skip" at bounding box center [634, 431] width 28 height 14
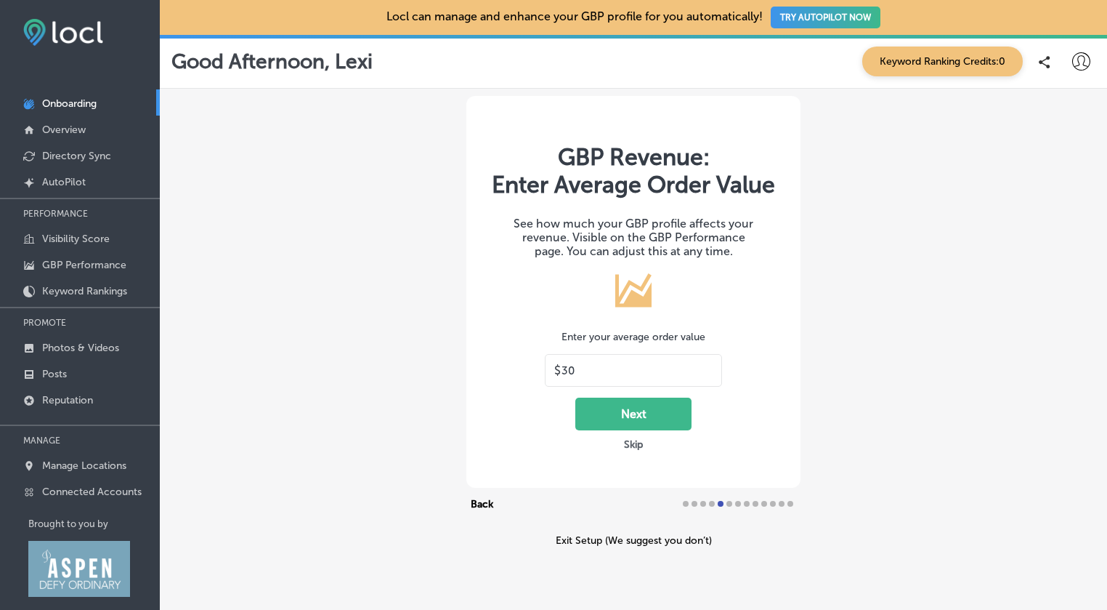
click at [633, 443] on button "Skip" at bounding box center [634, 444] width 28 height 14
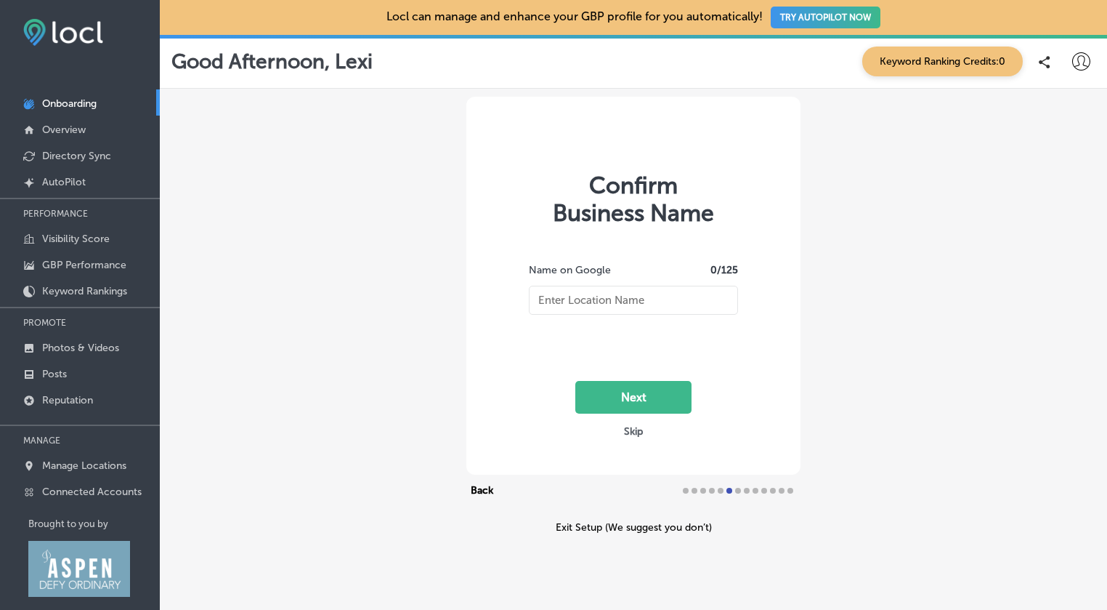
type input "Ute Mountaineer"
click at [639, 400] on button "Next" at bounding box center [634, 397] width 116 height 33
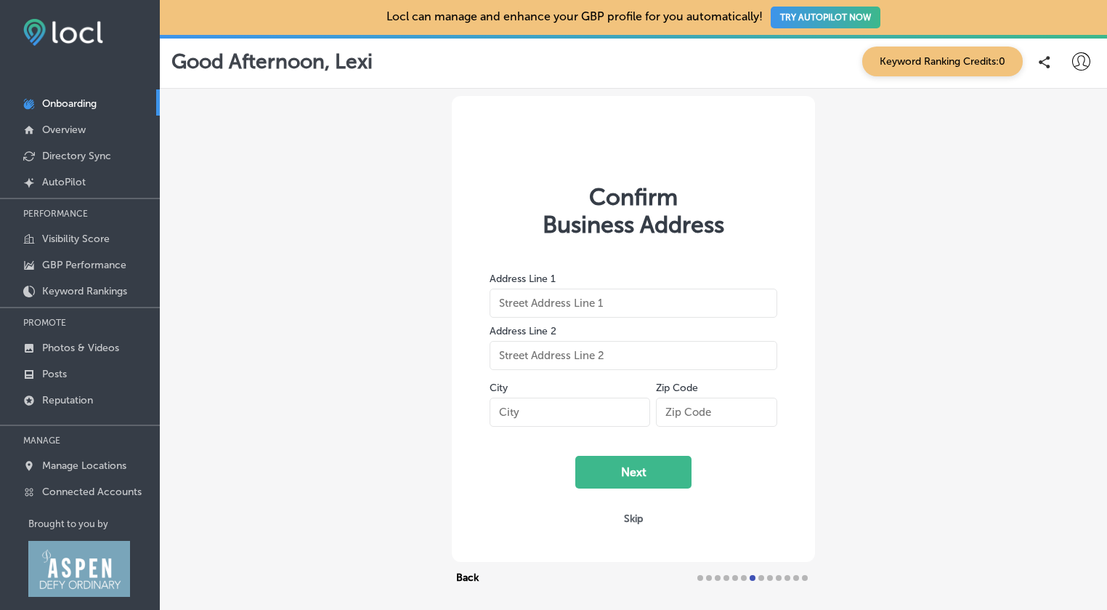
type input "[STREET_ADDRESS]"
type input "Aspen"
type input "81611-1957"
click at [634, 475] on button "Next" at bounding box center [634, 472] width 116 height 33
select select "US"
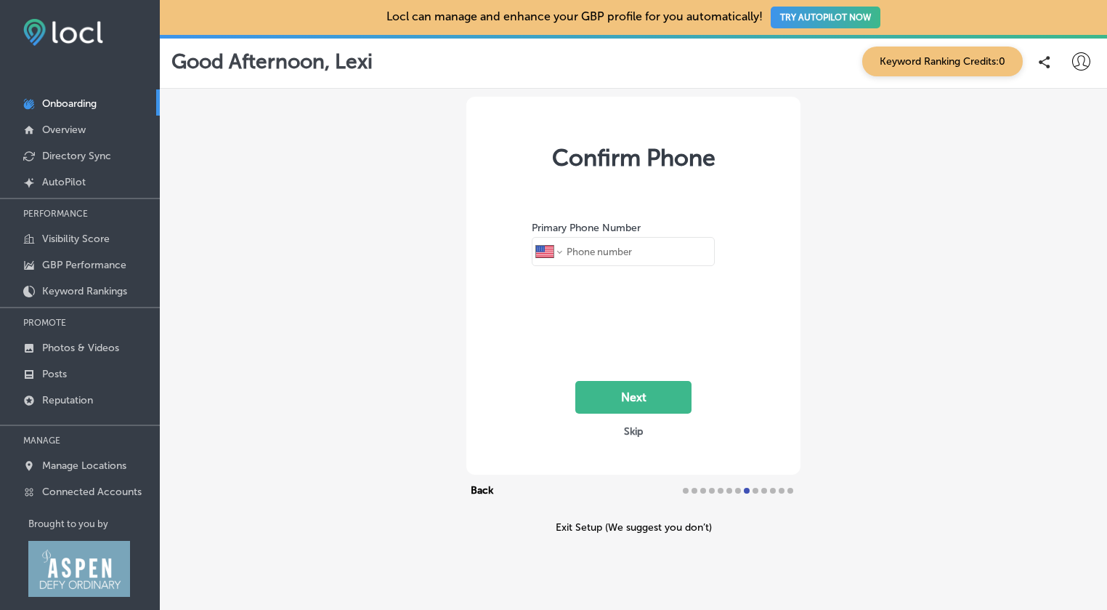
type input "[PHONE_NUMBER]"
click at [631, 433] on button "Skip" at bounding box center [634, 431] width 28 height 14
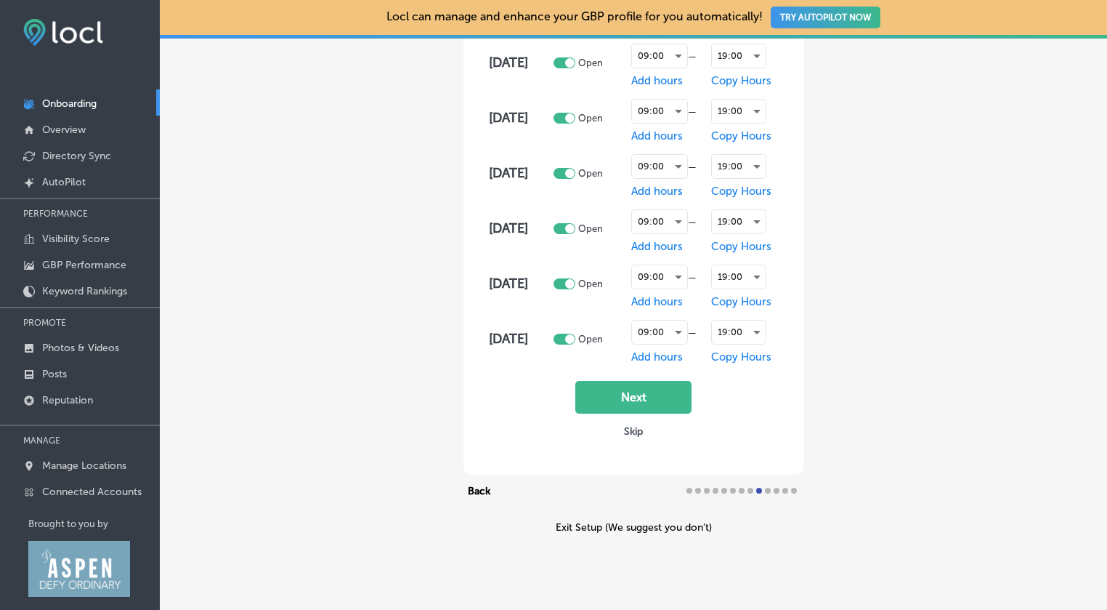
scroll to position [259, 0]
click at [634, 434] on button "Skip" at bounding box center [634, 431] width 28 height 14
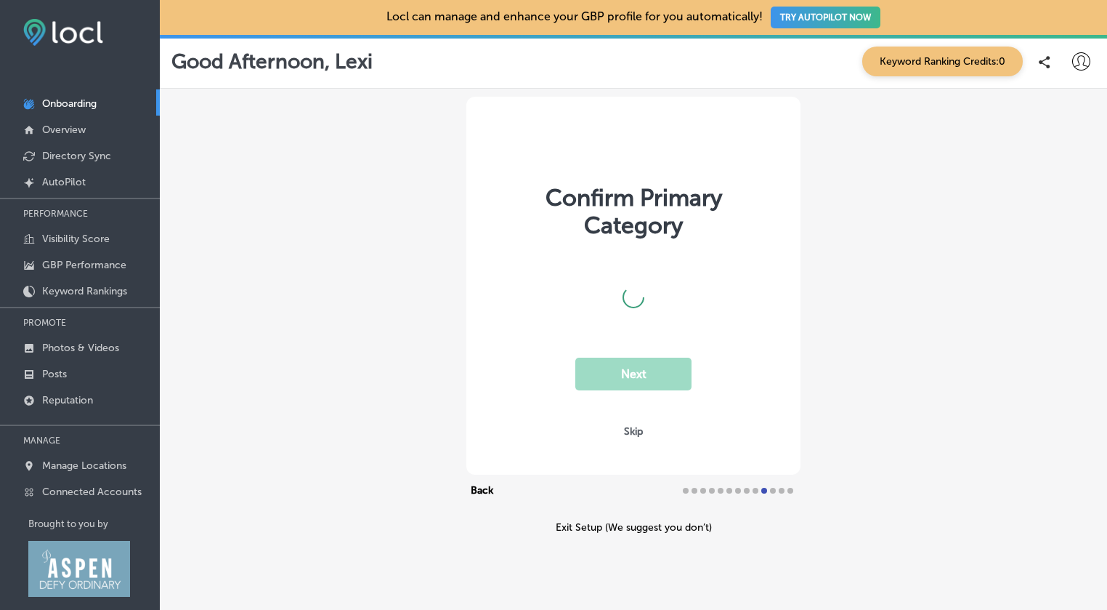
scroll to position [0, 0]
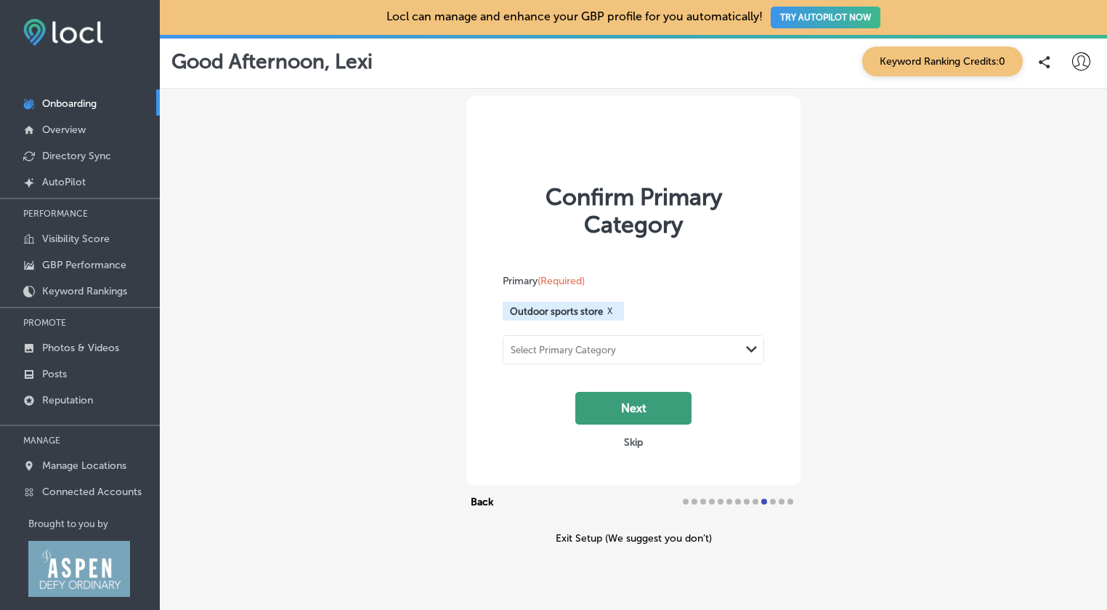
click at [631, 409] on button "Next" at bounding box center [634, 408] width 116 height 33
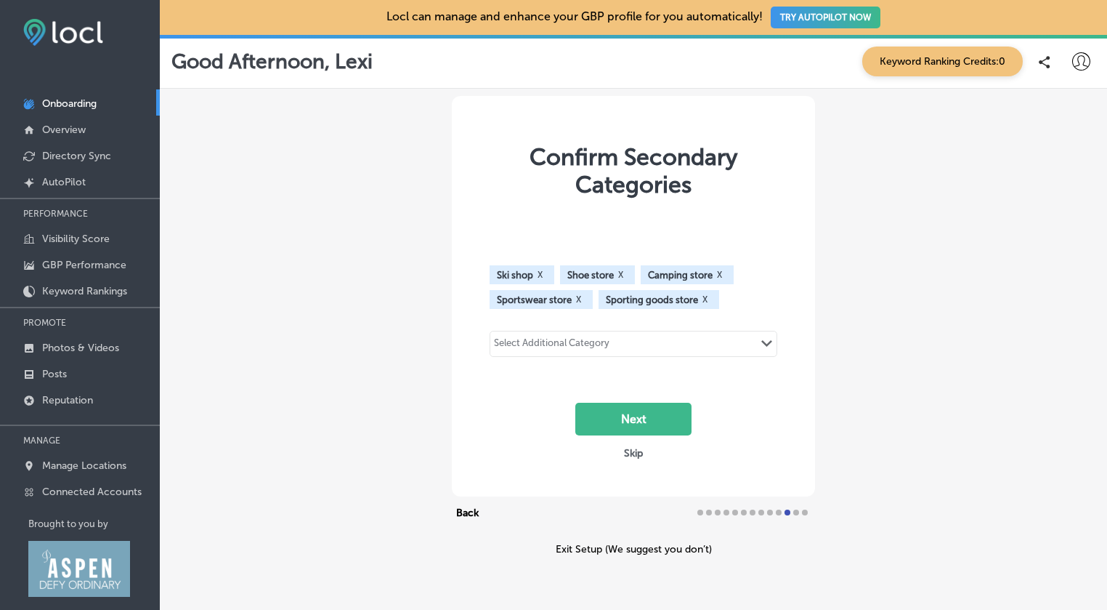
click at [544, 305] on span "Sportswear store" at bounding box center [534, 299] width 75 height 11
click at [655, 422] on button "Next" at bounding box center [634, 419] width 116 height 33
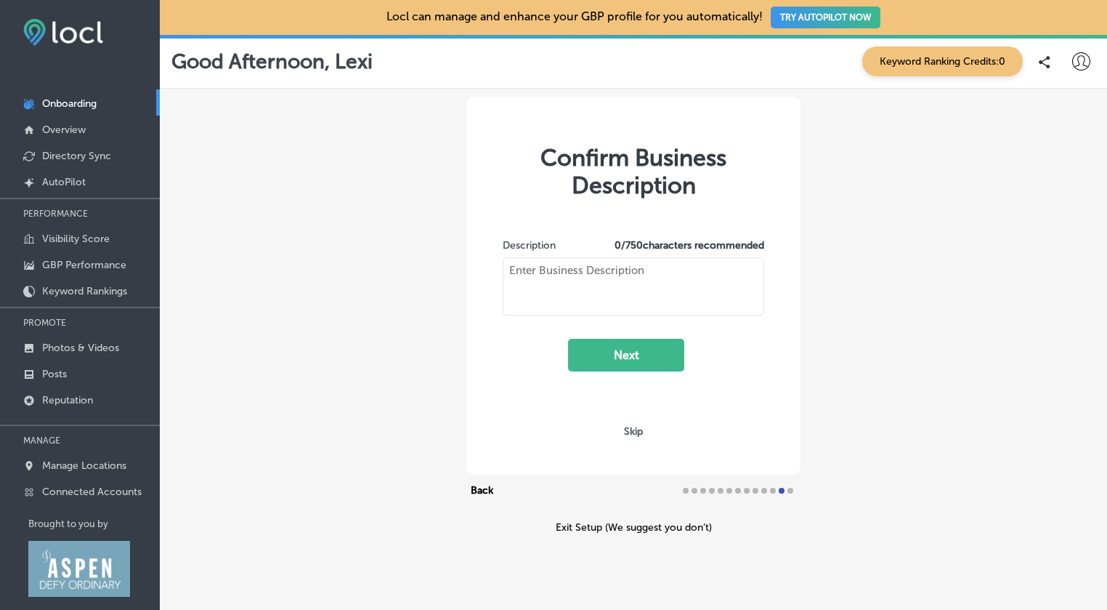
type textarea "The Ute Mountaineer is an outdoor specialty store that is owned, managed, and s…"
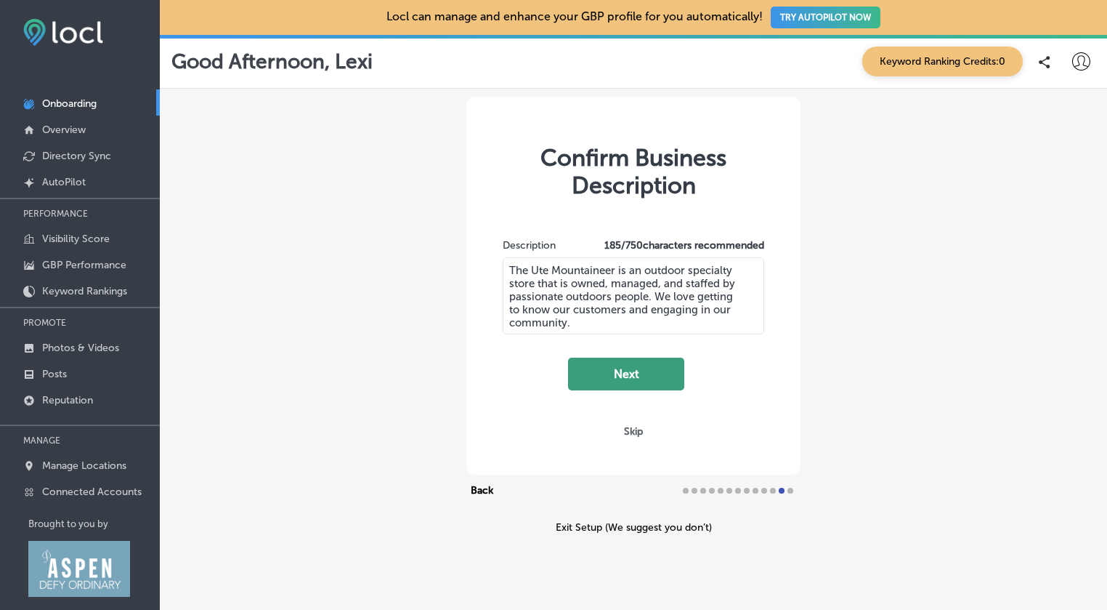
click at [645, 375] on button "Next" at bounding box center [626, 374] width 116 height 33
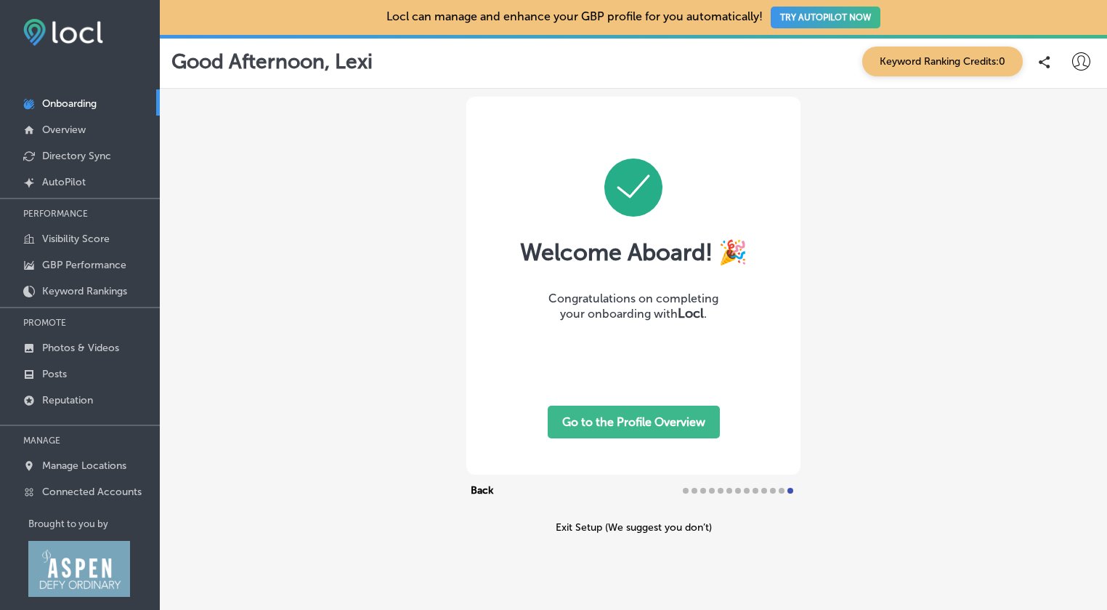
click at [659, 435] on button "Go to the Profile Overview" at bounding box center [634, 421] width 172 height 33
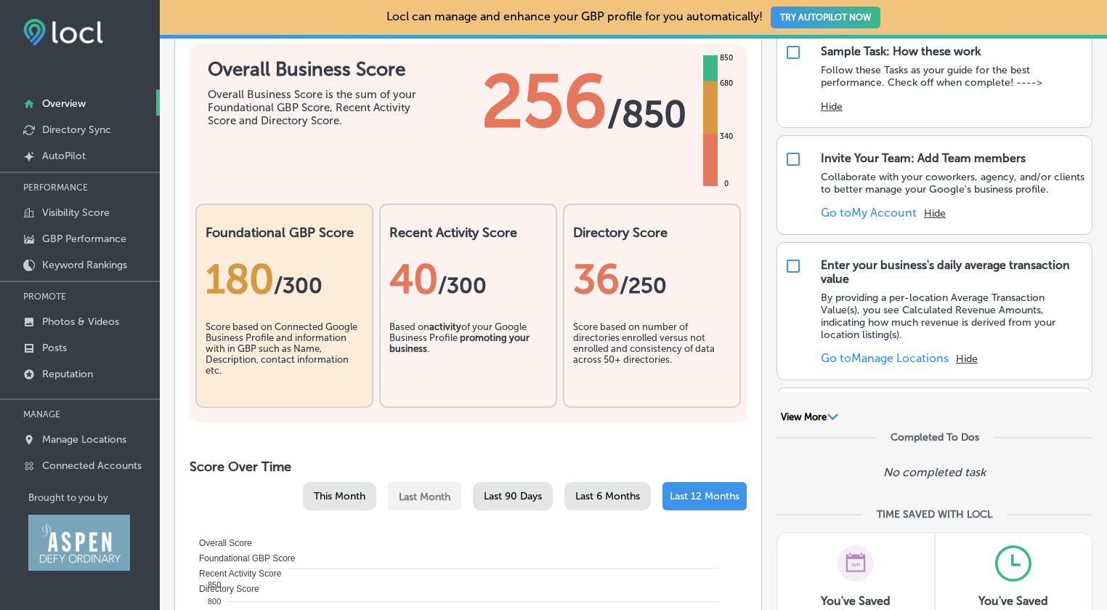
scroll to position [126, 0]
click at [98, 129] on p "Directory Sync" at bounding box center [76, 130] width 69 height 12
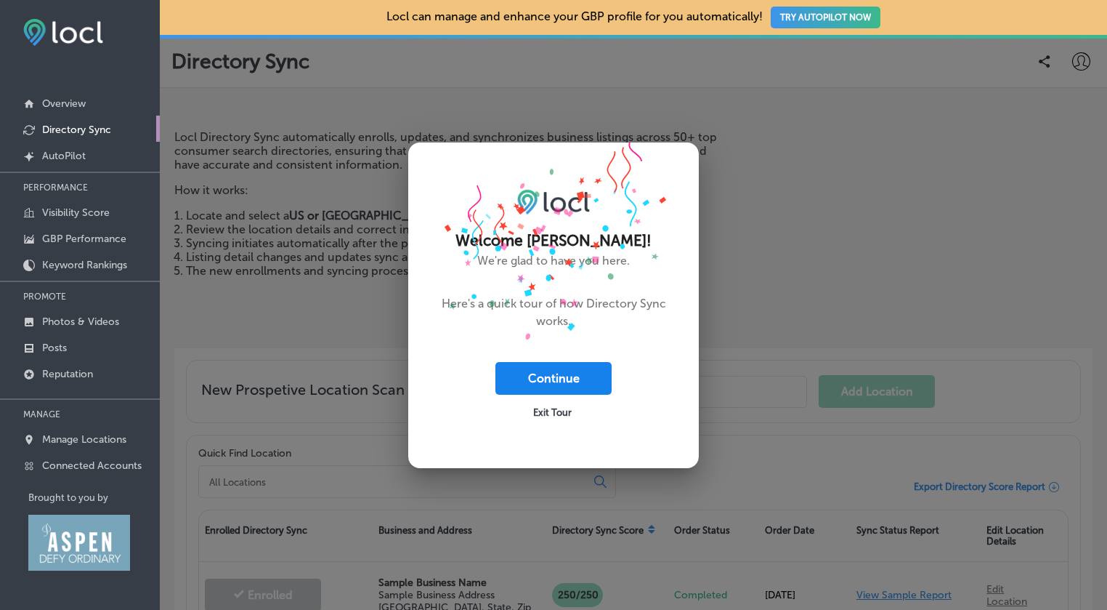
click at [610, 374] on button "Continue" at bounding box center [554, 378] width 116 height 33
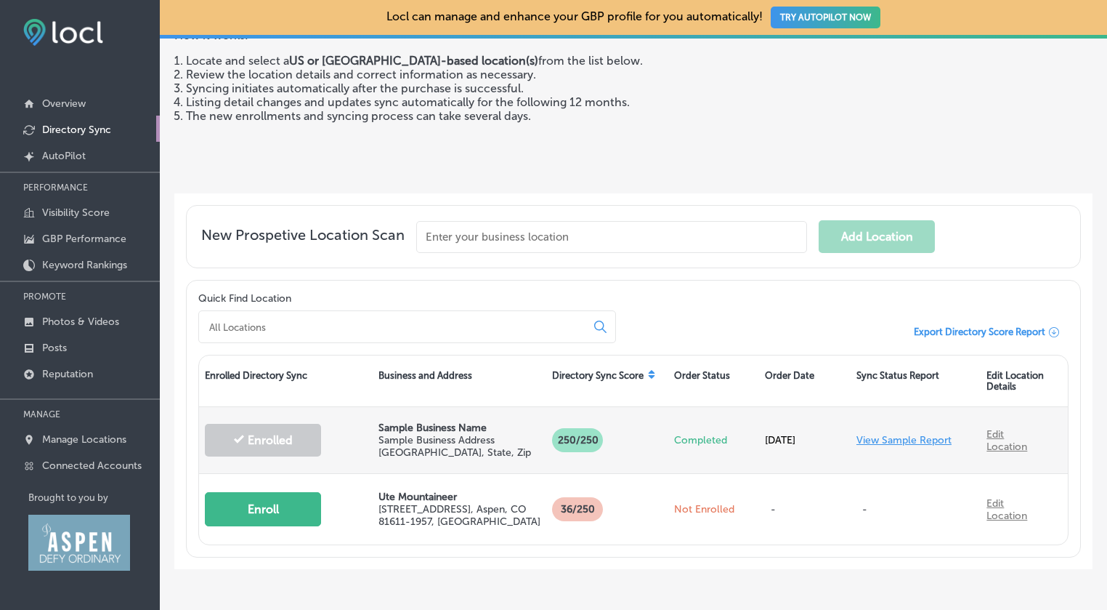
scroll to position [168, 0]
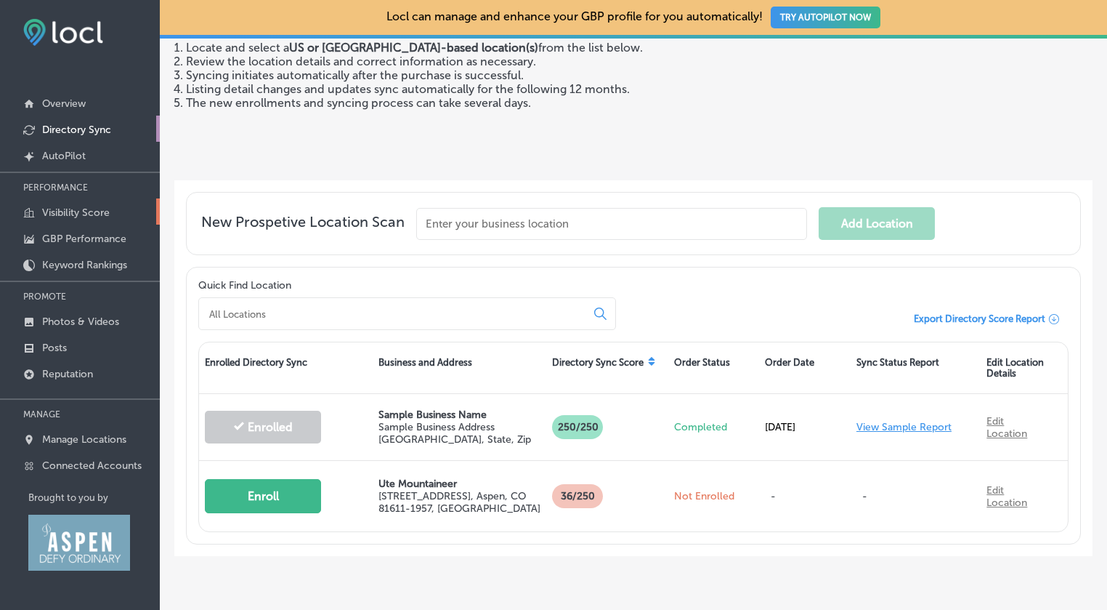
click at [68, 212] on p "Visibility Score" at bounding box center [76, 212] width 68 height 12
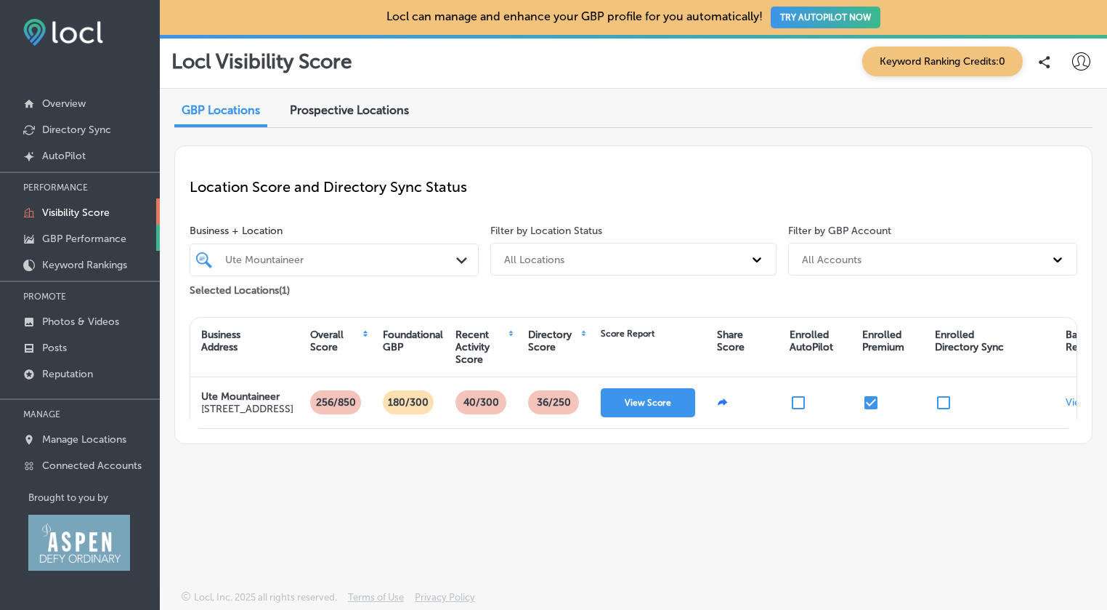
click at [73, 234] on p "GBP Performance" at bounding box center [84, 239] width 84 height 12
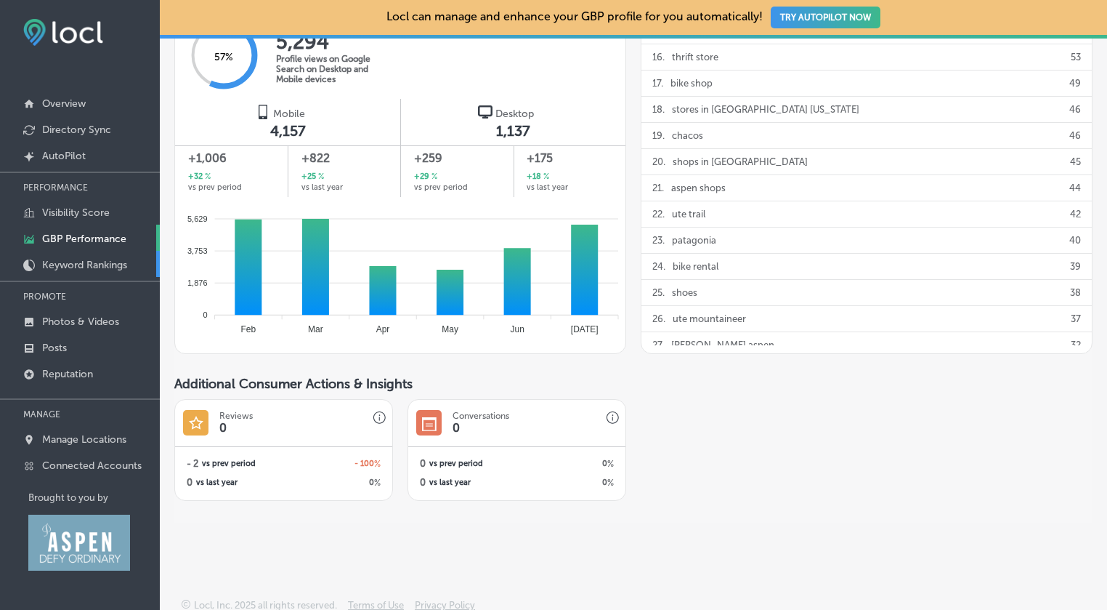
click at [95, 270] on p "Keyword Rankings" at bounding box center [84, 265] width 85 height 12
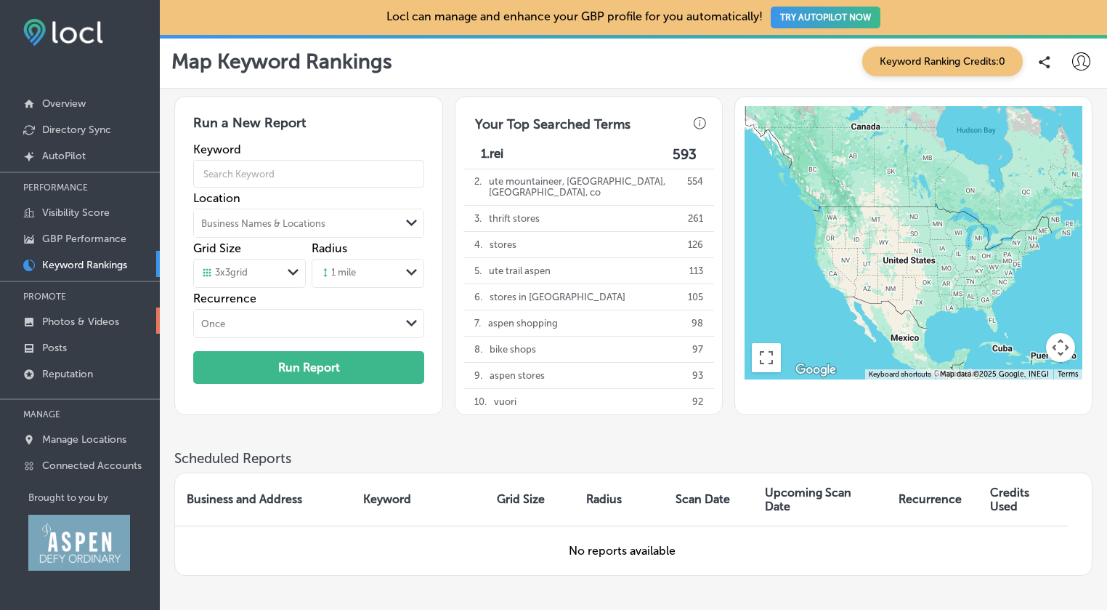
click at [102, 325] on p "Photos & Videos" at bounding box center [80, 321] width 77 height 12
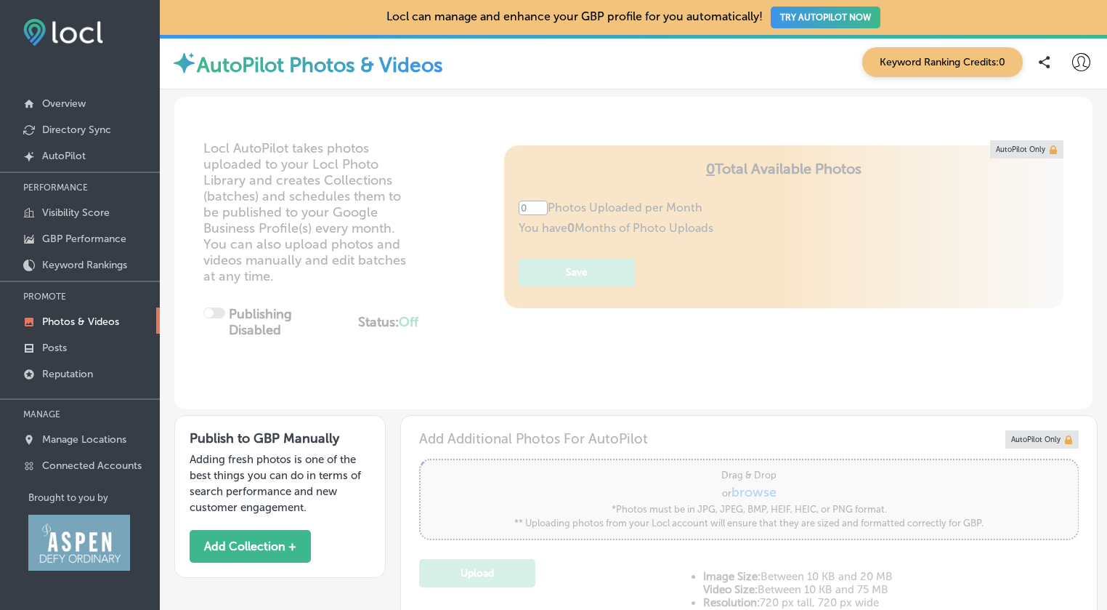
type input "5"
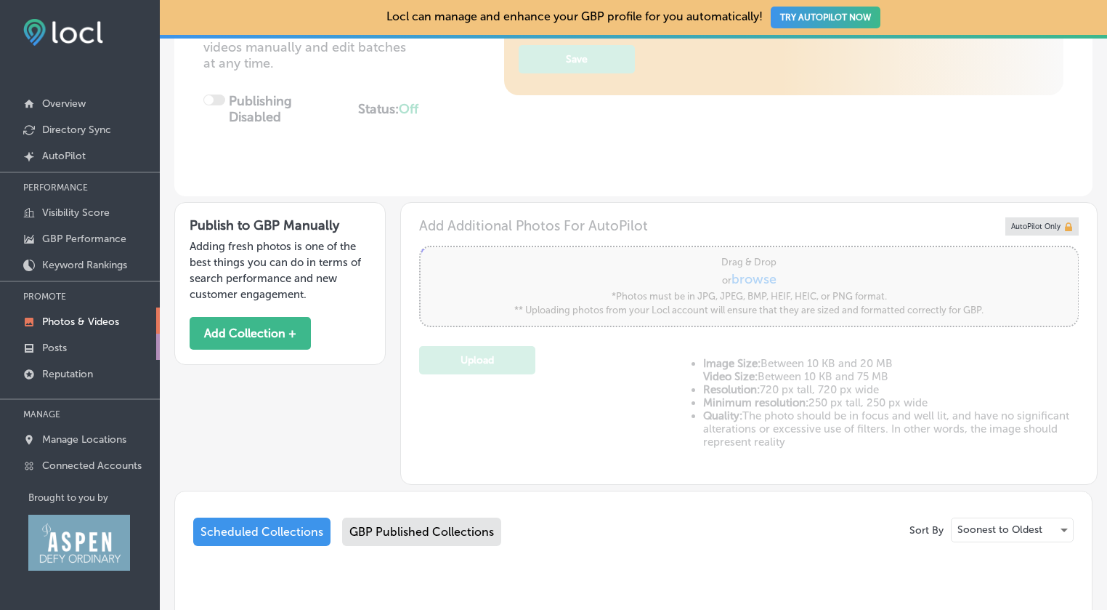
click at [75, 355] on link "Posts" at bounding box center [80, 347] width 160 height 26
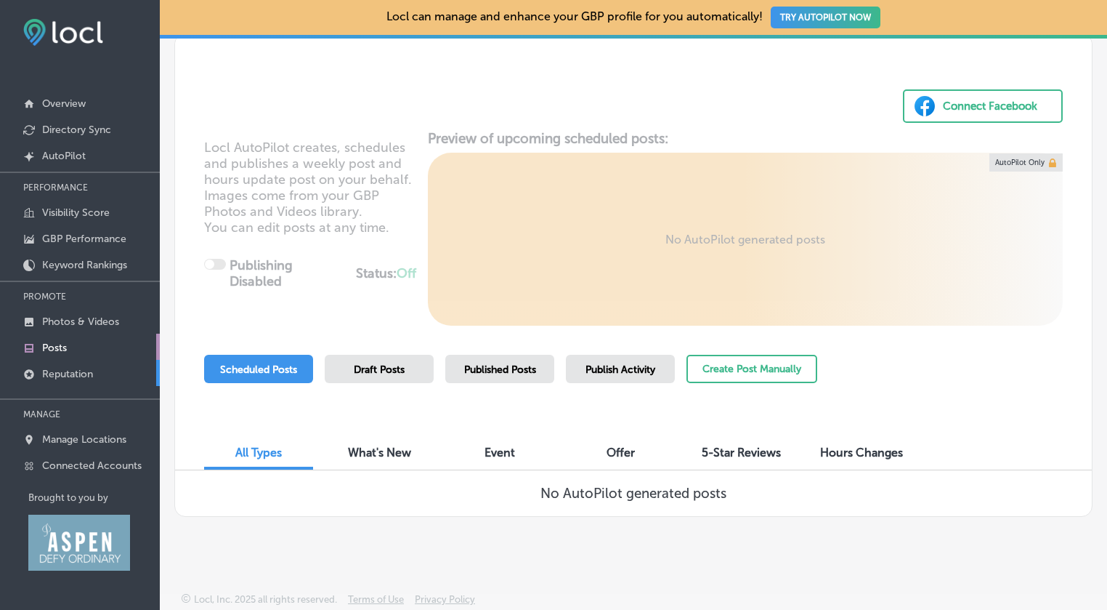
click at [71, 374] on p "Reputation" at bounding box center [67, 374] width 51 height 12
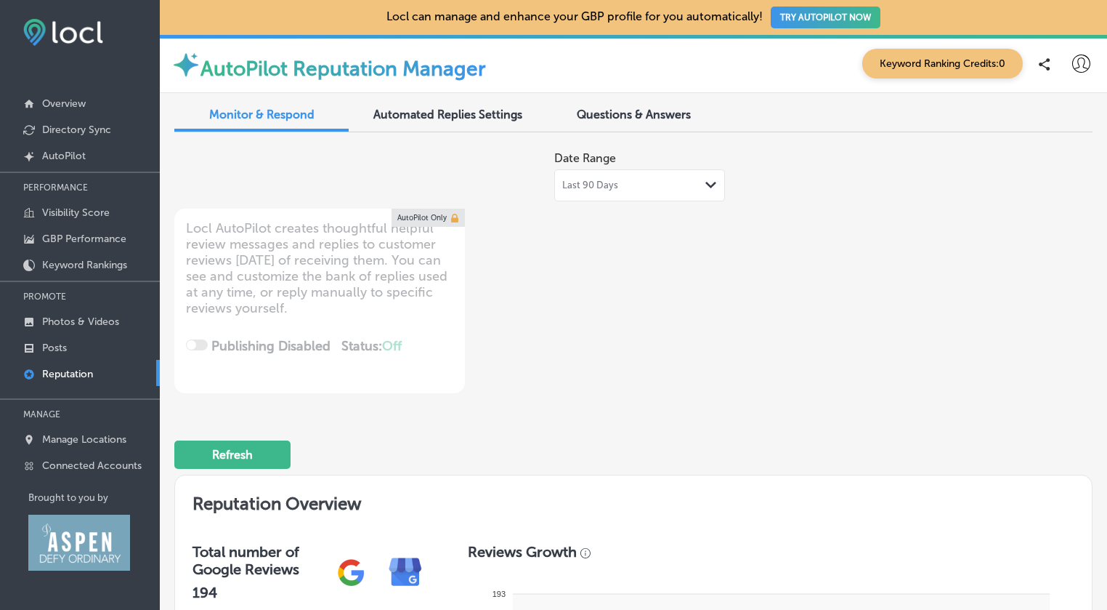
type textarea "x"
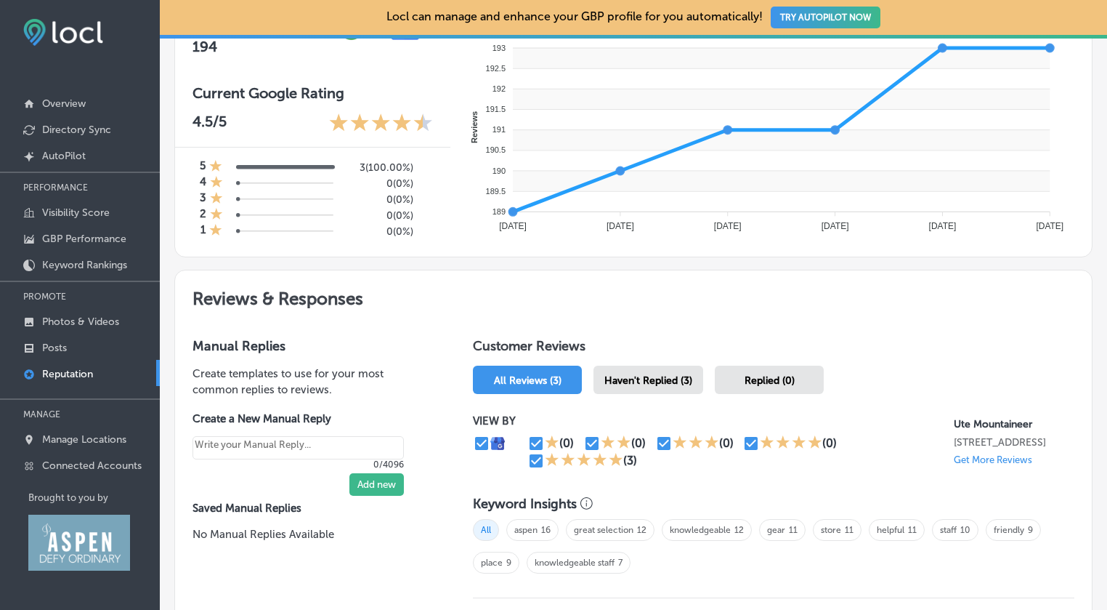
scroll to position [535, 0]
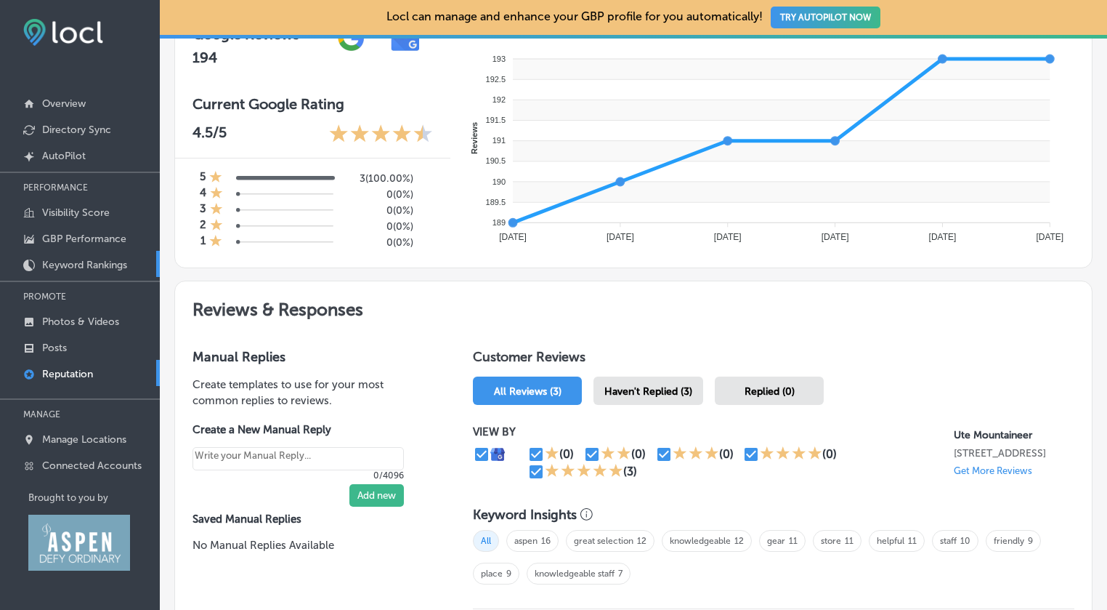
click at [73, 263] on p "Keyword Rankings" at bounding box center [84, 265] width 85 height 12
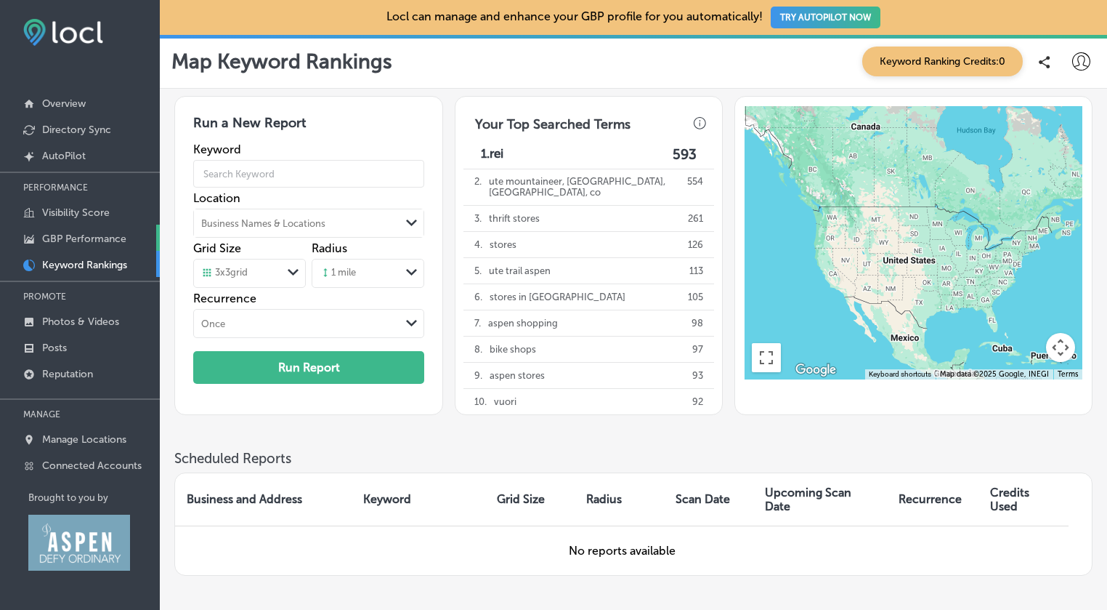
click at [73, 237] on p "GBP Performance" at bounding box center [84, 239] width 84 height 12
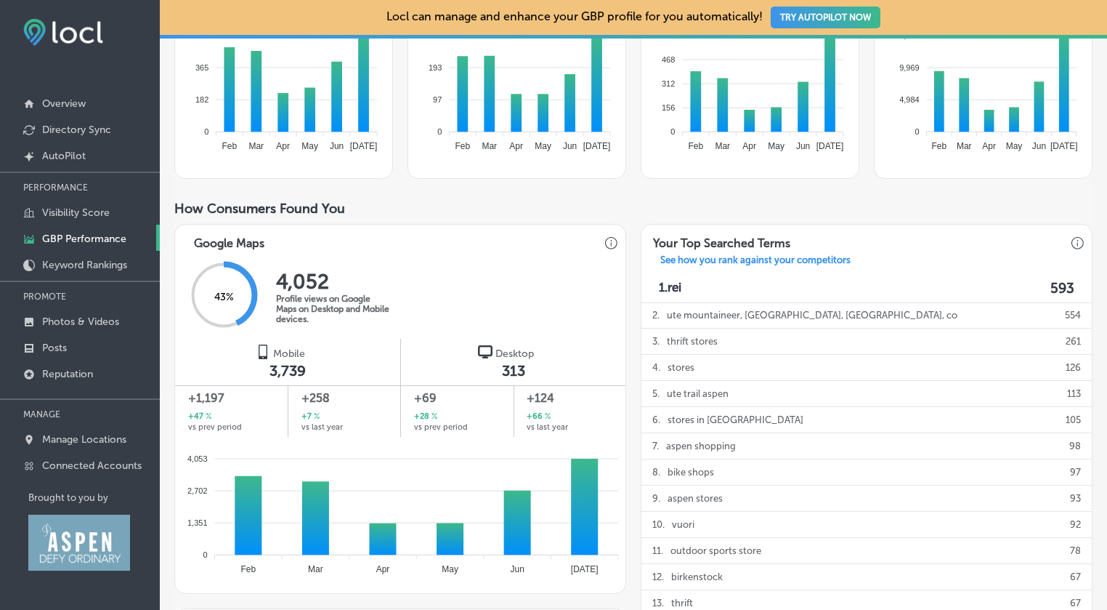
scroll to position [361, 0]
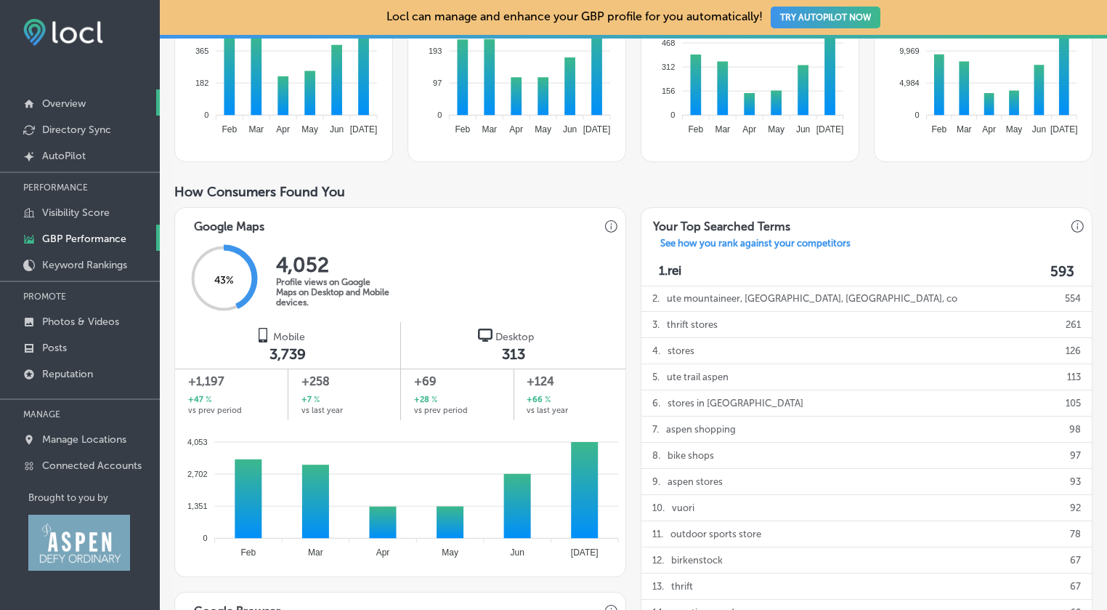
click at [65, 98] on p "Overview" at bounding box center [64, 103] width 44 height 12
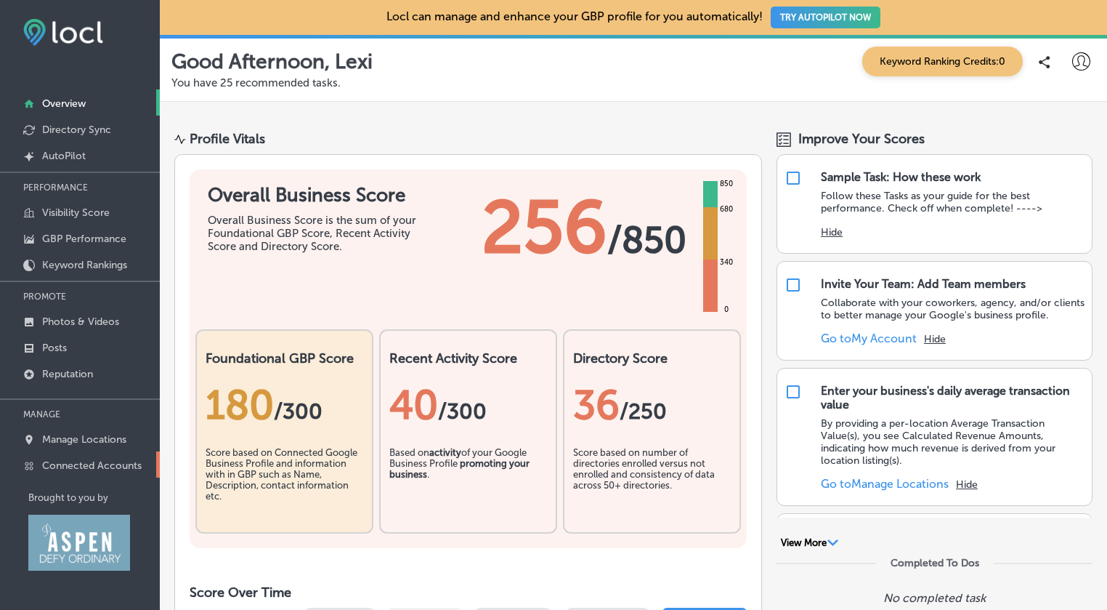
click at [93, 464] on p "Connected Accounts" at bounding box center [92, 465] width 100 height 12
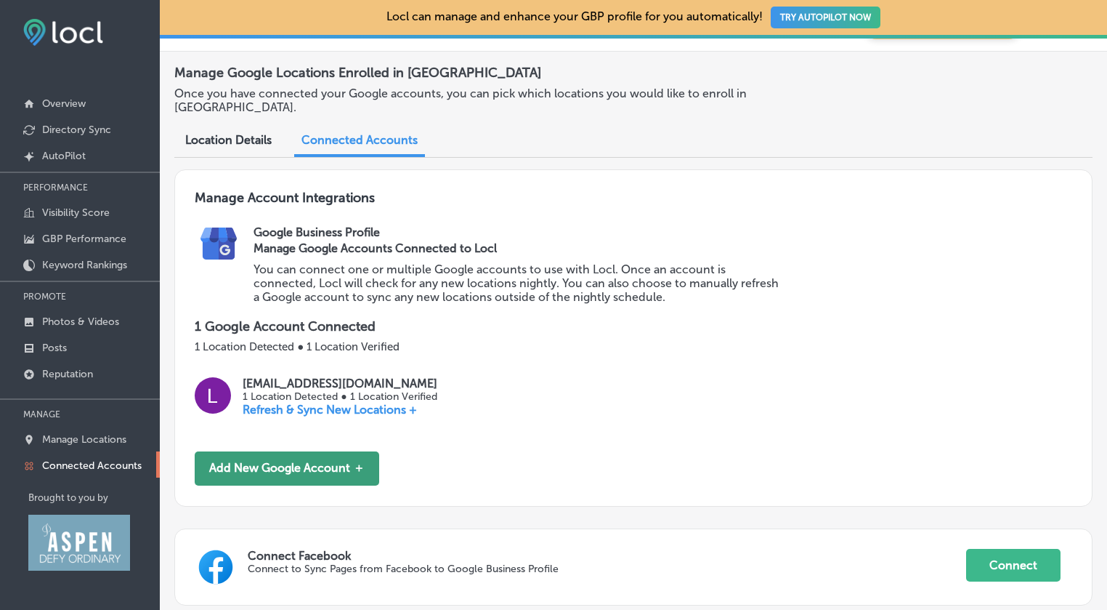
scroll to position [39, 0]
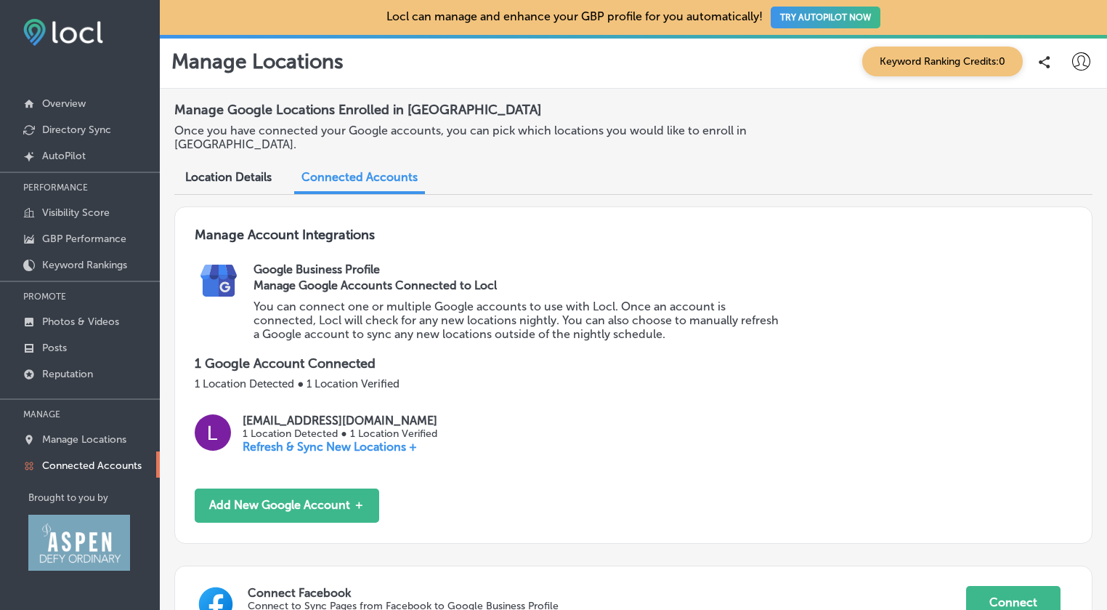
click at [302, 440] on p "Refresh & Sync New Locations +" at bounding box center [340, 447] width 195 height 14
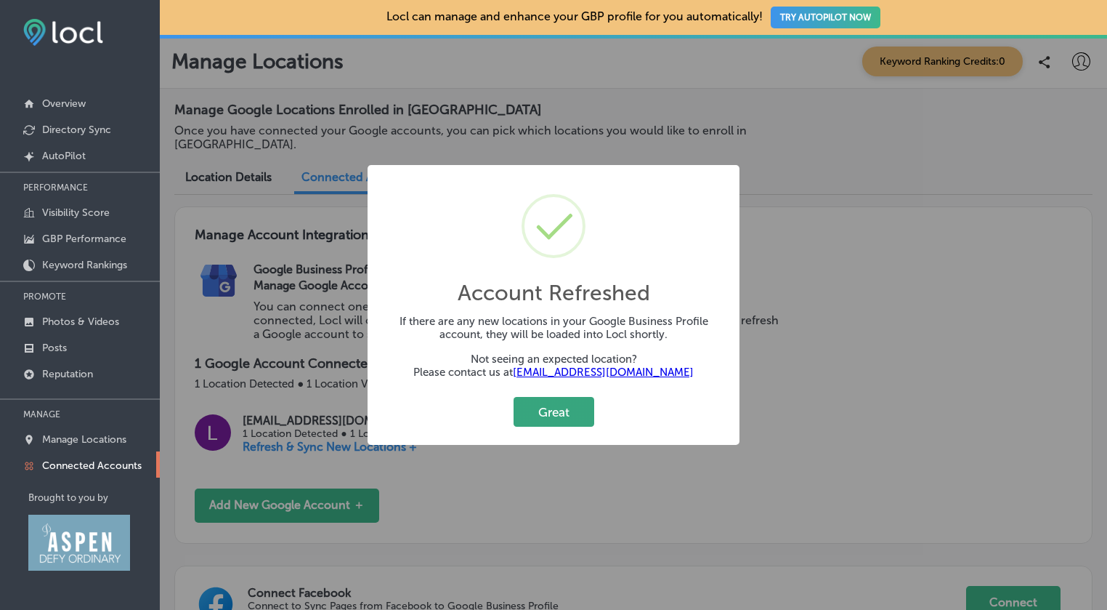
click at [525, 421] on button "Great" at bounding box center [554, 412] width 81 height 30
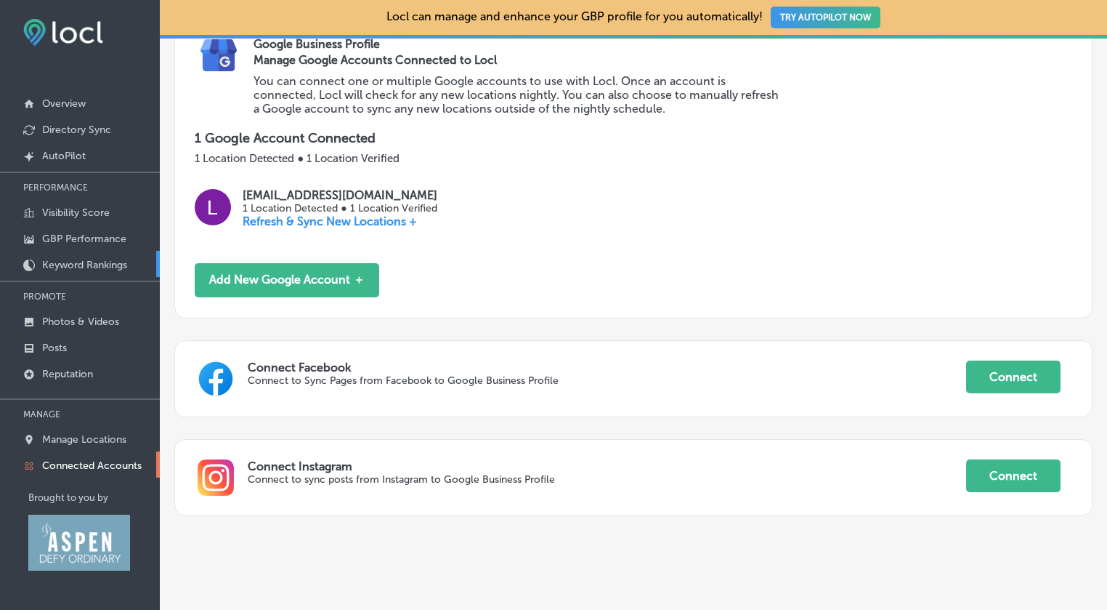
scroll to position [225, 0]
click at [64, 432] on link "Manage Locations" at bounding box center [80, 438] width 160 height 26
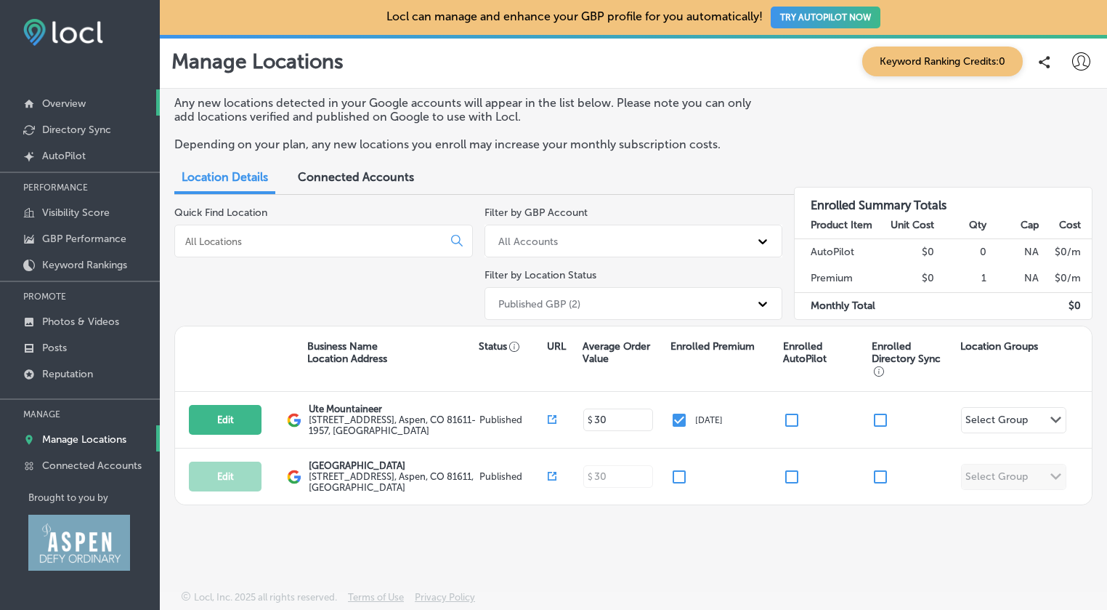
click at [74, 104] on p "Overview" at bounding box center [64, 103] width 44 height 12
